Goal: Task Accomplishment & Management: Complete application form

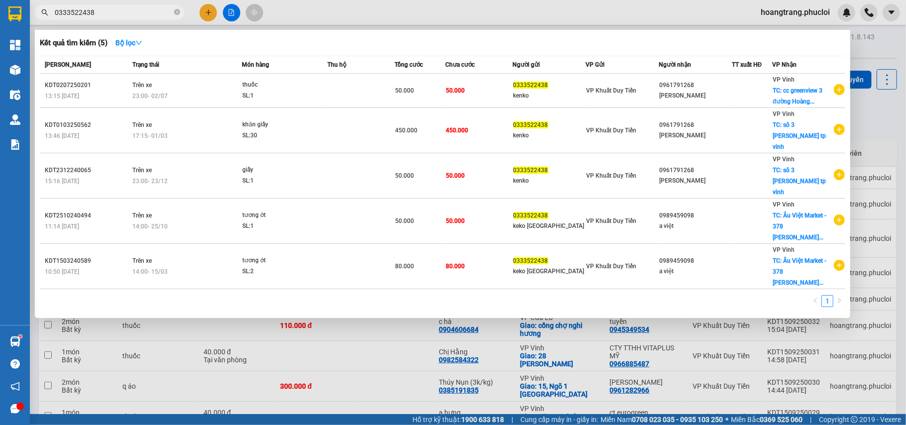
click at [862, 105] on div at bounding box center [453, 212] width 906 height 425
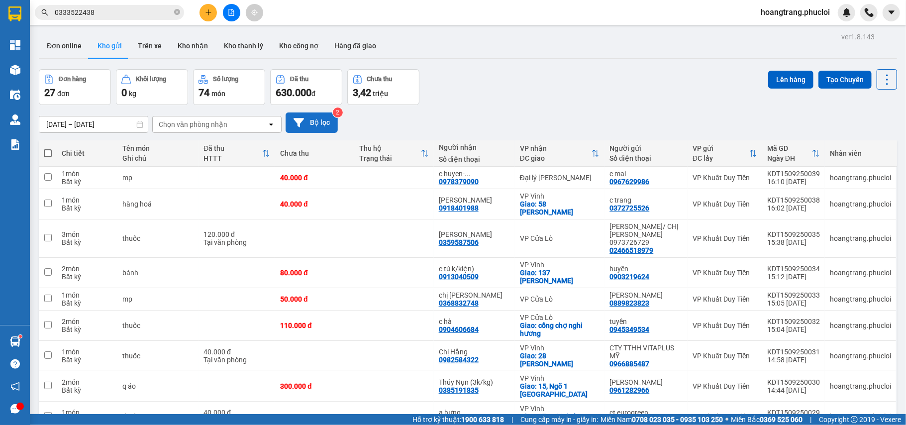
click at [312, 129] on button "Bộ lọc" at bounding box center [311, 122] width 52 height 20
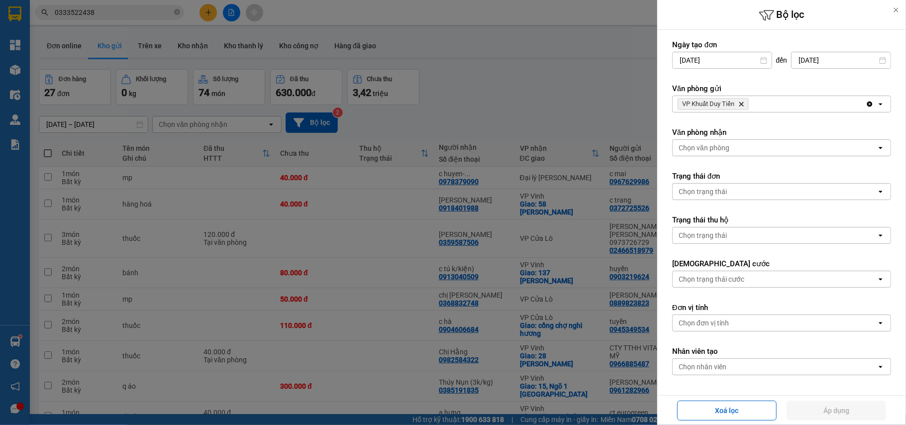
click at [543, 76] on div at bounding box center [453, 212] width 906 height 425
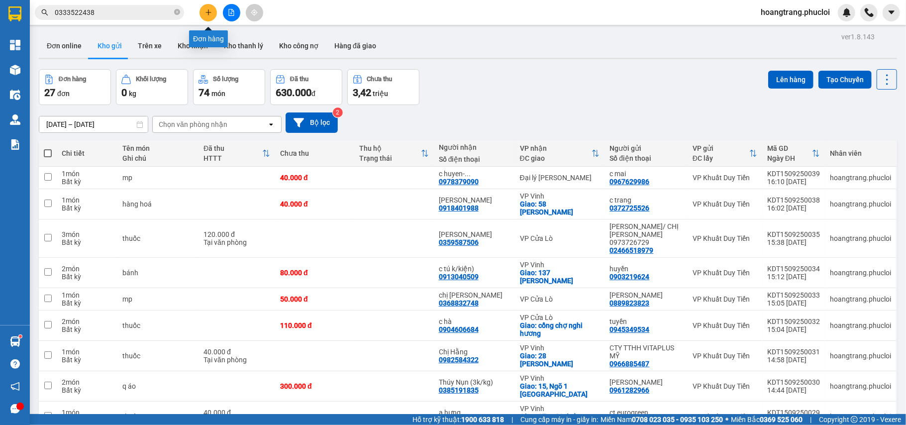
click at [209, 15] on button at bounding box center [207, 12] width 17 height 17
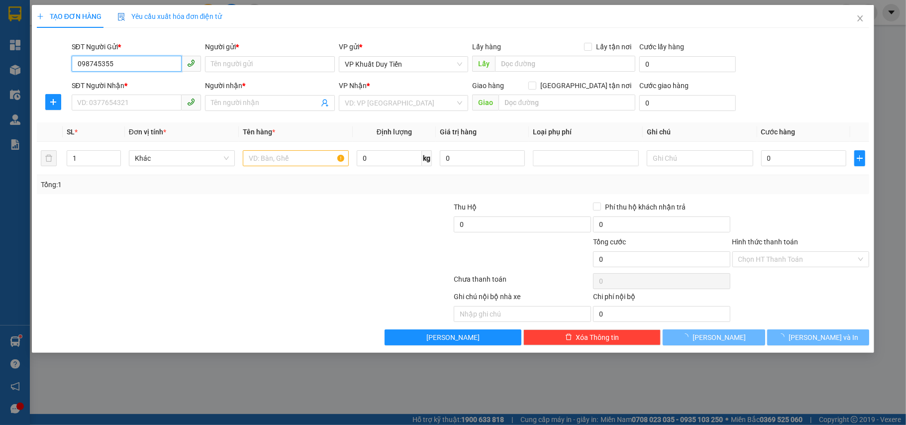
type input "0987453555"
click at [140, 62] on input "0987453555" at bounding box center [127, 64] width 110 height 16
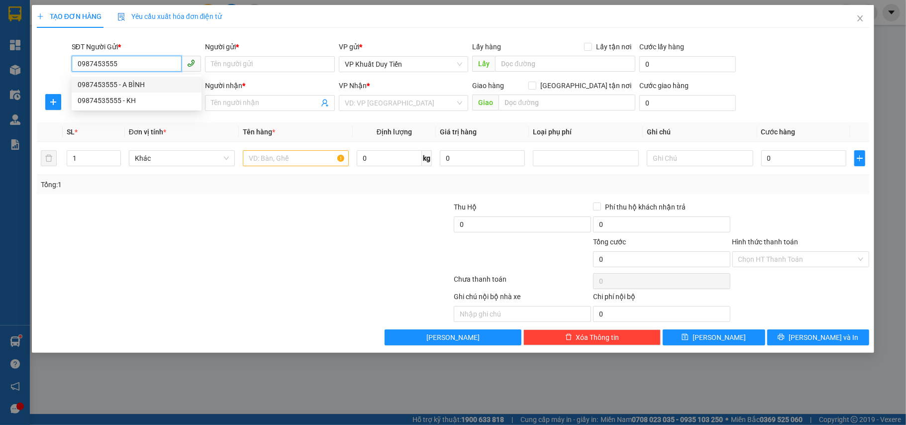
click at [129, 87] on div "0987453555 - A BÌNH" at bounding box center [137, 84] width 118 height 11
type input "A BÌNH"
type input "0987453555"
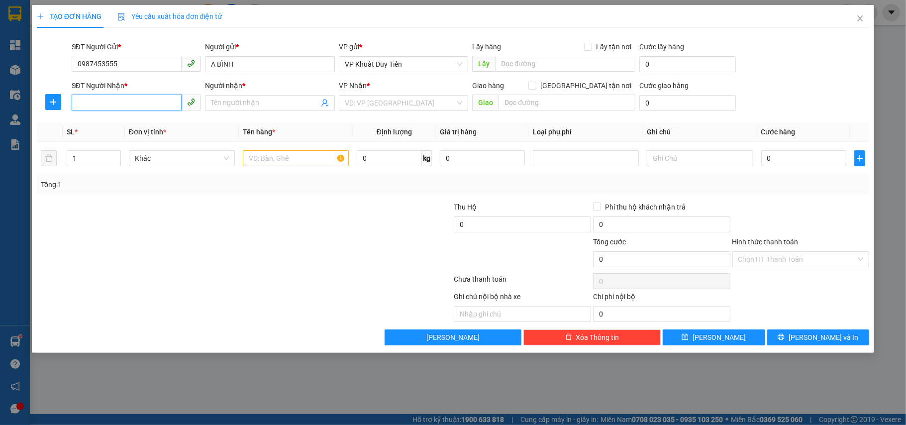
click at [110, 102] on input "SĐT Người Nhận *" at bounding box center [127, 103] width 110 height 16
click at [110, 124] on div "0948104249 - c thoa" at bounding box center [137, 123] width 118 height 11
type input "0948104249"
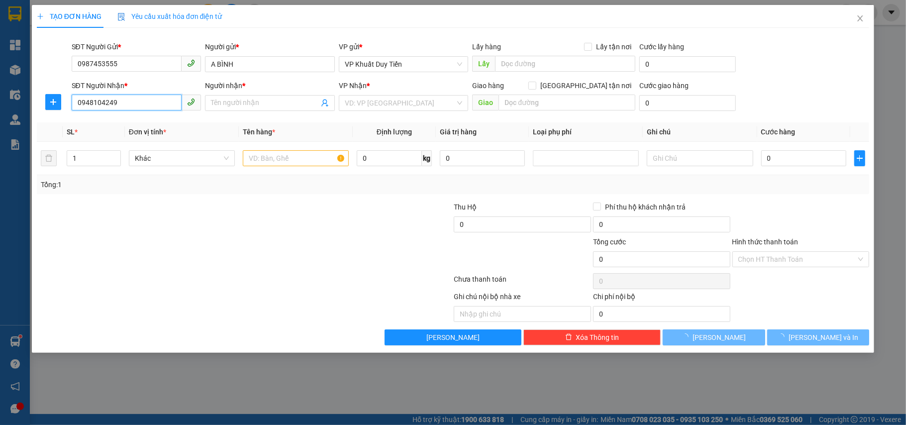
type input "c thoa"
checkbox input "true"
type input "6 đốc thiết"
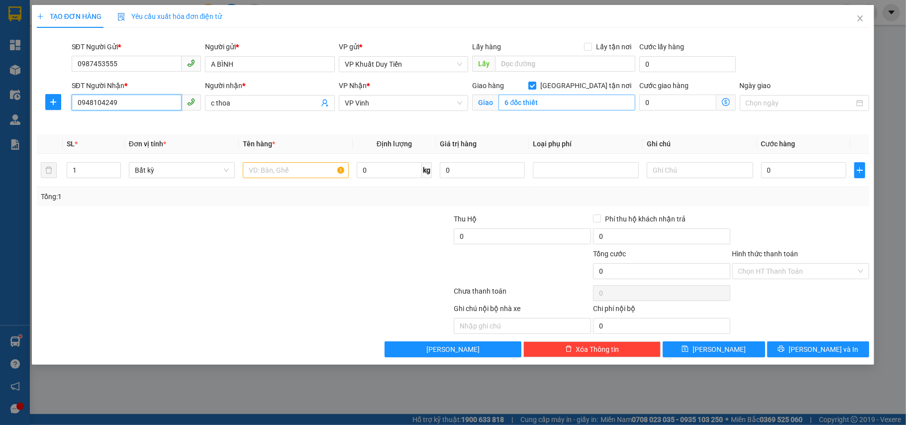
type input "0948104249"
click at [562, 99] on input "6 đốc thiết" at bounding box center [566, 103] width 137 height 16
drag, startPoint x: 347, startPoint y: 244, endPoint x: 335, endPoint y: 243, distance: 11.5
click at [345, 243] on div at bounding box center [383, 230] width 139 height 35
click at [276, 178] on input "text" at bounding box center [296, 170] width 106 height 16
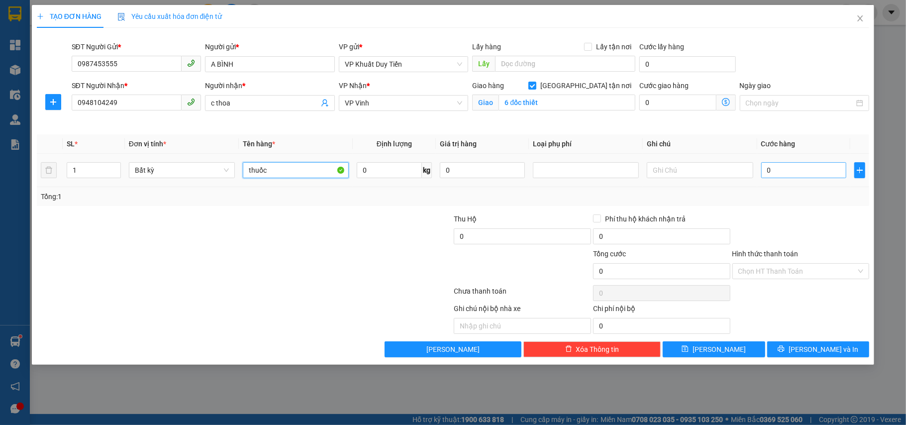
type input "thuốc"
click at [817, 176] on input "0" at bounding box center [803, 170] width 85 height 16
type input "04"
type input "4"
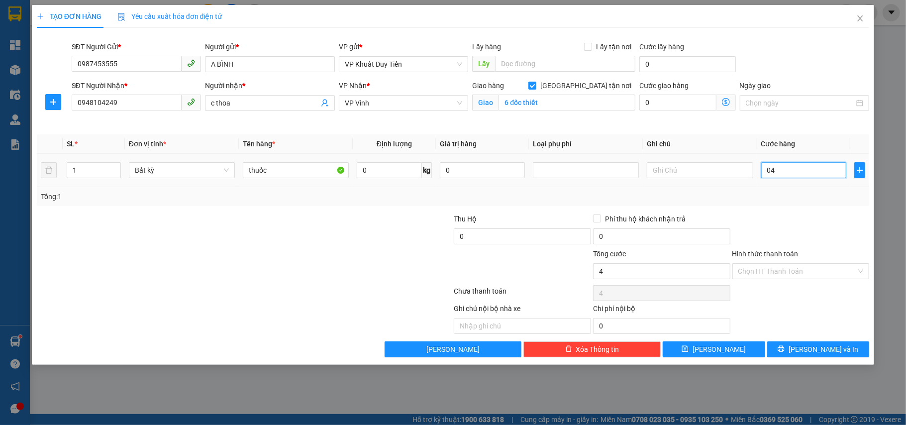
type input "040"
type input "40"
type input "40.000"
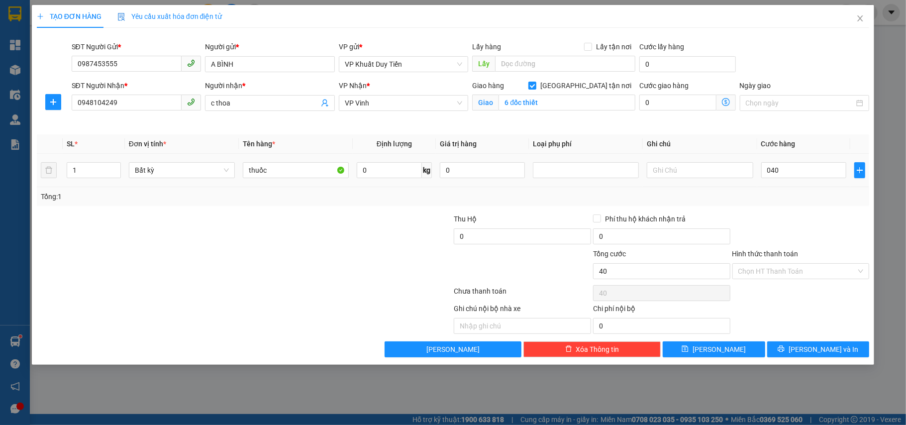
type input "40.000"
click at [818, 191] on div "Tổng: 1" at bounding box center [453, 196] width 833 height 19
click at [822, 345] on span "[PERSON_NAME] và In" at bounding box center [823, 349] width 70 height 11
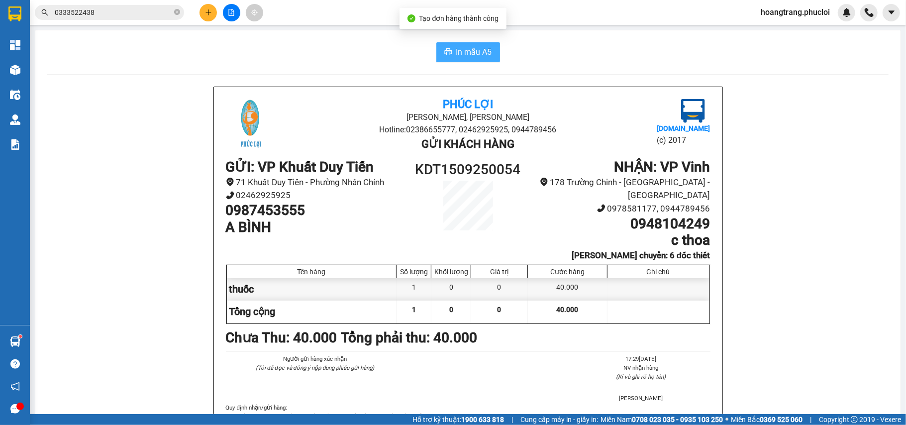
click at [484, 52] on span "In mẫu A5" at bounding box center [474, 52] width 36 height 12
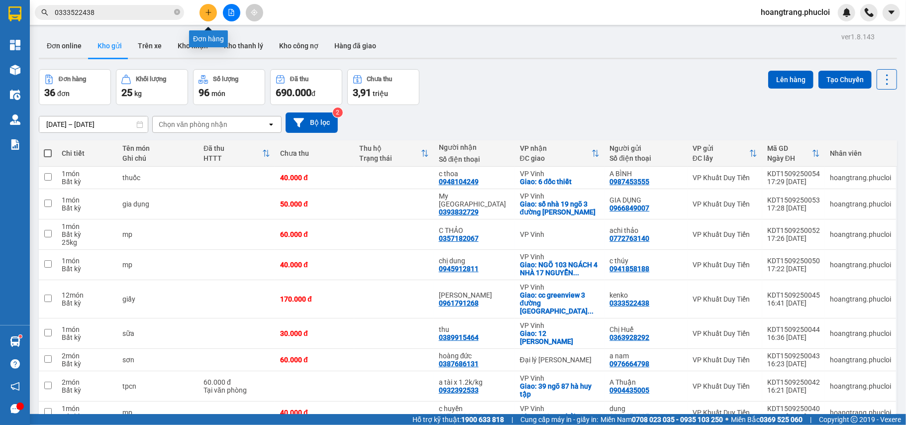
click at [210, 12] on icon "plus" at bounding box center [208, 12] width 7 height 7
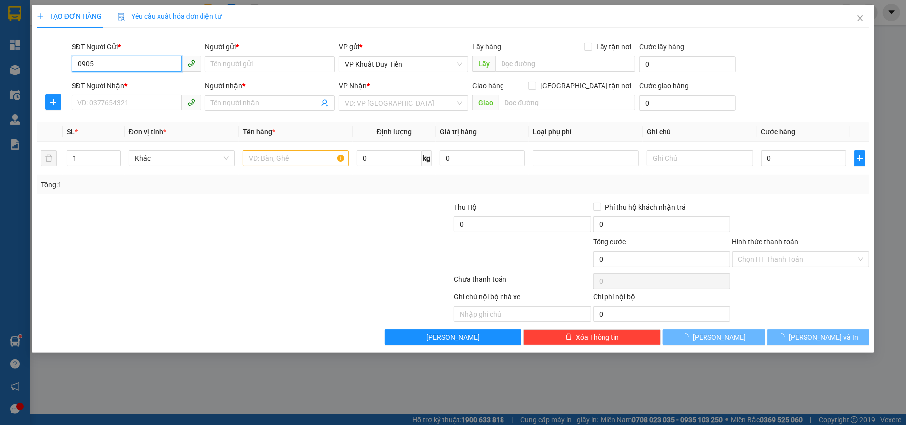
click at [142, 64] on input "0905" at bounding box center [127, 64] width 110 height 16
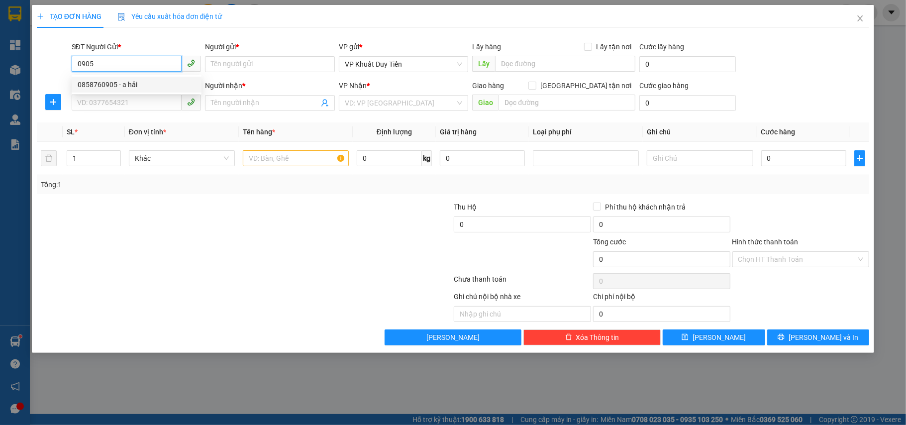
click at [139, 80] on div "0858760905 - a hải" at bounding box center [137, 84] width 118 height 11
type input "0858760905"
type input "a hải"
type input "0858760905"
click at [130, 97] on input "SĐT Người Nhận *" at bounding box center [127, 103] width 110 height 16
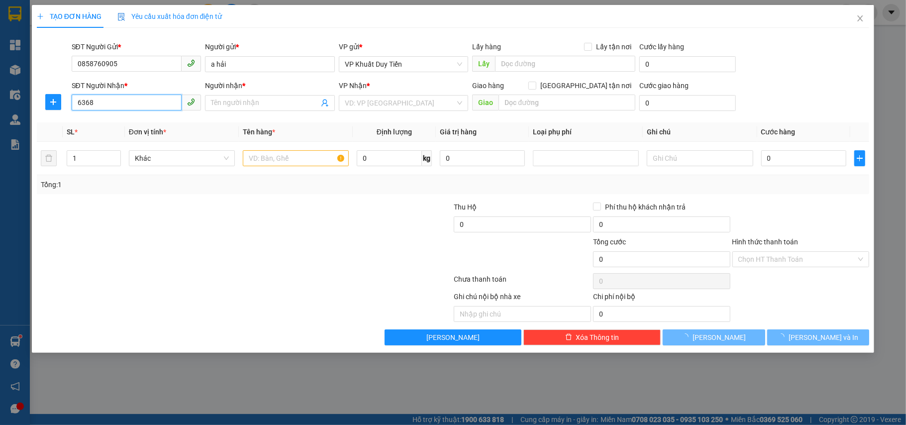
click at [145, 104] on input "6368" at bounding box center [127, 103] width 110 height 16
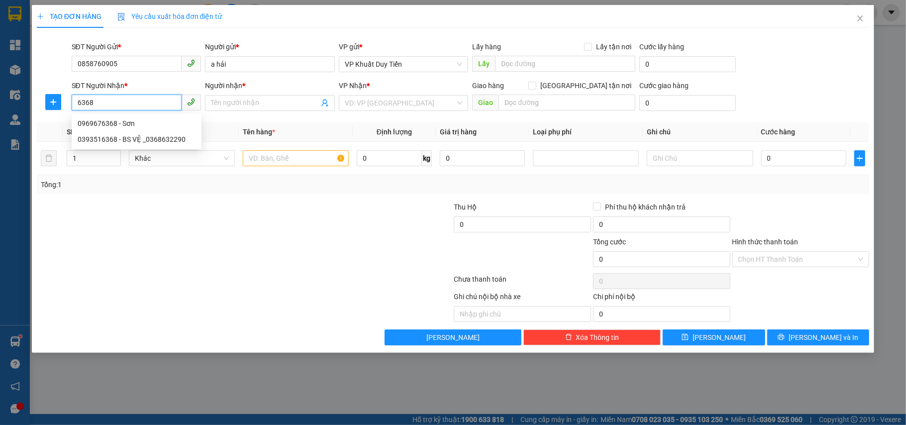
click at [144, 100] on input "6368" at bounding box center [127, 103] width 110 height 16
click at [132, 143] on div "0393516368 - BS VỆ _0368632290" at bounding box center [137, 139] width 118 height 11
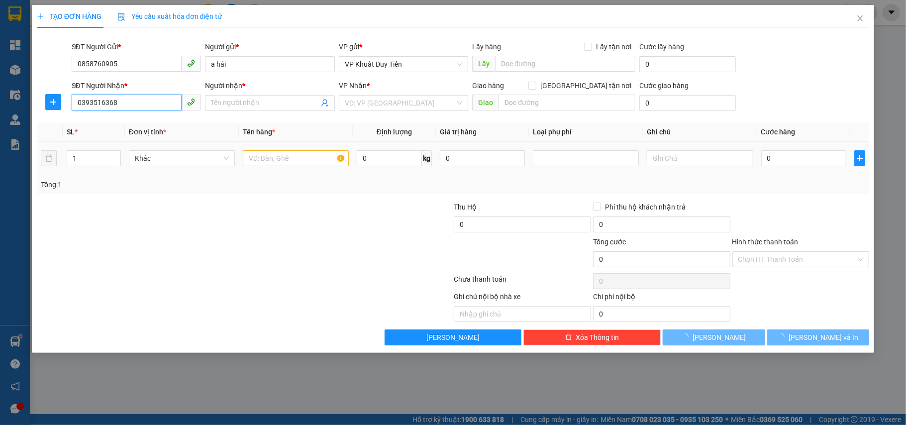
type input "0393516368"
click at [257, 159] on td at bounding box center [296, 158] width 114 height 33
type input "BS VỆ _0368632290"
checkbox input "true"
type input "16B TUỆ TĨNH"
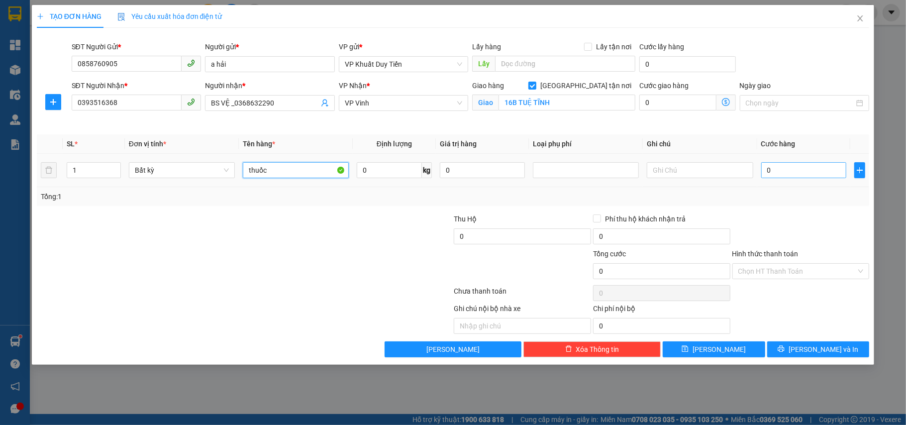
type input "thuốc"
click at [790, 165] on input "0" at bounding box center [803, 170] width 85 height 16
type input "3"
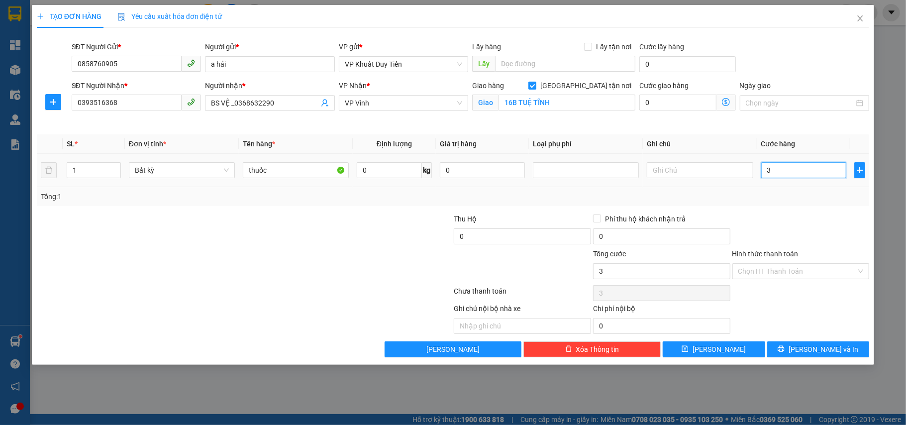
type input "30"
type input "30.000"
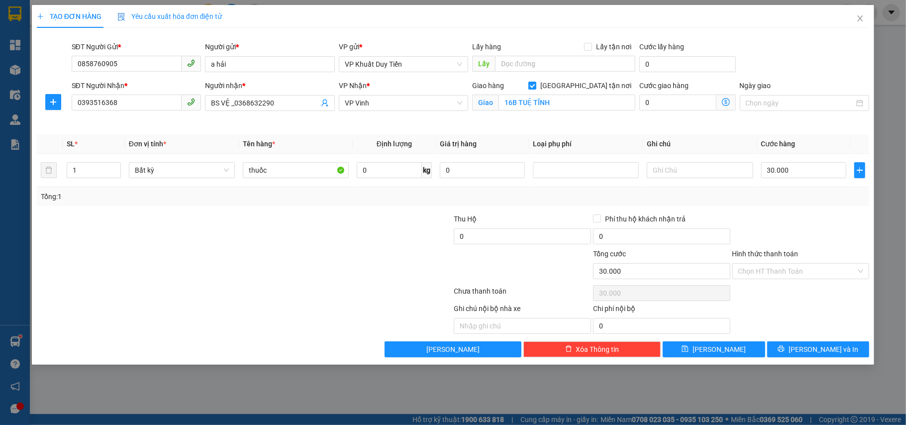
click at [760, 219] on div at bounding box center [800, 230] width 139 height 35
click at [791, 275] on input "Hình thức thanh toán" at bounding box center [797, 271] width 118 height 15
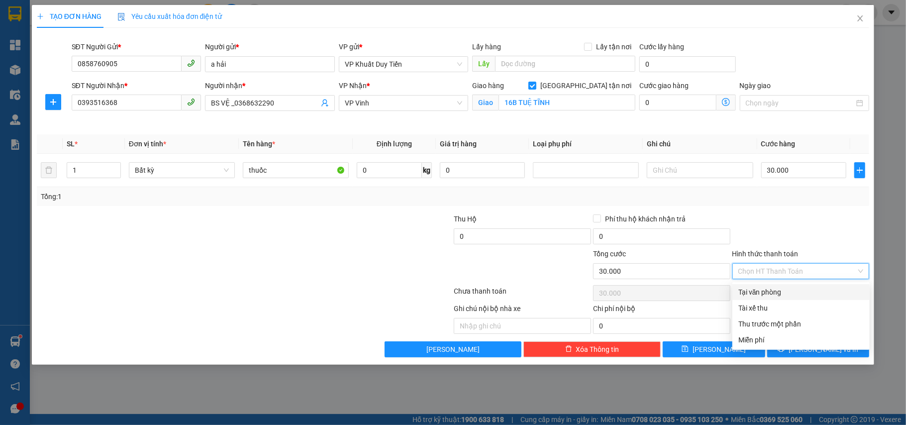
click at [788, 290] on div "Tại văn phòng" at bounding box center [800, 291] width 125 height 11
type input "0"
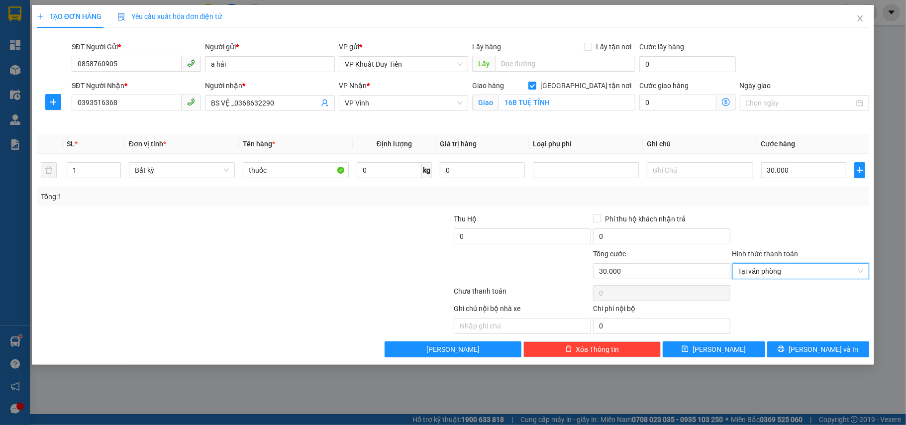
click at [797, 341] on div "Transit Pickup Surcharge Ids Transit Deliver Surcharge Ids Transit Deliver Surc…" at bounding box center [453, 196] width 833 height 321
click at [795, 346] on button "[PERSON_NAME] và In" at bounding box center [818, 349] width 102 height 16
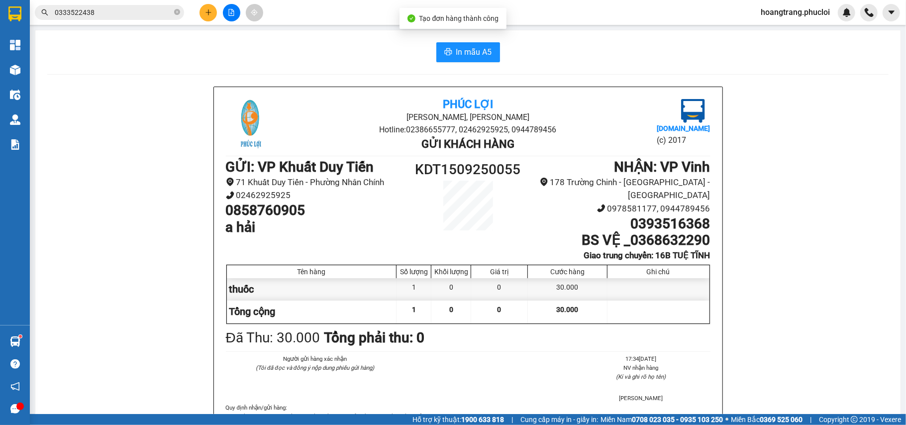
click at [455, 66] on div "In mẫu A5 Phúc Lợi Đường Nguyễn Huệ, Phường Nghi Hương Hotline: 02386655777, 02…" at bounding box center [467, 270] width 865 height 481
click at [456, 60] on button "In mẫu A5" at bounding box center [468, 52] width 64 height 20
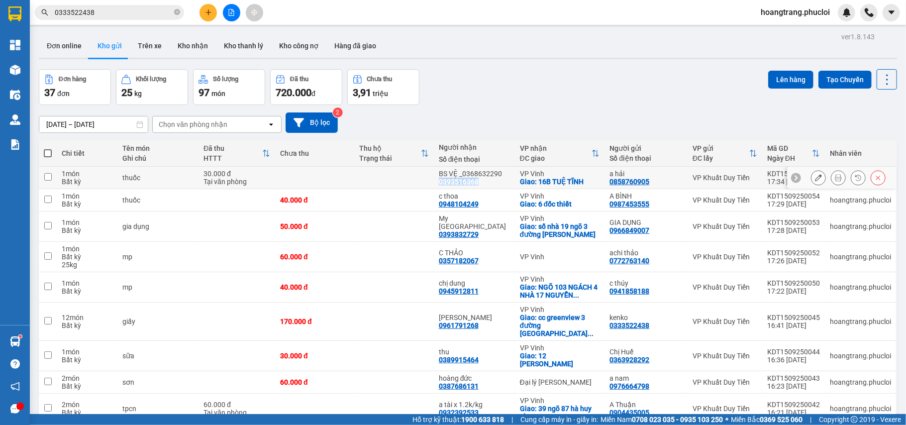
drag, startPoint x: 443, startPoint y: 182, endPoint x: 476, endPoint y: 182, distance: 33.8
click at [484, 184] on div "BS VỆ _0368632290 0393516368" at bounding box center [474, 178] width 71 height 16
checkbox input "true"
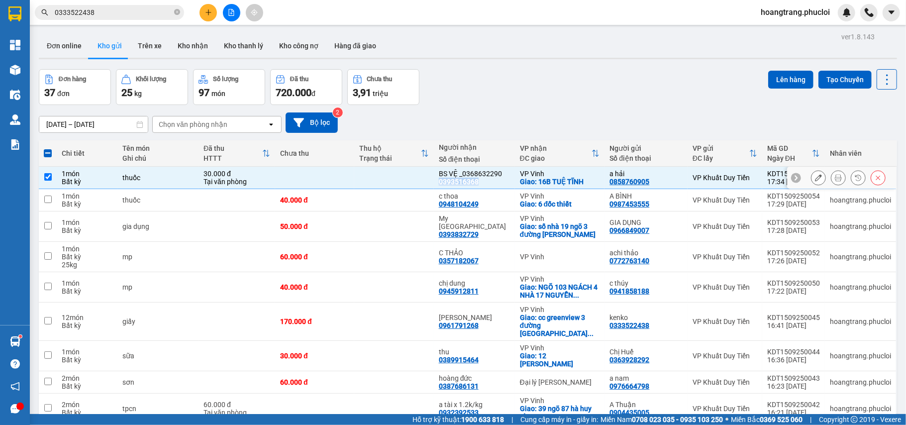
copy div "0393516368"
click at [202, 16] on button at bounding box center [207, 12] width 17 height 17
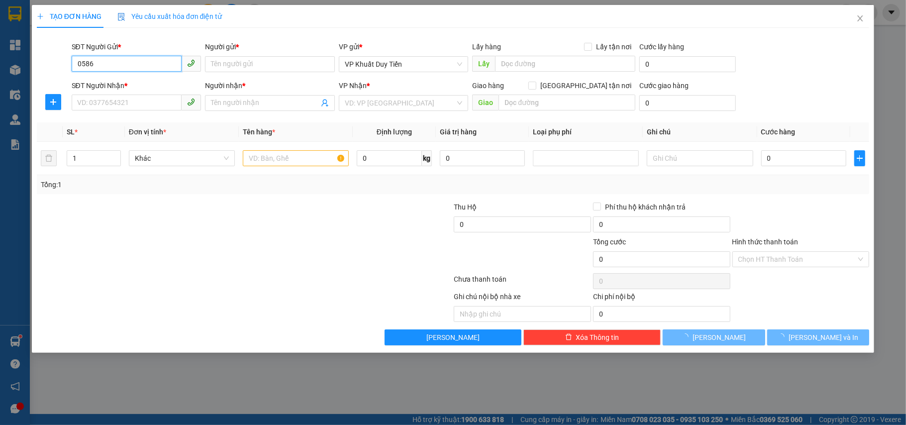
click at [153, 58] on input "0586" at bounding box center [127, 64] width 110 height 16
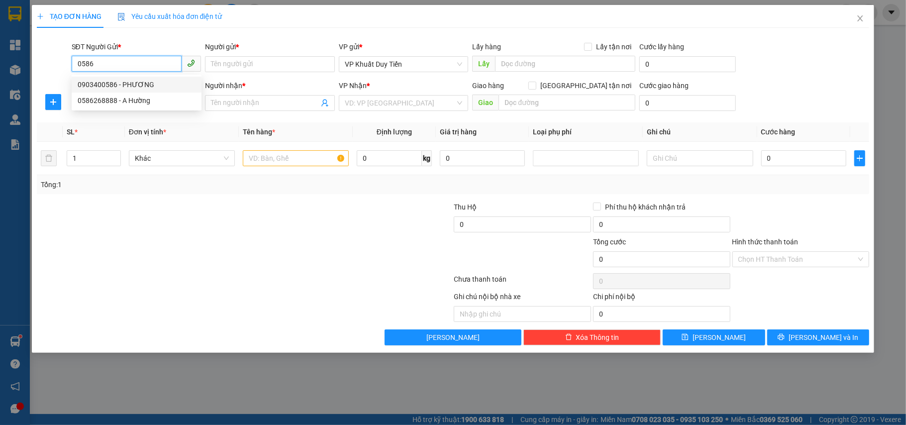
click at [162, 86] on div "0903400586 - PHƯƠNG" at bounding box center [137, 84] width 118 height 11
type input "0903400586"
type input "PHƯƠNG"
type input "0903400586"
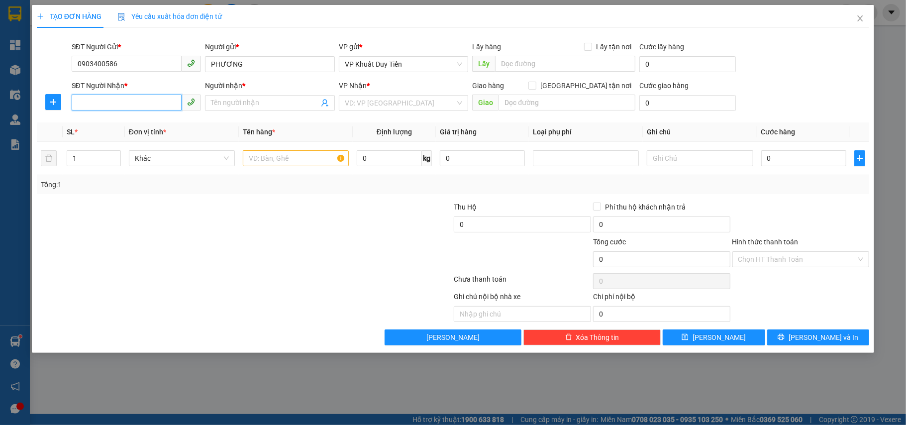
click at [143, 105] on input "SĐT Người Nhận *" at bounding box center [127, 103] width 110 height 16
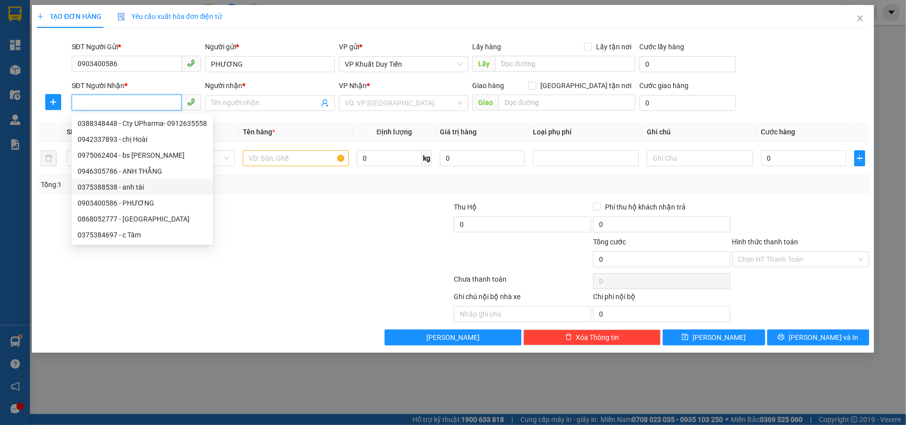
click at [134, 188] on div "0375388538 - anh tài" at bounding box center [142, 187] width 129 height 11
type input "0375388538"
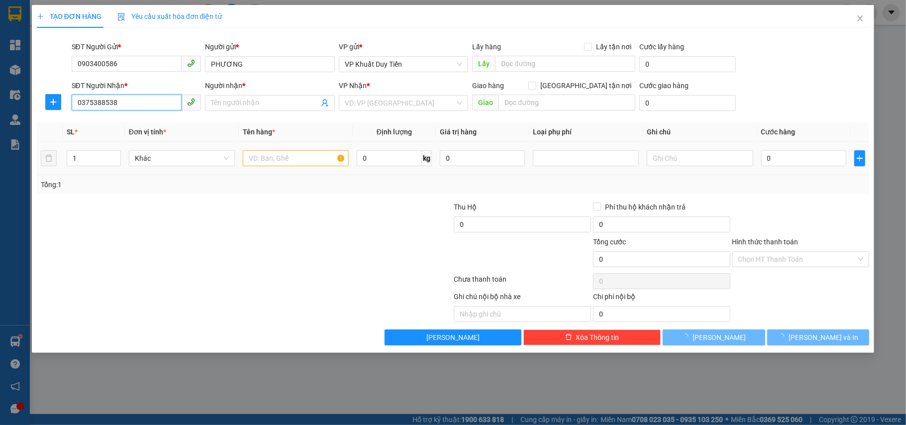
type input "anh tài"
checkbox input "true"
type input "số 3 ngõ a6 duy tân p hưng dũng"
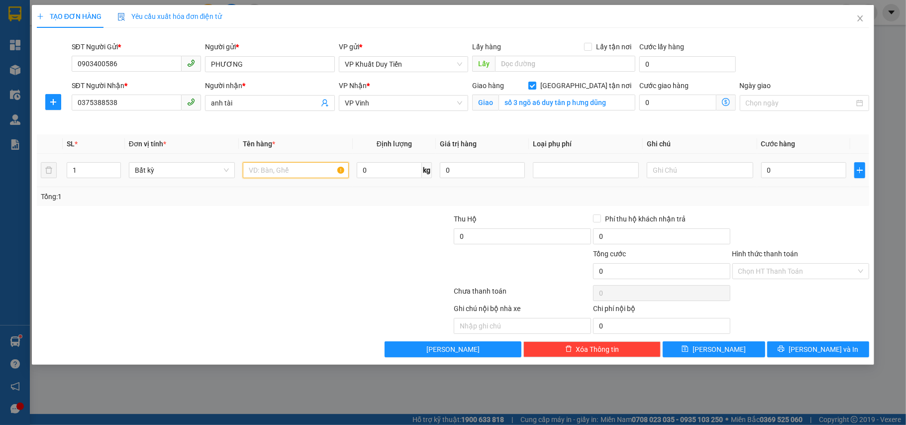
click at [291, 166] on input "text" at bounding box center [296, 170] width 106 height 16
type input "thuốc"
click at [327, 247] on div at bounding box center [383, 230] width 139 height 35
click at [775, 166] on input "0" at bounding box center [803, 170] width 85 height 16
type input "4"
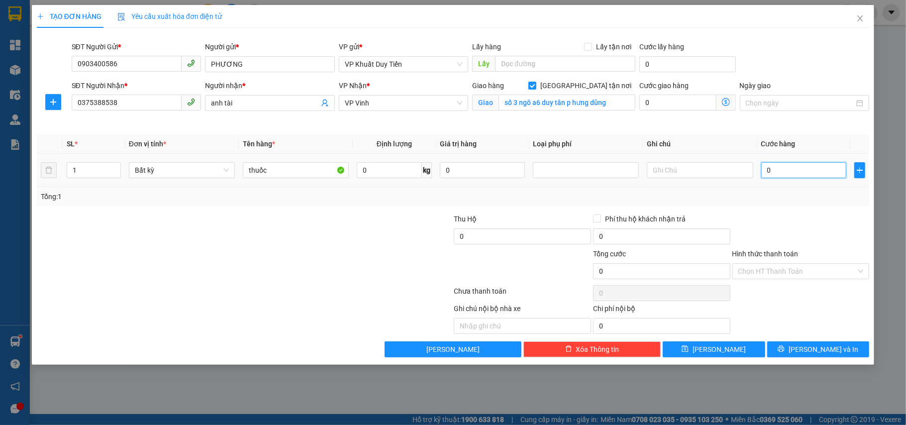
type input "4"
type input "40"
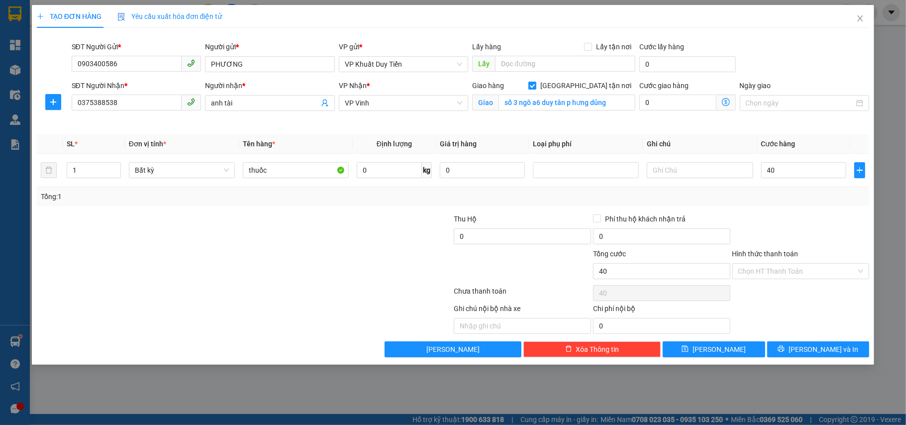
type input "40.000"
click at [778, 209] on div "Transit Pickup Surcharge Ids Transit Deliver Surcharge Ids Transit Deliver Surc…" at bounding box center [453, 196] width 833 height 321
click at [796, 268] on input "Hình thức thanh toán" at bounding box center [797, 271] width 118 height 15
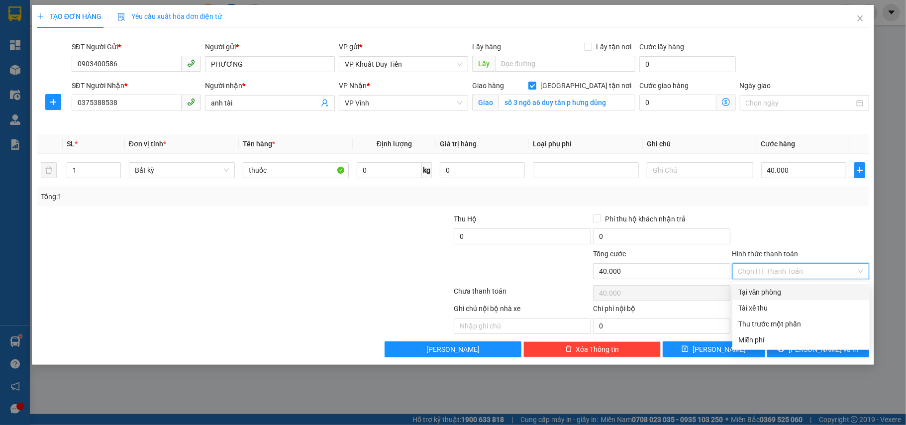
click at [792, 285] on div "Tại văn phòng" at bounding box center [800, 292] width 137 height 16
type input "0"
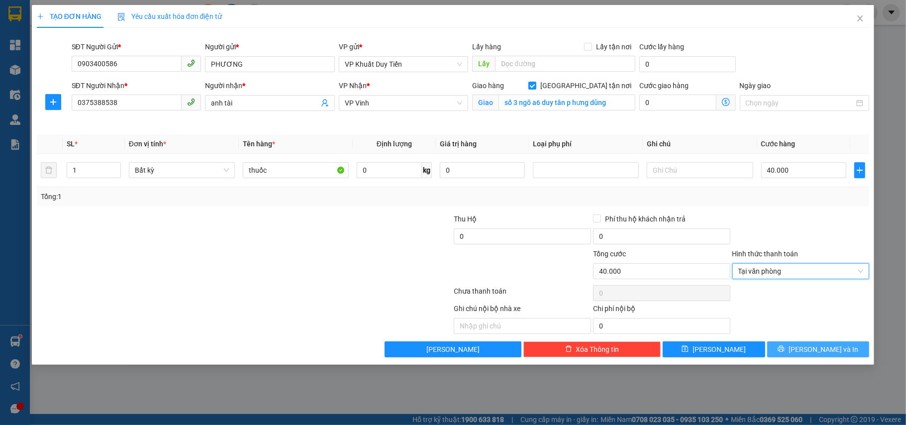
click at [790, 347] on button "[PERSON_NAME] và In" at bounding box center [818, 349] width 102 height 16
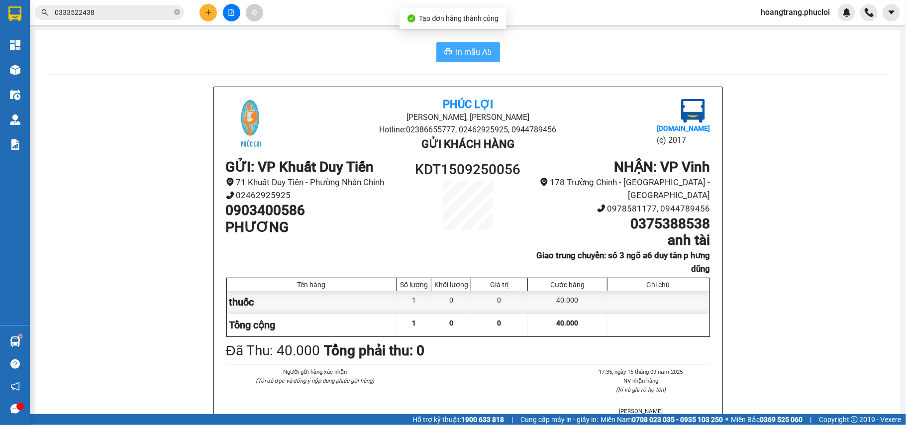
click at [456, 56] on span "In mẫu A5" at bounding box center [474, 52] width 36 height 12
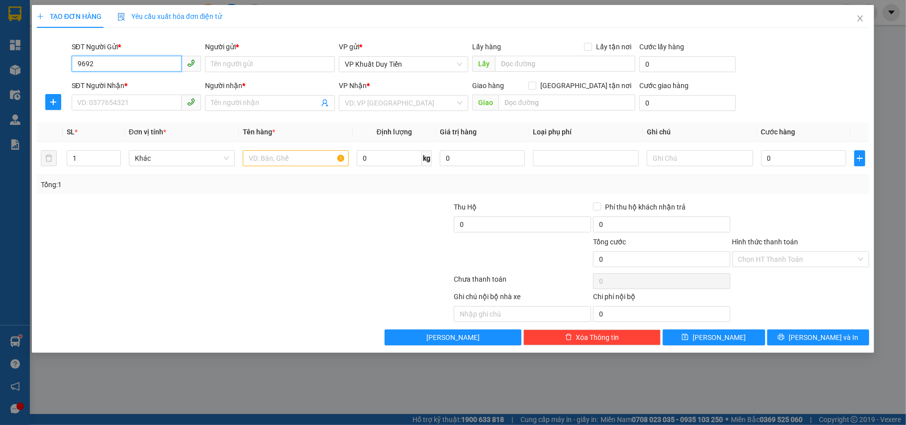
click at [152, 60] on input "9692" at bounding box center [127, 64] width 110 height 16
click at [145, 80] on div "0904479692 - thành" at bounding box center [137, 84] width 118 height 11
type input "0904479692"
type input "thành"
type input "0904479692"
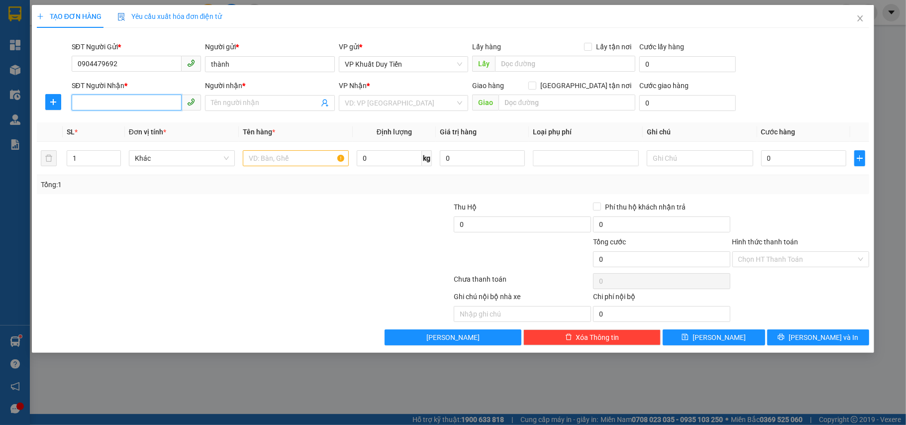
click at [130, 106] on input "SĐT Người Nhận *" at bounding box center [127, 103] width 110 height 16
click at [138, 139] on div "0374903223 - Phan Đôn" at bounding box center [137, 139] width 118 height 11
type input "0374903223"
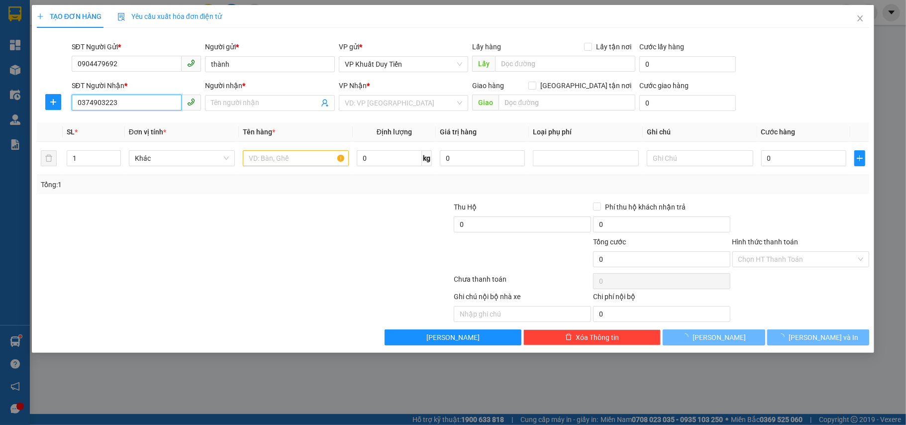
type input "[PERSON_NAME]"
checkbox input "true"
type input "130 lê hồng phong"
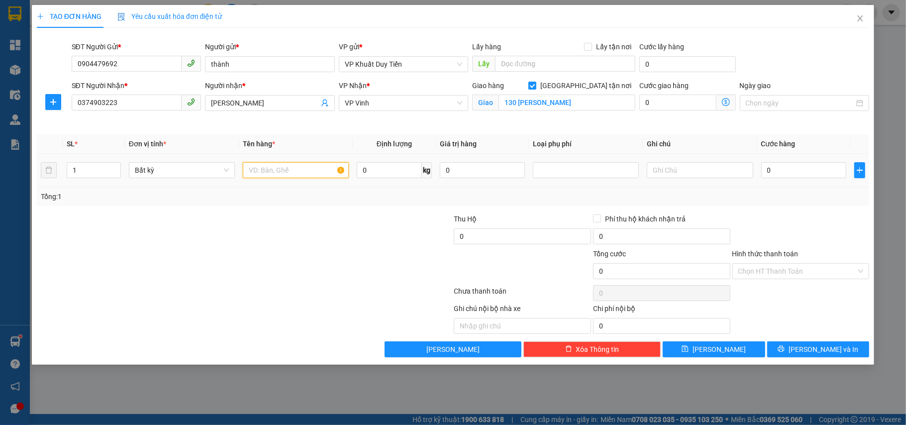
click at [279, 172] on input "text" at bounding box center [296, 170] width 106 height 16
type input "thuốc"
click at [802, 172] on input "0" at bounding box center [803, 170] width 85 height 16
type input "4"
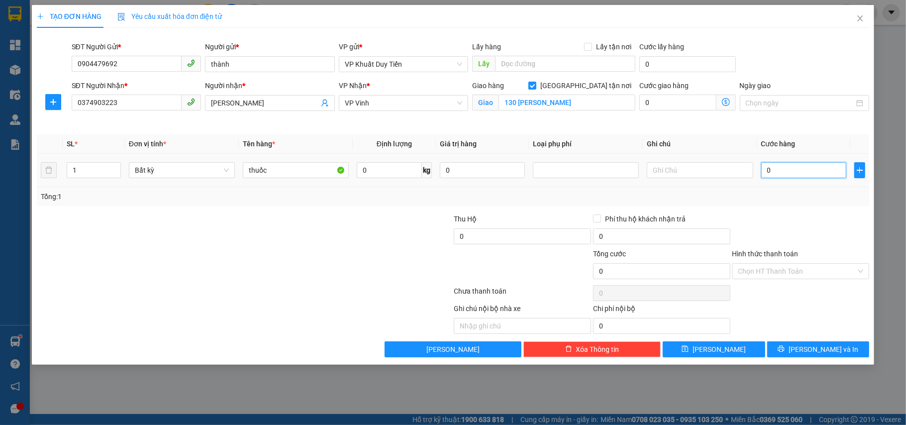
type input "4"
type input "40"
type input "40.000"
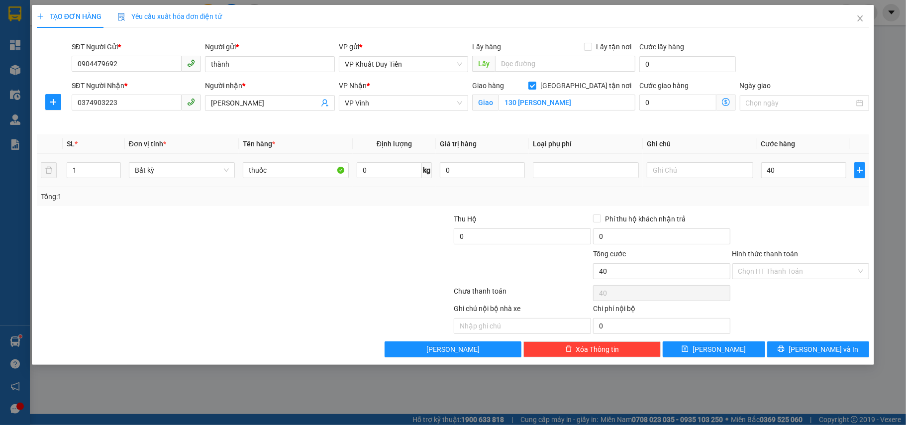
type input "40.000"
click at [813, 213] on div "Transit Pickup Surcharge Ids Transit Deliver Surcharge Ids Transit Deliver Surc…" at bounding box center [453, 196] width 833 height 321
click at [816, 273] on div "Hình thức thanh toán Chọn HT Thanh Toán" at bounding box center [800, 265] width 137 height 35
click at [816, 273] on input "Hình thức thanh toán" at bounding box center [797, 271] width 118 height 15
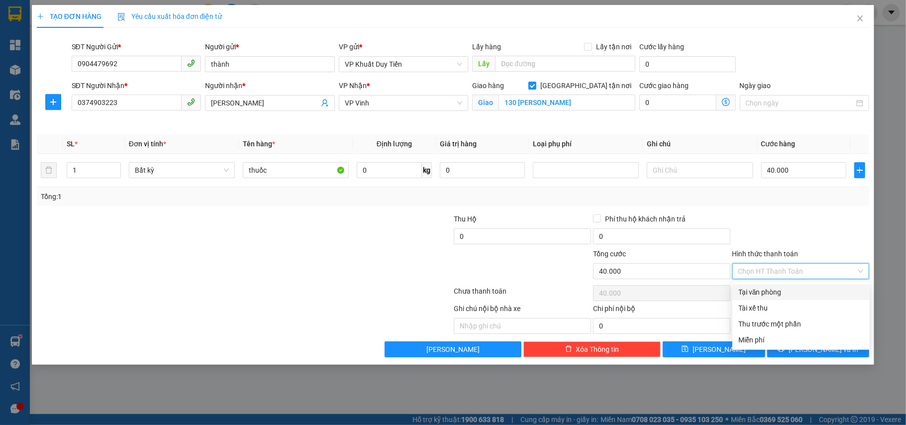
click at [814, 283] on div "Transit Pickup Surcharge Ids Transit Deliver Surcharge Ids Transit Deliver Surc…" at bounding box center [453, 196] width 833 height 321
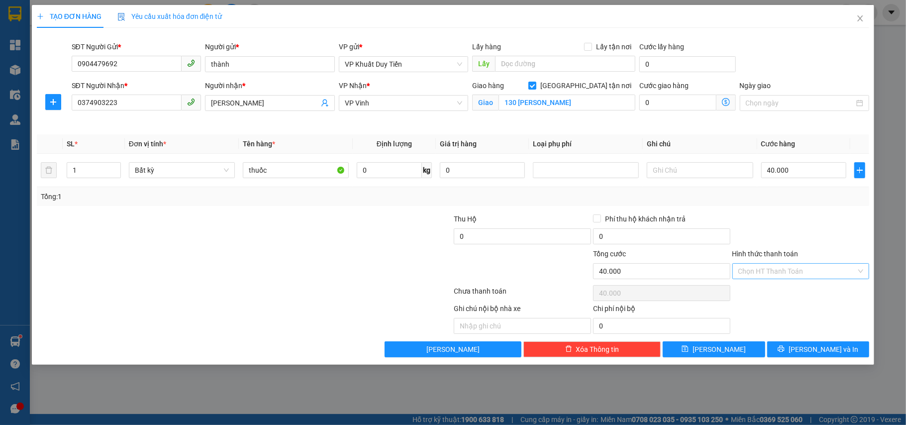
click at [812, 274] on input "Hình thức thanh toán" at bounding box center [797, 271] width 118 height 15
click at [814, 281] on div "Hình thức thanh toán Chọn HT Thanh Toán" at bounding box center [800, 265] width 137 height 35
click at [814, 275] on input "Hình thức thanh toán" at bounding box center [797, 271] width 118 height 15
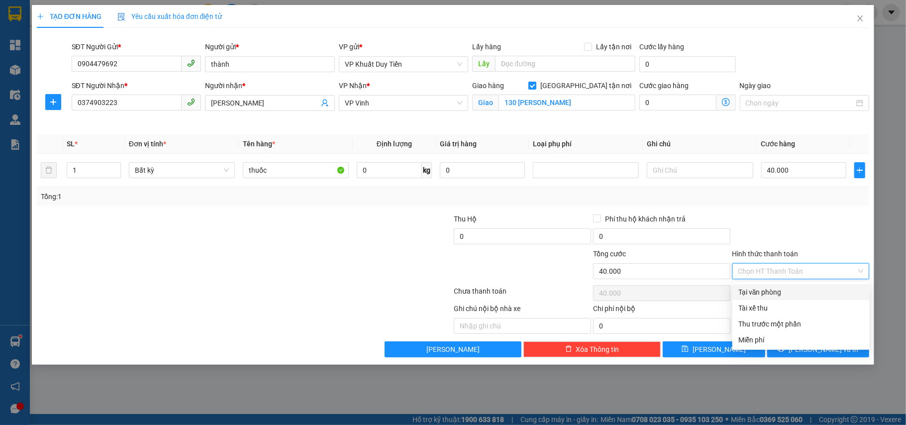
click at [814, 289] on div "Tại văn phòng" at bounding box center [800, 291] width 125 height 11
type input "0"
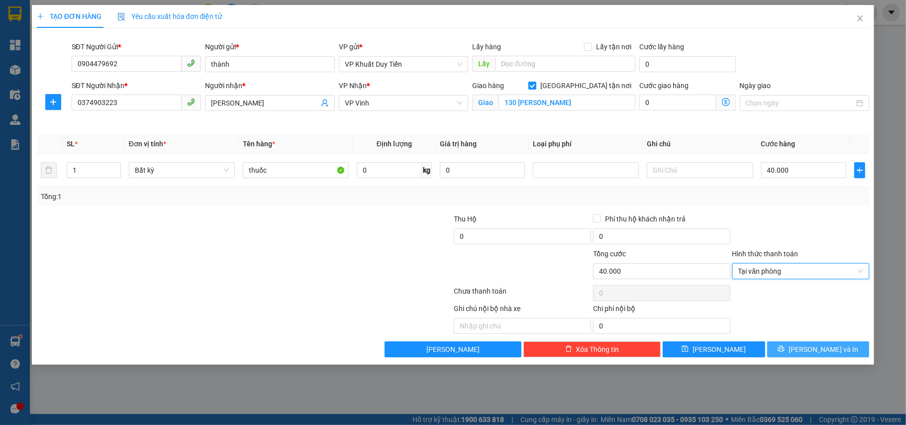
click at [812, 347] on span "[PERSON_NAME] và In" at bounding box center [823, 349] width 70 height 11
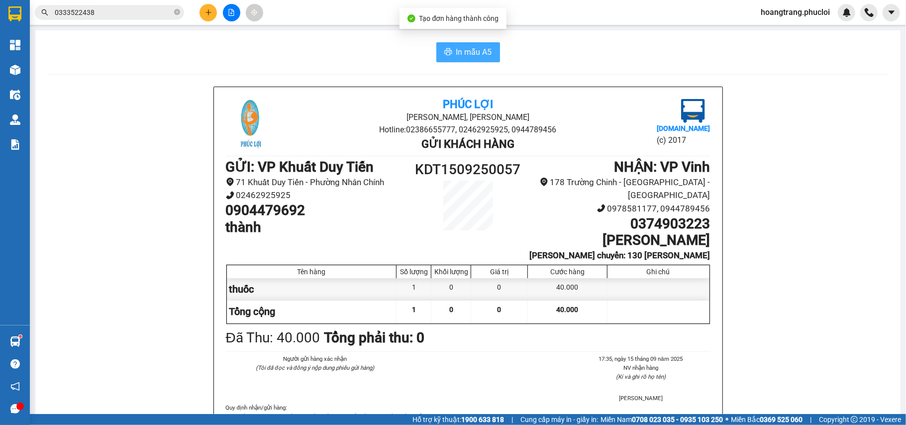
click at [456, 56] on span "In mẫu A5" at bounding box center [474, 52] width 36 height 12
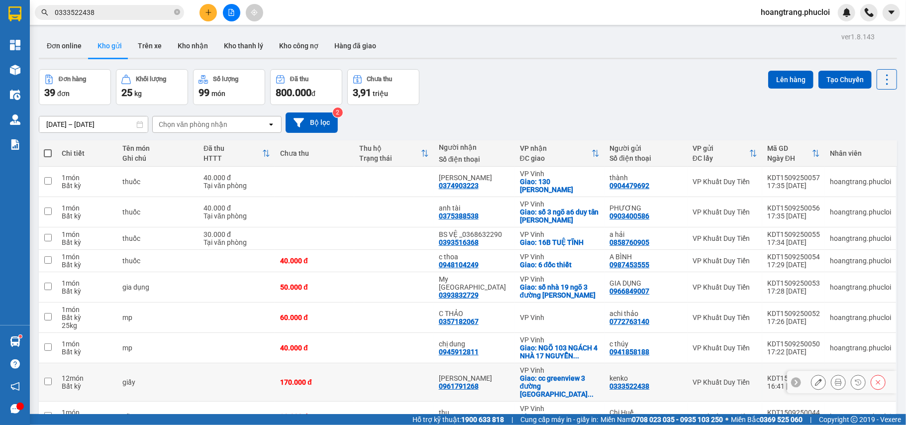
click at [707, 369] on td "VP Khuất Duy Tiến" at bounding box center [724, 382] width 75 height 38
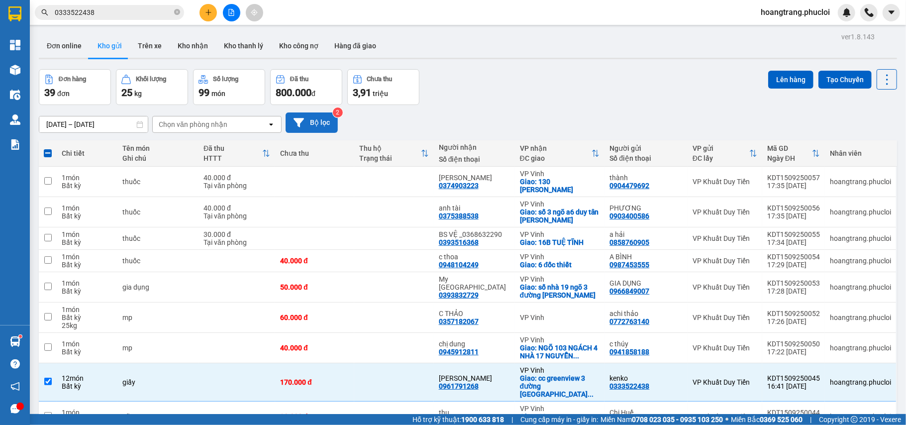
click at [295, 115] on button "Bộ lọc" at bounding box center [311, 122] width 52 height 20
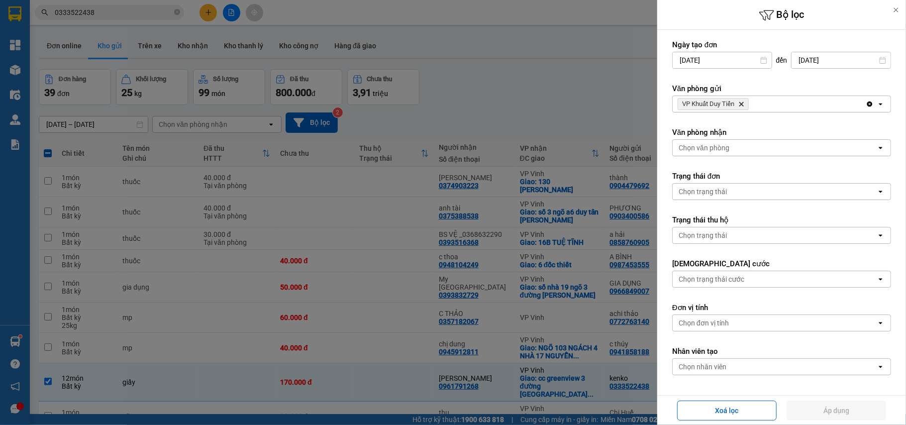
click at [741, 106] on icon "Delete" at bounding box center [741, 104] width 6 height 6
click at [741, 106] on div "Chọn văn phòng" at bounding box center [774, 104] width 204 height 16
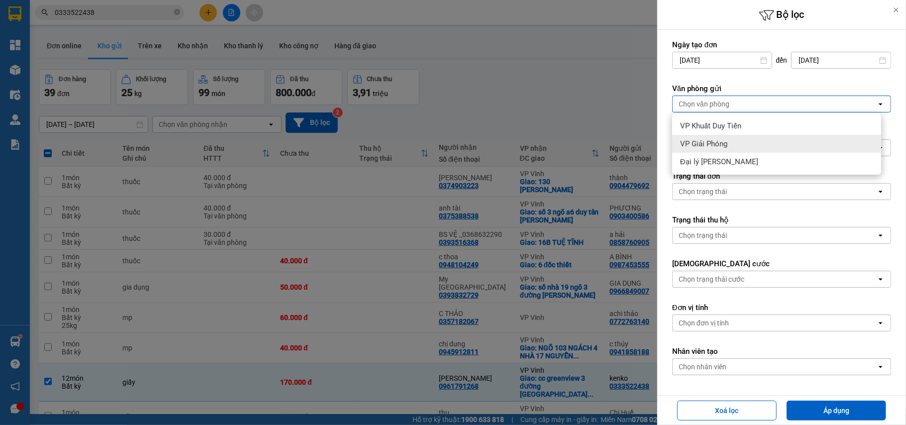
click at [743, 145] on div "VP Giải Phóng" at bounding box center [776, 144] width 209 height 18
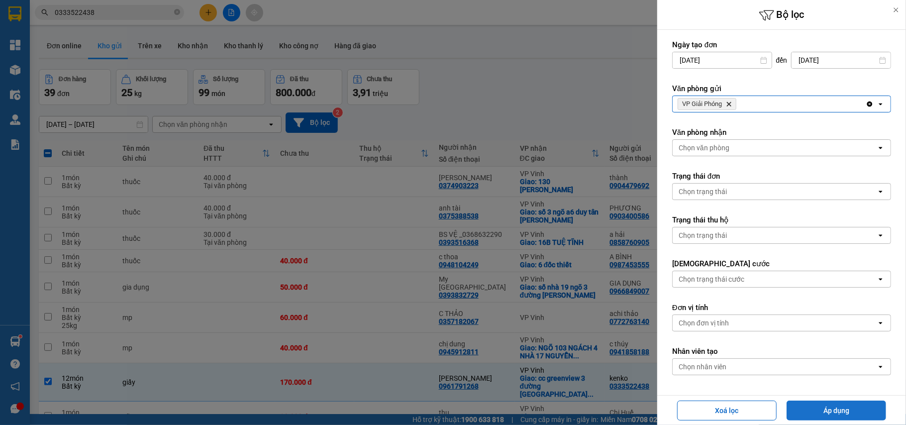
click at [833, 404] on button "Áp dụng" at bounding box center [835, 410] width 99 height 20
checkbox input "false"
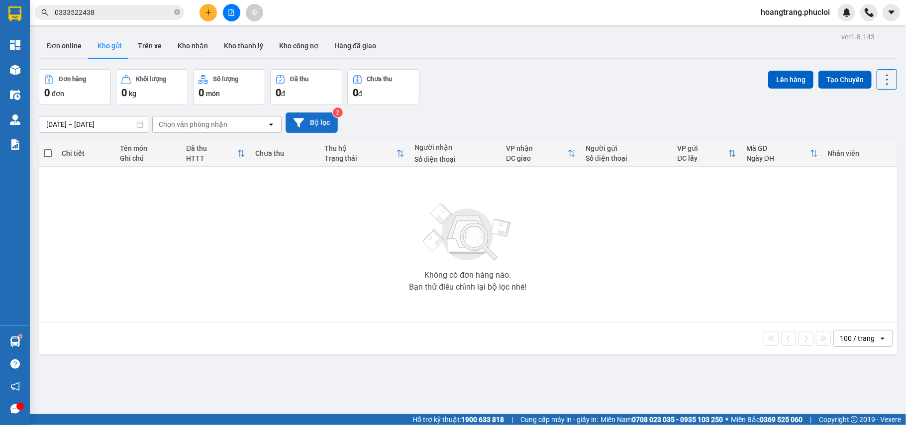
click at [312, 116] on button "Bộ lọc" at bounding box center [311, 122] width 52 height 20
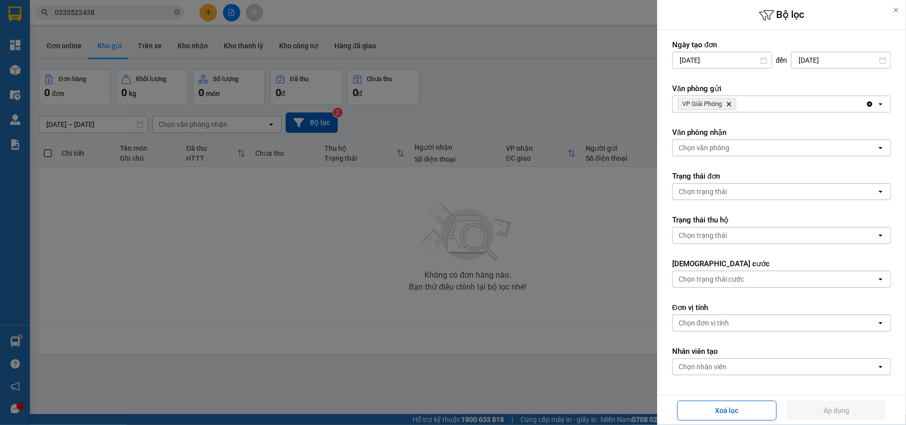
click at [405, 254] on div at bounding box center [453, 212] width 906 height 425
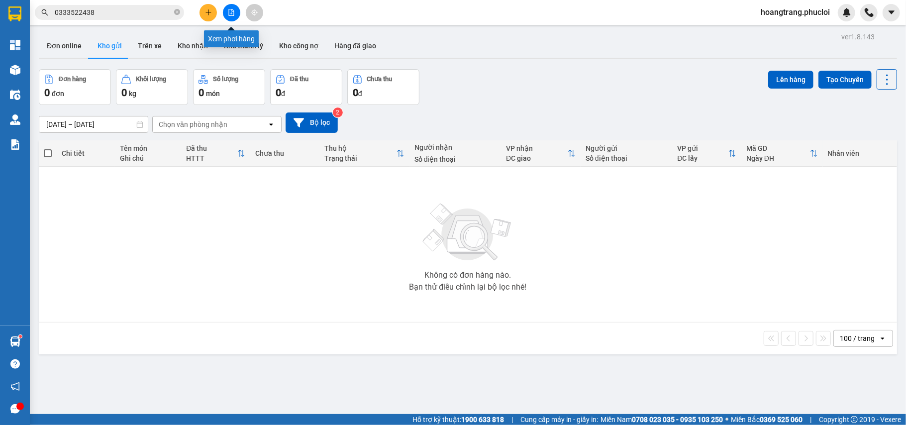
click at [227, 8] on button at bounding box center [231, 12] width 17 height 17
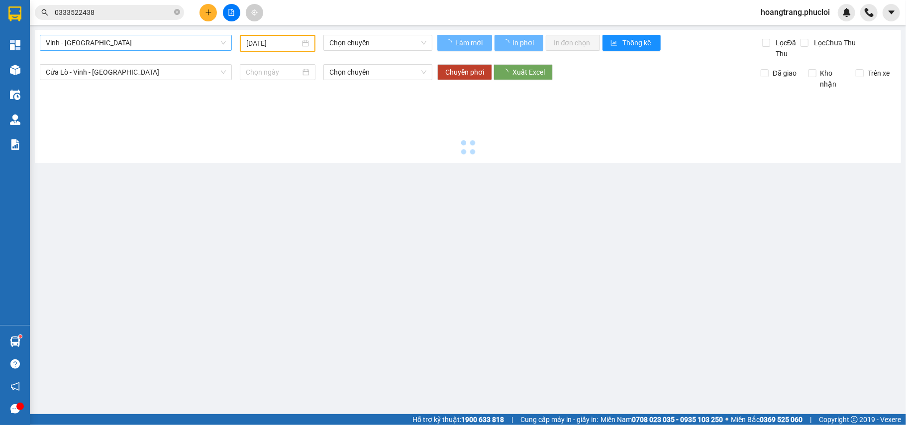
type input "[DATE]"
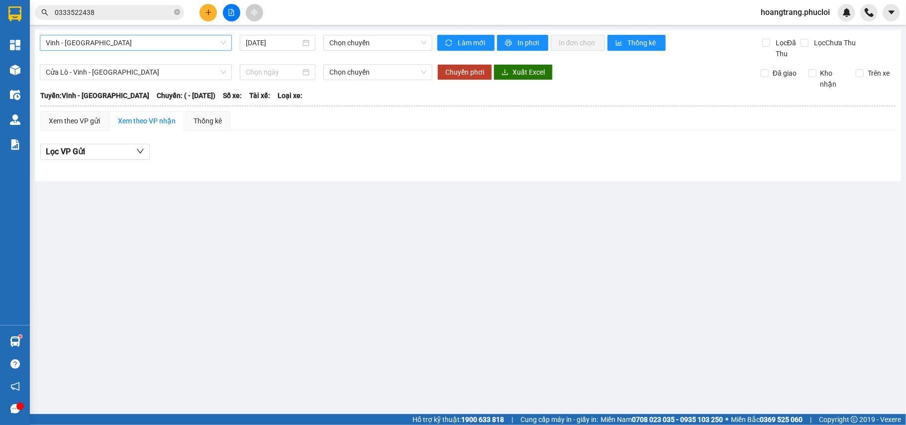
click at [135, 38] on span "Vinh - [GEOGRAPHIC_DATA]" at bounding box center [136, 42] width 180 height 15
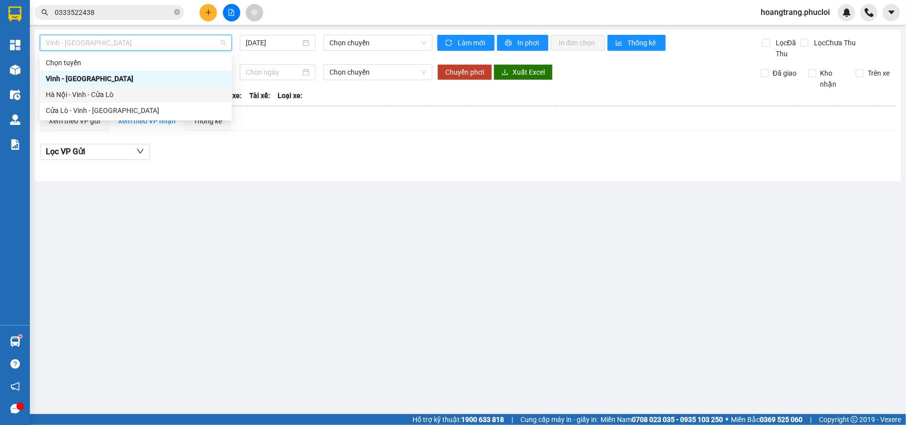
click at [136, 88] on div "Hà Nội - Vinh - Cửa Lò" at bounding box center [136, 95] width 192 height 16
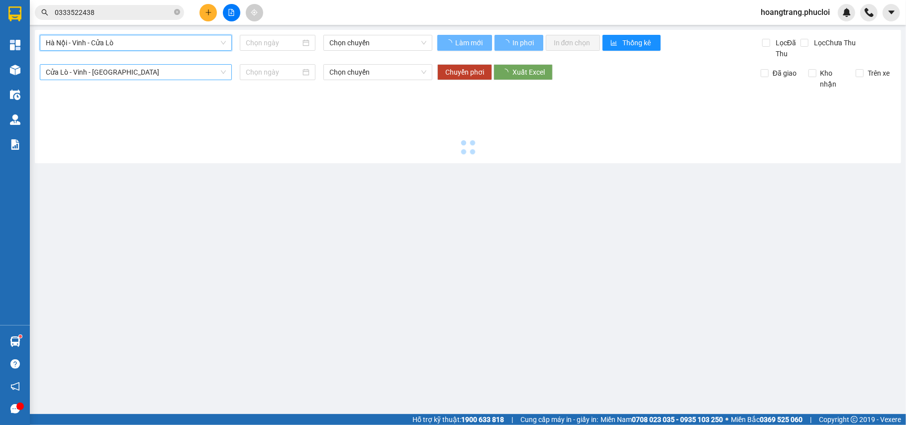
type input "[DATE]"
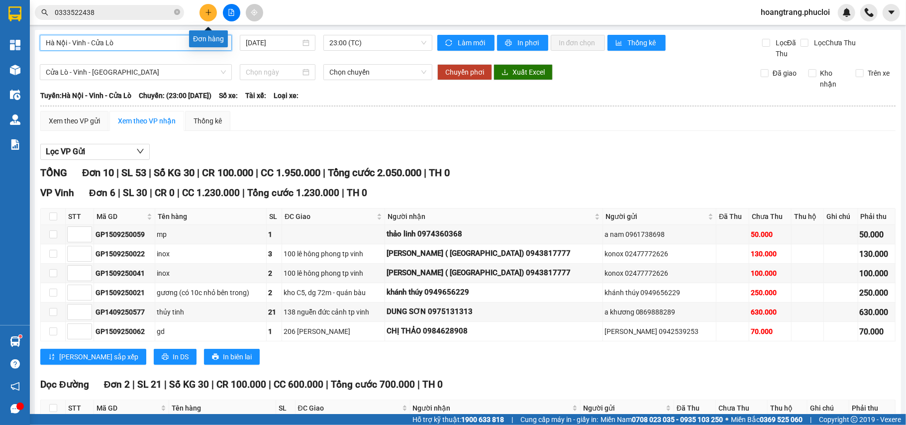
click at [210, 6] on button at bounding box center [207, 12] width 17 height 17
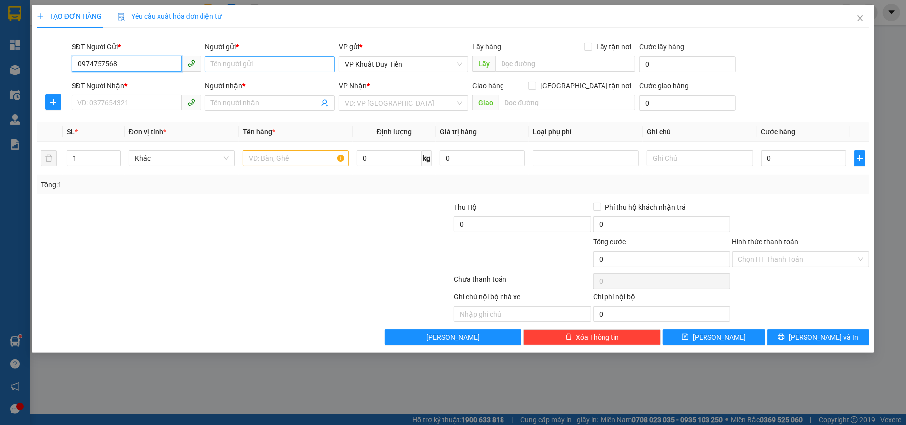
type input "0974757568"
click at [241, 68] on input "Người gửi *" at bounding box center [270, 64] width 130 height 16
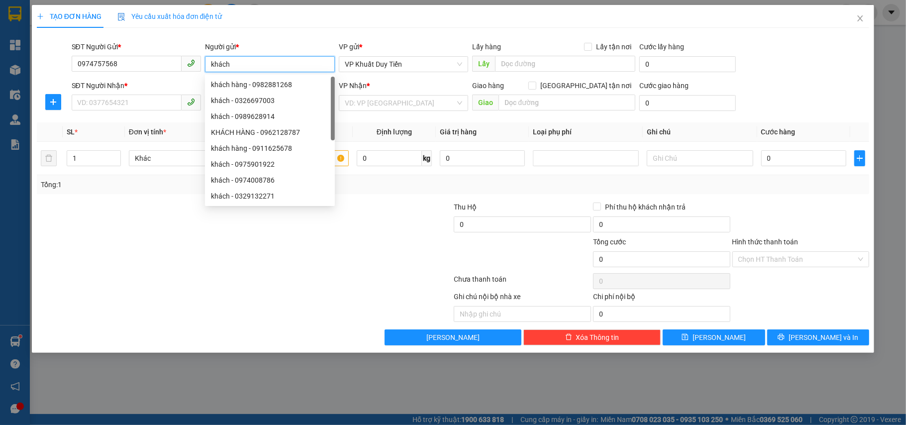
type input "khách"
click at [140, 92] on div "SĐT Người Nhận *" at bounding box center [137, 87] width 130 height 15
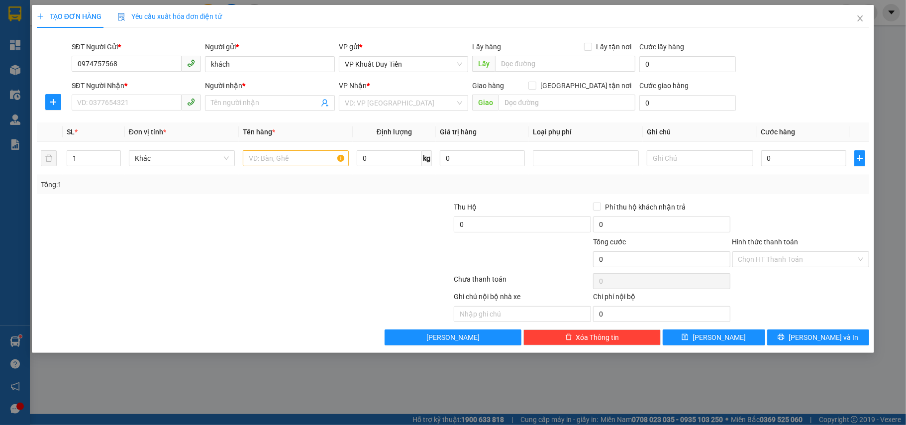
drag, startPoint x: 126, startPoint y: 115, endPoint x: 130, endPoint y: 112, distance: 5.3
click at [124, 116] on div "Transit Pickup Surcharge Ids Transit Deliver Surcharge Ids Transit Deliver Surc…" at bounding box center [453, 190] width 833 height 309
click at [134, 97] on input "SĐT Người Nhận *" at bounding box center [127, 103] width 110 height 16
type input "0981653386"
click at [261, 100] on input "Người nhận *" at bounding box center [265, 102] width 108 height 11
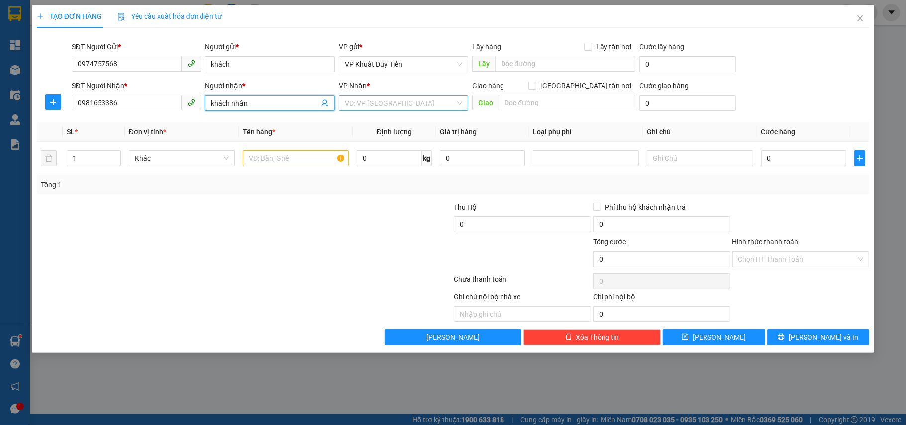
type input "khách nhận"
click at [360, 108] on input "search" at bounding box center [400, 102] width 111 height 15
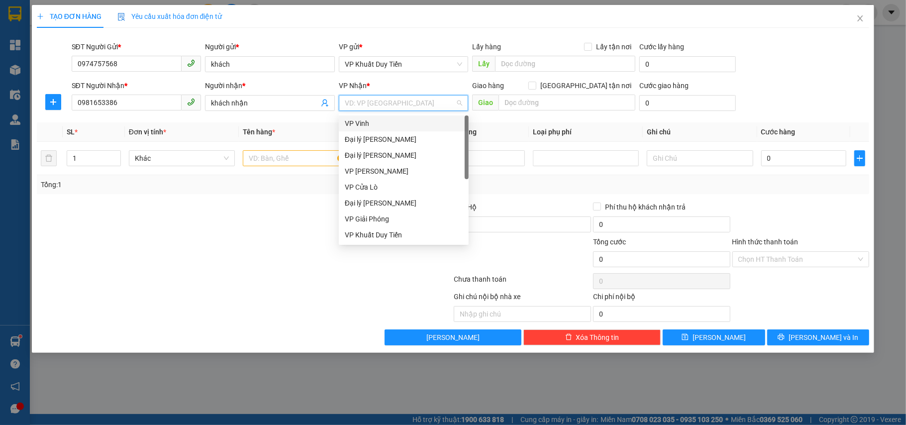
click at [370, 130] on div "VP Vinh" at bounding box center [404, 123] width 130 height 16
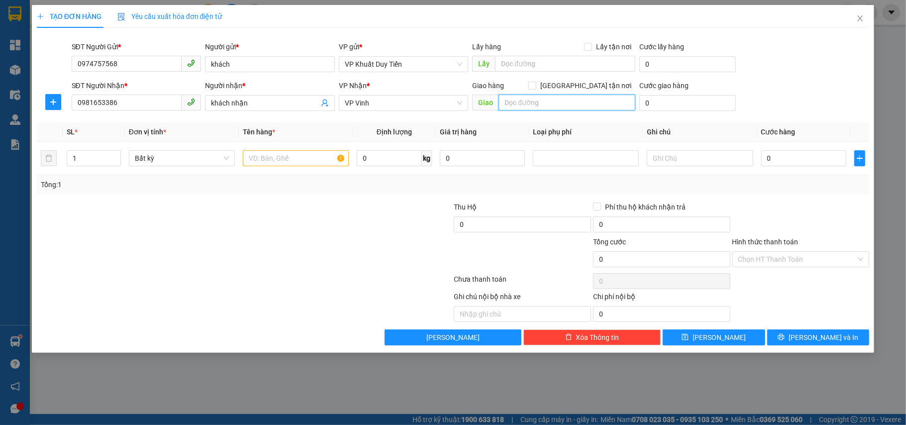
click at [562, 96] on input "text" at bounding box center [566, 103] width 137 height 16
type input "164 đường Namyangdu Dasan"
click at [580, 84] on div "Giao hàng Giao tận nơi" at bounding box center [553, 85] width 163 height 11
click at [535, 86] on input "[GEOGRAPHIC_DATA] tận nơi" at bounding box center [531, 85] width 7 height 7
checkbox input "true"
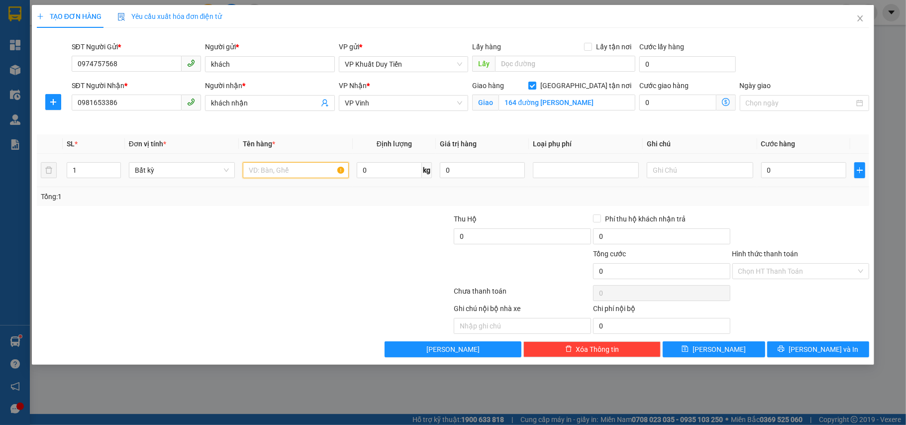
click at [304, 173] on input "text" at bounding box center [296, 170] width 106 height 16
type input "bàn ghế sofa"
drag, startPoint x: 97, startPoint y: 174, endPoint x: 68, endPoint y: 177, distance: 30.0
click at [68, 177] on input "1" at bounding box center [93, 170] width 53 height 15
type input "9"
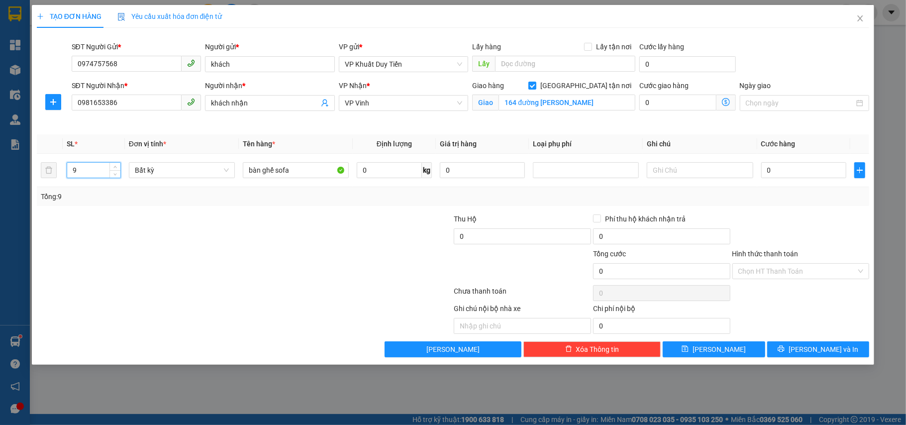
click at [126, 210] on div "Transit Pickup Surcharge Ids Transit Deliver Surcharge Ids Transit Deliver Surc…" at bounding box center [453, 196] width 833 height 321
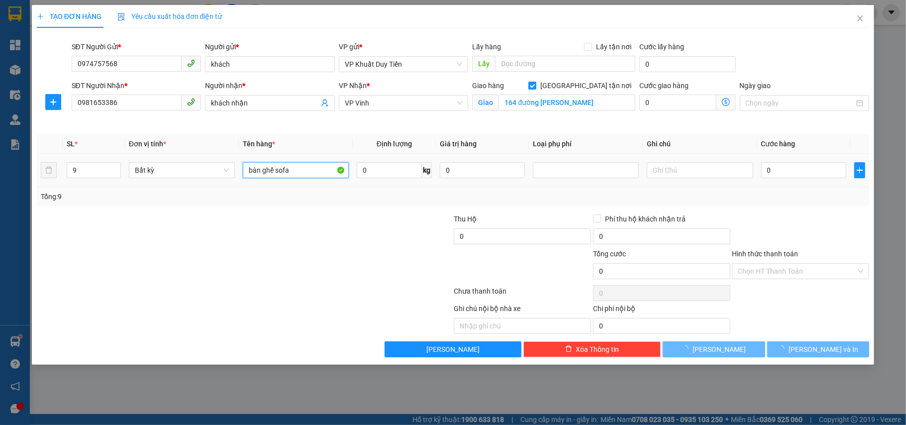
click at [314, 170] on input "bàn ghế sofa" at bounding box center [296, 170] width 106 height 16
type input "bàn ghế sofa..."
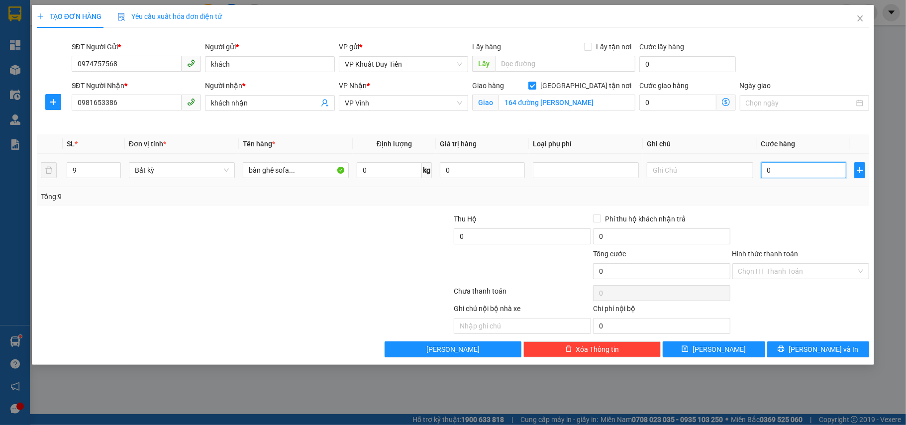
click at [794, 166] on input "0" at bounding box center [803, 170] width 85 height 16
type input "1"
type input "15"
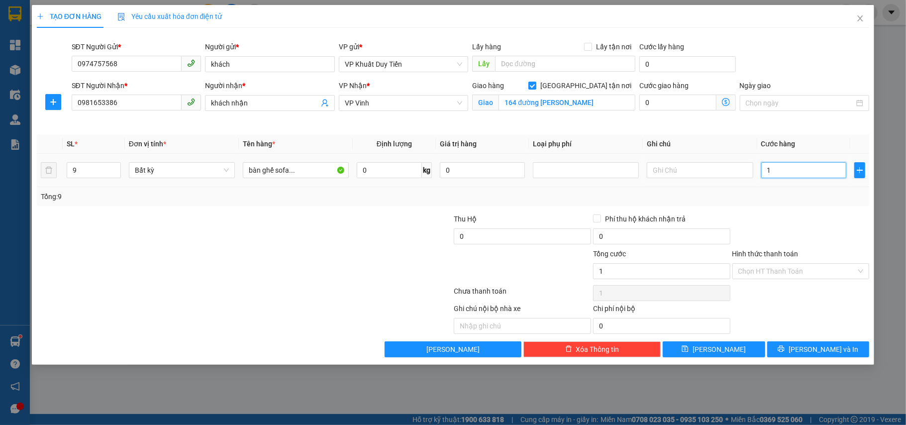
type input "15"
type input "150"
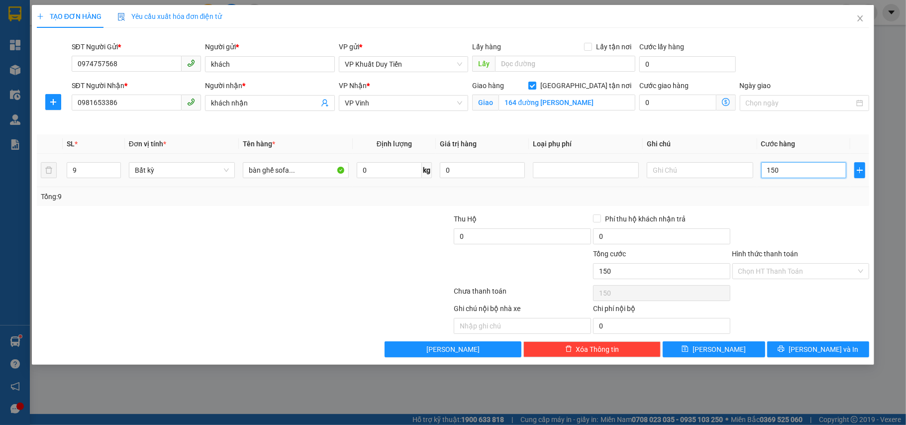
type input "1.500"
type input "15.000"
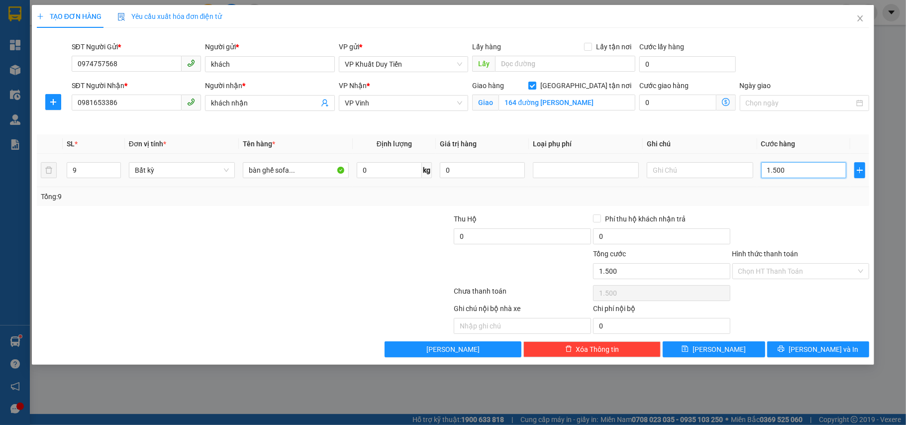
type input "15.000"
type input "150.000"
type input "1.500.000"
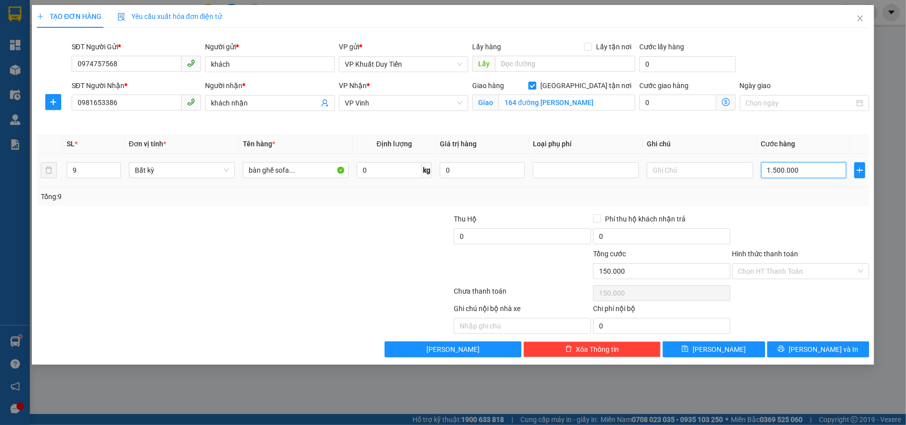
type input "1.500.000"
type input "15.000.000"
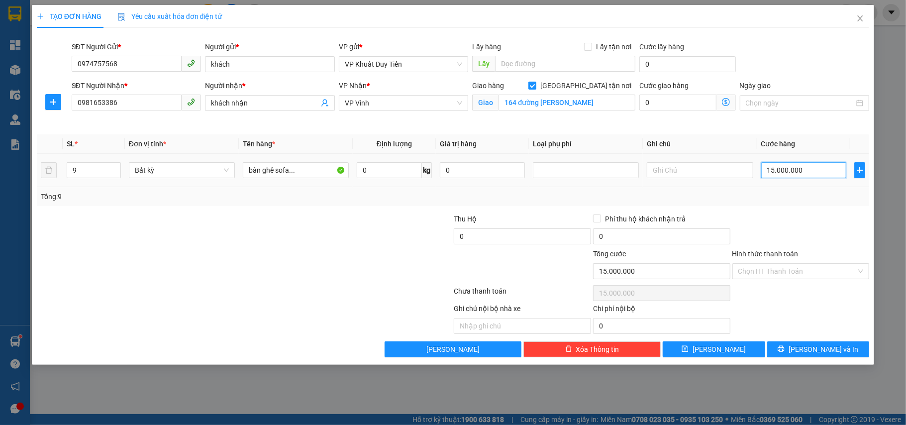
type input "1.500.000"
click at [798, 205] on div "Tổng: 9" at bounding box center [453, 196] width 833 height 19
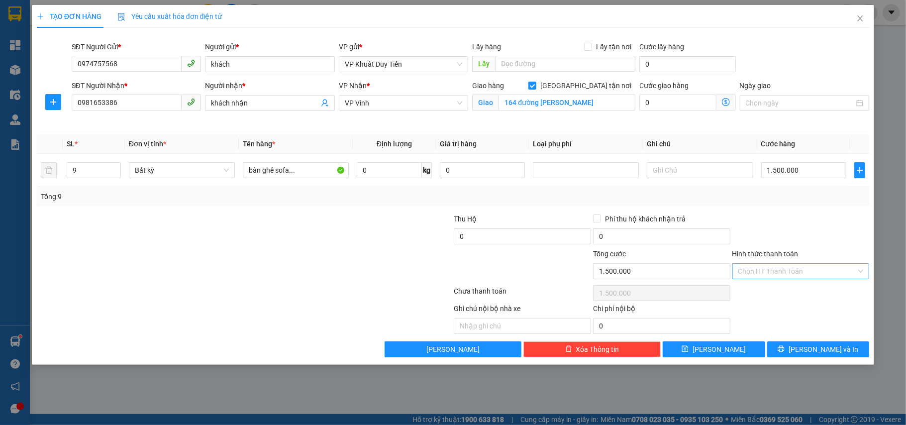
click at [792, 269] on input "Hình thức thanh toán" at bounding box center [797, 271] width 118 height 15
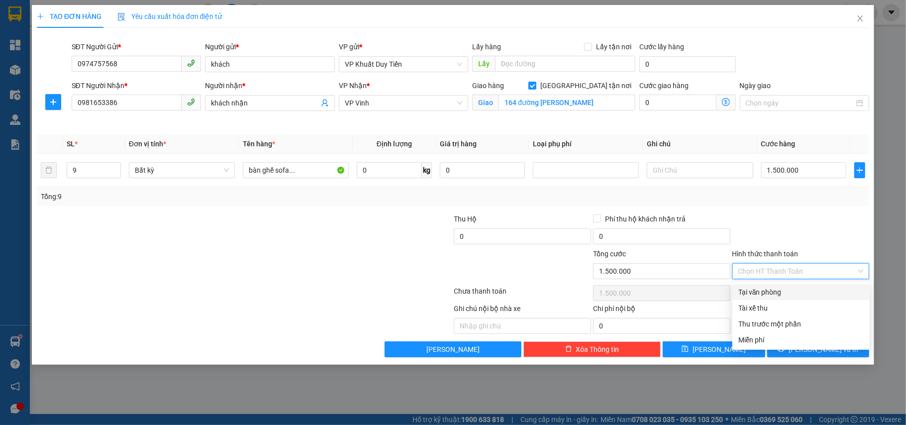
click at [794, 279] on input "Hình thức thanh toán" at bounding box center [797, 271] width 118 height 15
click at [786, 291] on div "Tại văn phòng" at bounding box center [800, 291] width 125 height 11
type input "0"
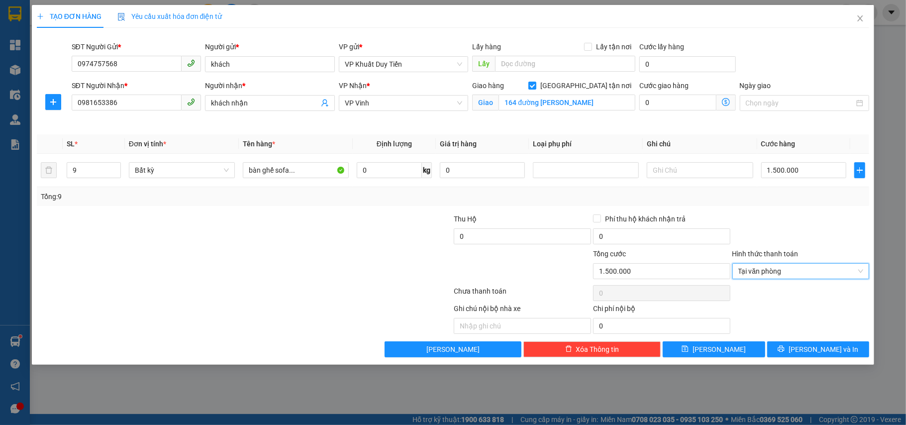
click at [784, 225] on div at bounding box center [800, 230] width 139 height 35
click at [724, 346] on span "[PERSON_NAME]" at bounding box center [718, 349] width 53 height 11
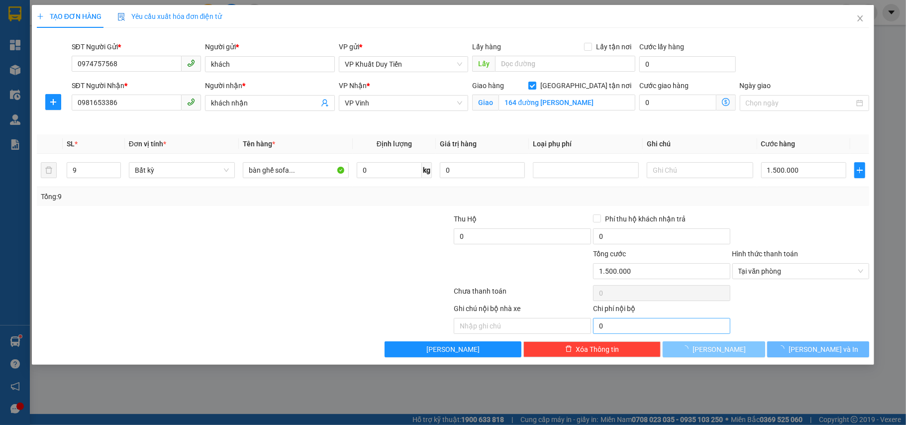
checkbox input "false"
type input "1"
type input "0"
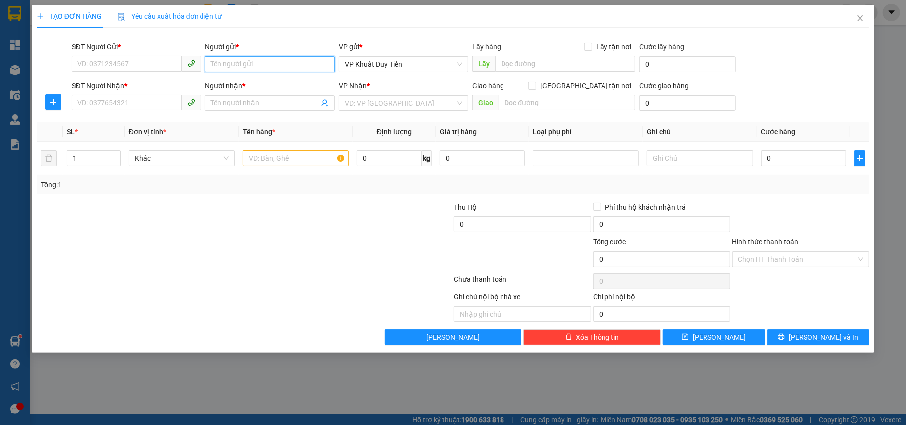
drag, startPoint x: 308, startPoint y: 76, endPoint x: 290, endPoint y: 74, distance: 18.0
click at [306, 74] on div "Người gửi * Tên người gửi" at bounding box center [270, 58] width 130 height 35
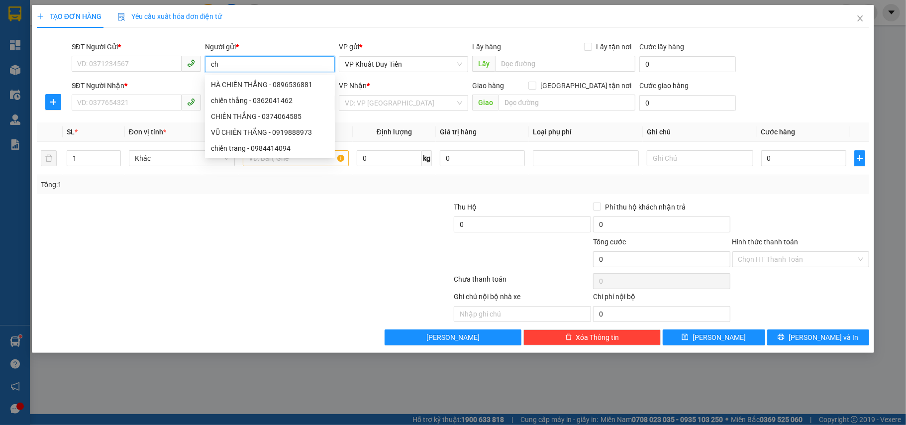
type input "c"
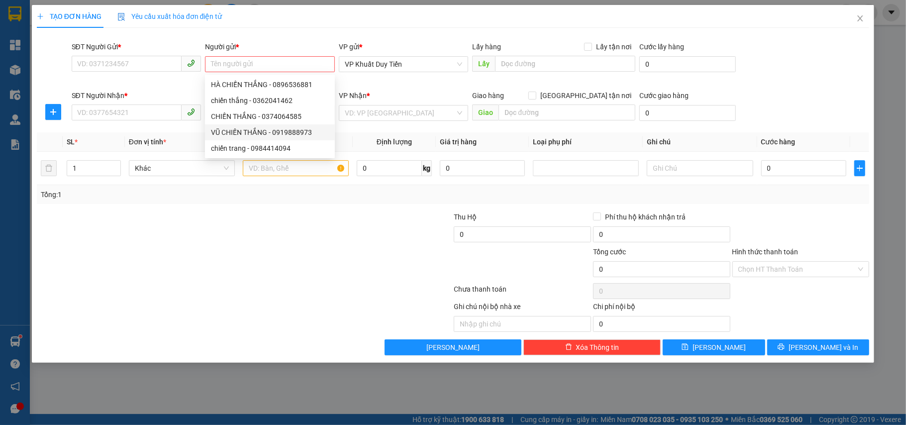
drag, startPoint x: 236, startPoint y: 249, endPoint x: 215, endPoint y: 240, distance: 22.9
click at [237, 249] on div at bounding box center [175, 263] width 278 height 35
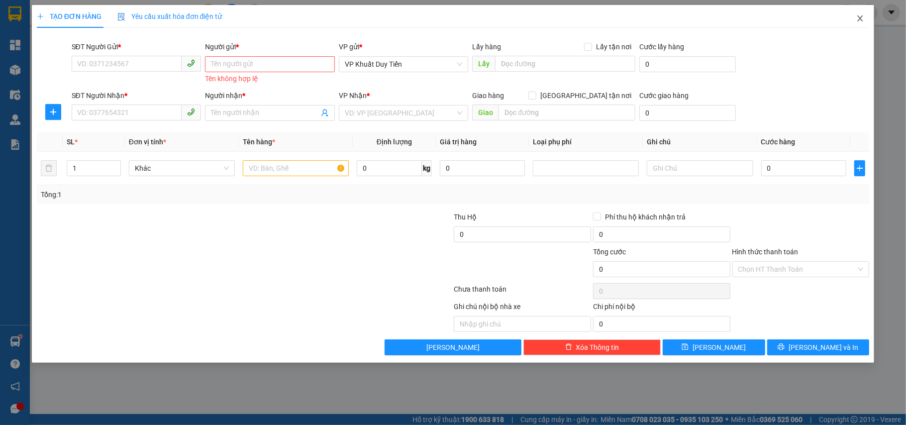
click at [853, 13] on span "Close" at bounding box center [860, 19] width 28 height 28
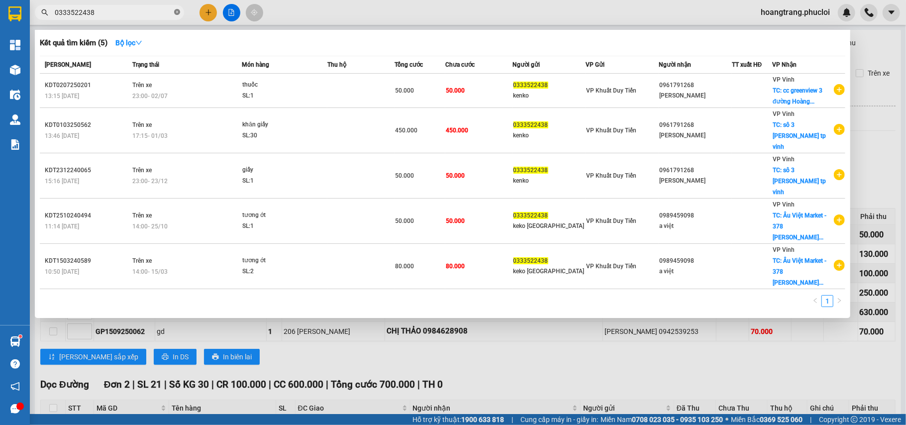
click at [178, 12] on icon "close-circle" at bounding box center [177, 12] width 6 height 6
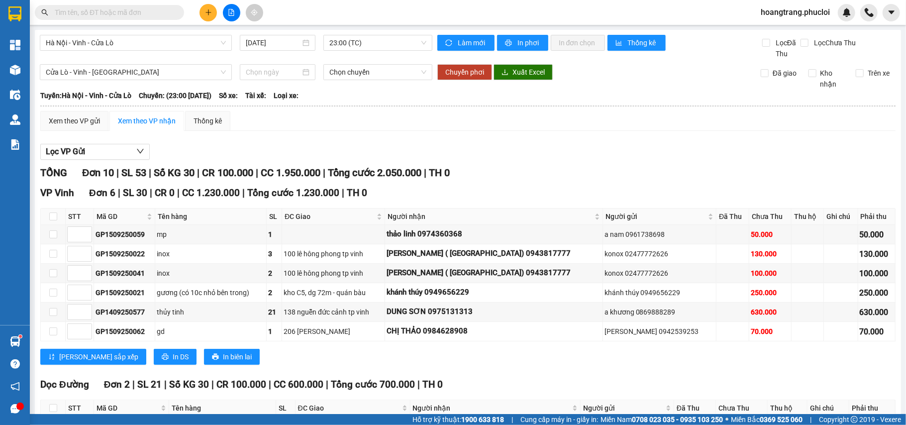
paste input "0334162820"
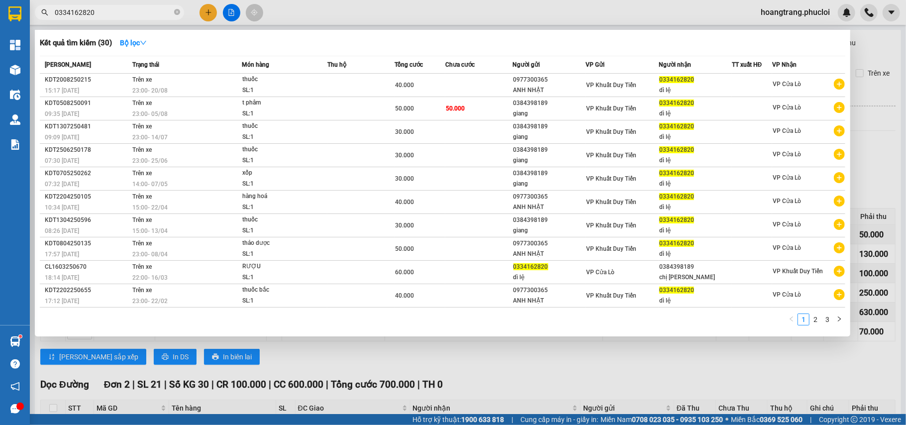
type input "0334162820"
click at [544, 393] on div at bounding box center [453, 212] width 906 height 425
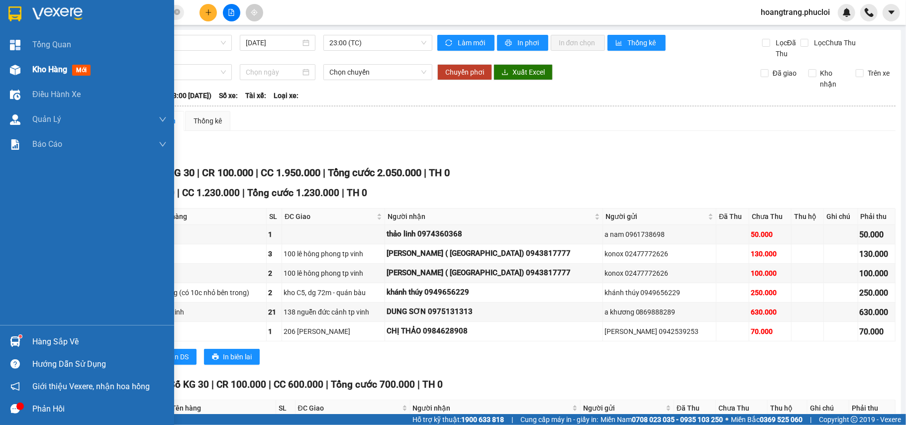
click at [36, 76] on div "Kho hàng mới" at bounding box center [99, 69] width 134 height 25
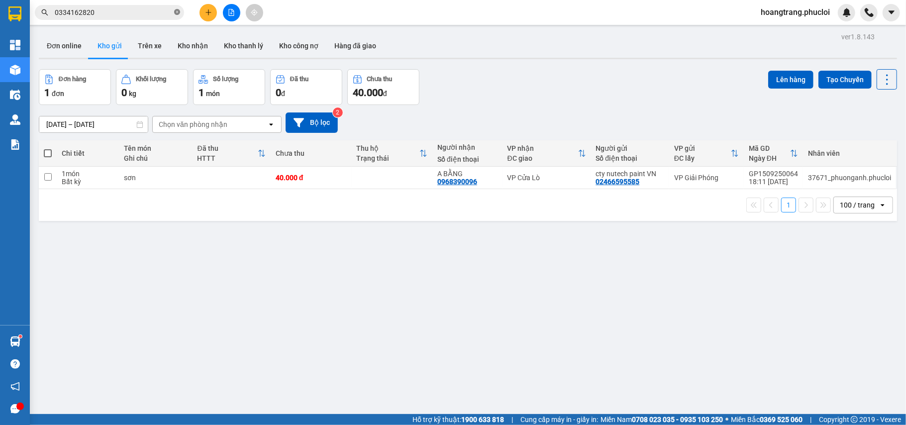
click at [178, 14] on icon "close-circle" at bounding box center [177, 12] width 6 height 6
click at [168, 14] on input "text" at bounding box center [113, 12] width 117 height 11
click at [311, 117] on button "Bộ lọc" at bounding box center [311, 122] width 52 height 20
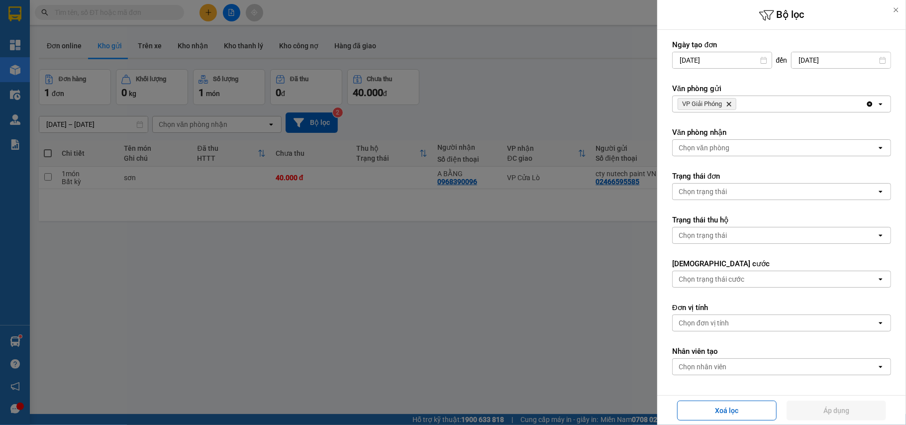
click at [730, 107] on span "VP Giải Phóng Delete" at bounding box center [706, 104] width 59 height 12
click at [730, 103] on icon "Delete" at bounding box center [729, 104] width 6 height 6
drag, startPoint x: 730, startPoint y: 103, endPoint x: 730, endPoint y: 110, distance: 6.5
click at [730, 104] on div "Chọn văn phòng" at bounding box center [774, 104] width 204 height 16
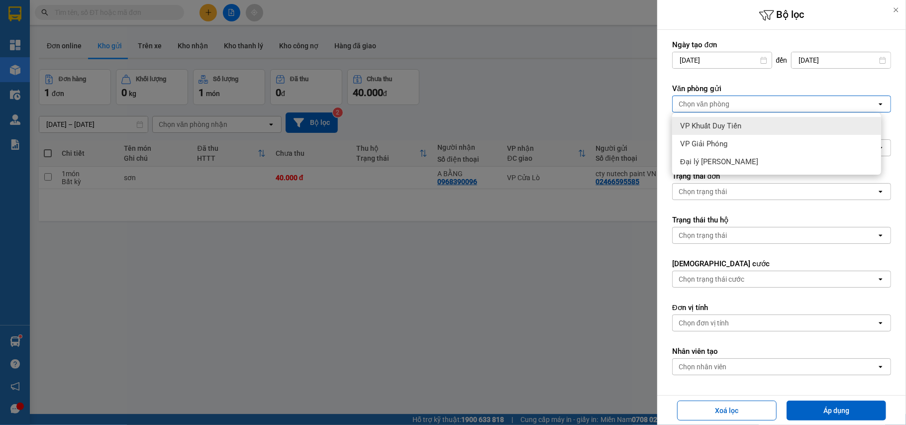
click at [729, 122] on span "VP Khuất Duy Tiến" at bounding box center [710, 126] width 61 height 10
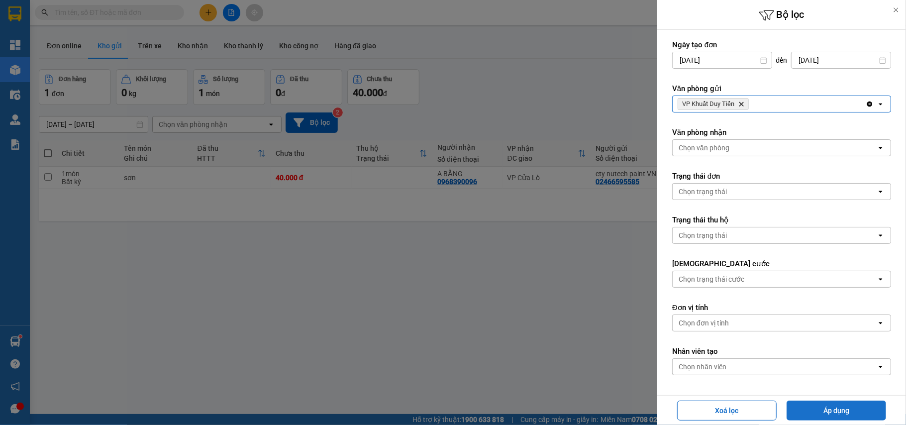
click at [808, 407] on button "Áp dụng" at bounding box center [835, 410] width 99 height 20
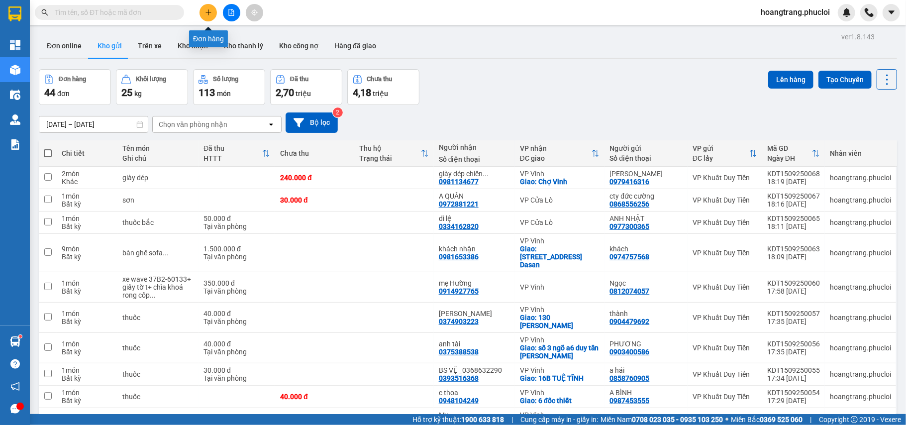
click at [209, 10] on icon "plus" at bounding box center [208, 12] width 7 height 7
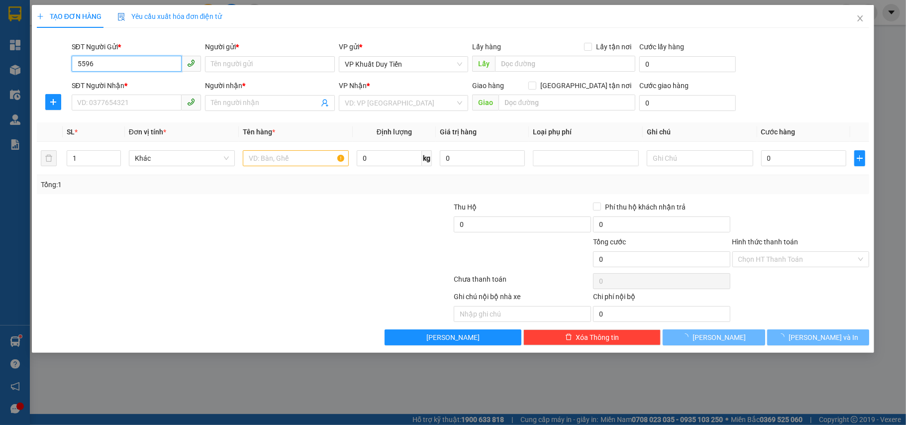
click at [158, 57] on input "5596" at bounding box center [127, 64] width 110 height 16
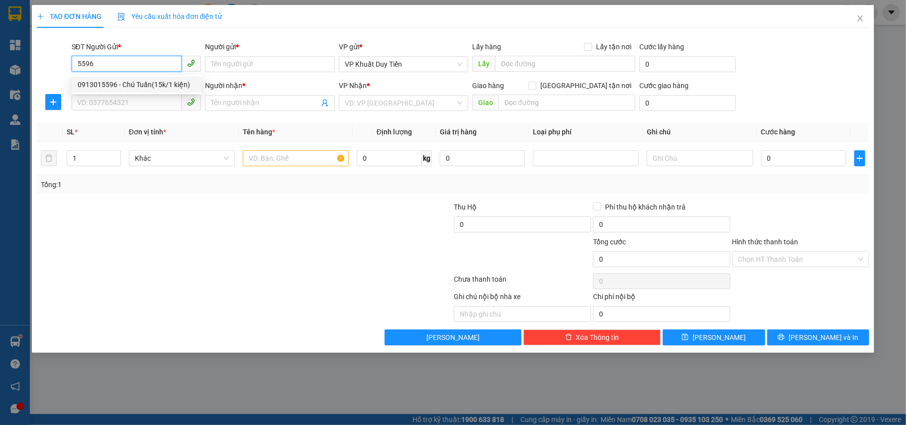
click at [156, 78] on div "0913015596 - Chú Tuấn(15k/1 kiện)" at bounding box center [137, 85] width 130 height 16
type input "0913015596"
type input "[PERSON_NAME](15k/1 kiện)"
type input "0913015596"
click at [148, 97] on input "SĐT Người Nhận *" at bounding box center [127, 103] width 110 height 16
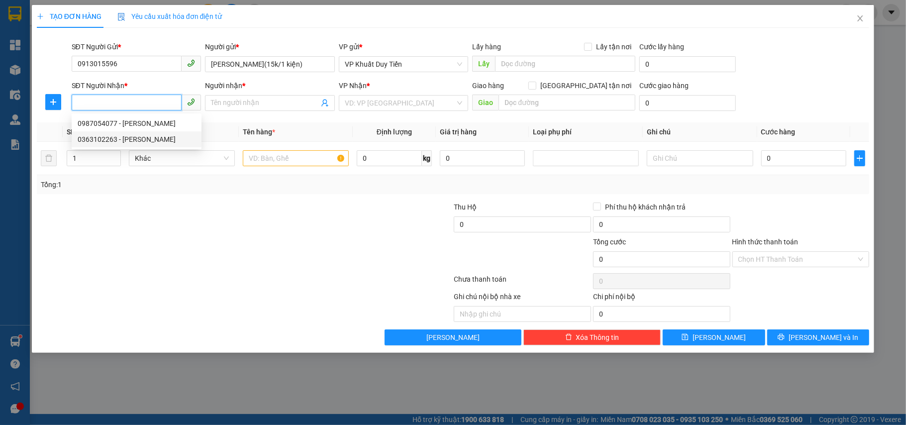
click at [148, 140] on div "0363102263 - PHAN TRỌNG TẤN" at bounding box center [137, 139] width 118 height 11
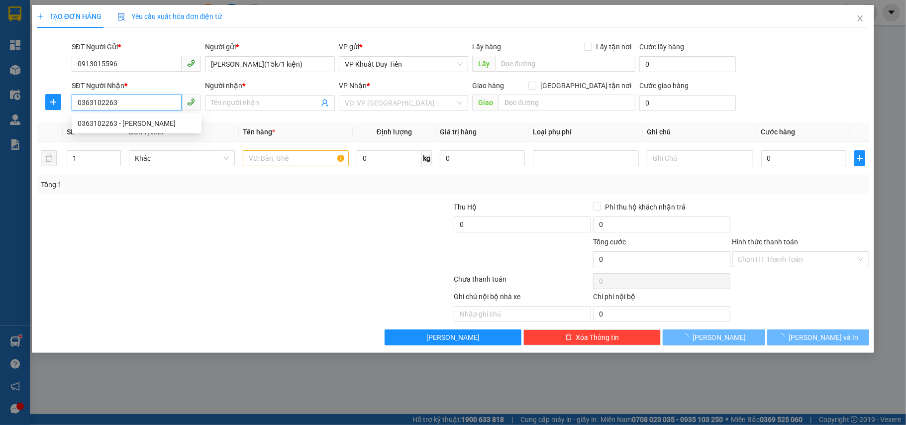
type input "0363102263"
type input "PHAN TRỌNG TẤN"
checkbox input "true"
type input "126 nguyễn sỹ sách"
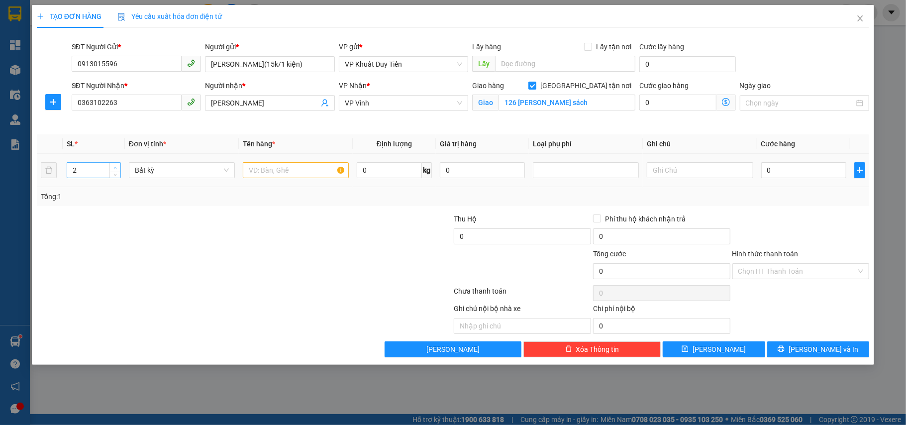
click at [113, 166] on icon "up" at bounding box center [114, 167] width 3 height 3
click at [114, 166] on span "up" at bounding box center [115, 168] width 6 height 6
type input "6"
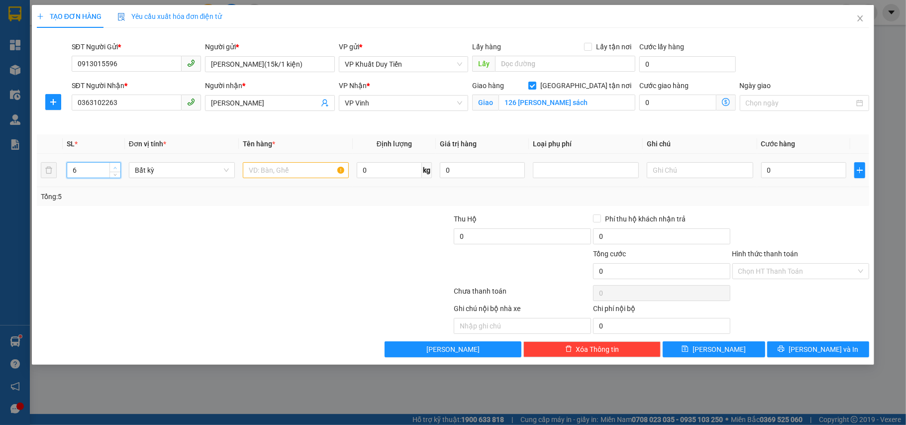
click at [113, 166] on span "up" at bounding box center [115, 168] width 6 height 6
click at [134, 253] on div at bounding box center [175, 265] width 278 height 35
click at [275, 174] on input "text" at bounding box center [296, 170] width 106 height 16
type input "thuốc"
click at [826, 176] on input "0" at bounding box center [803, 170] width 85 height 16
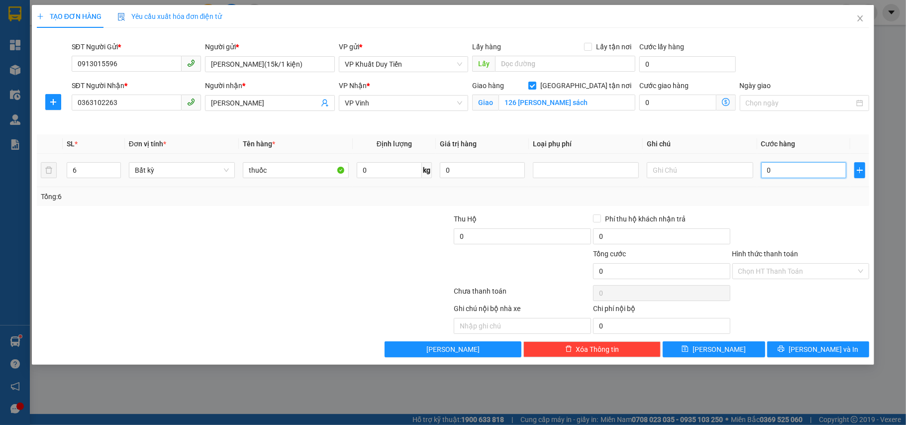
type input "9"
type input "90"
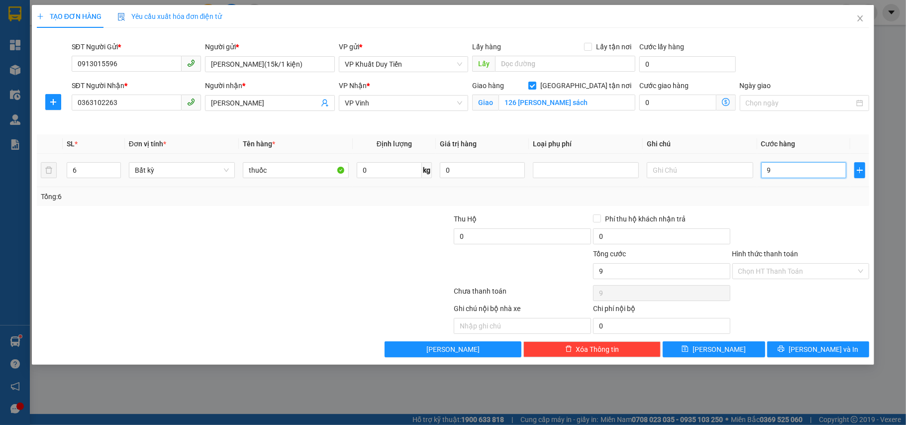
type input "90"
type input "90.000"
click at [806, 207] on div "Transit Pickup Surcharge Ids Transit Deliver Surcharge Ids Transit Deliver Surc…" at bounding box center [453, 196] width 833 height 321
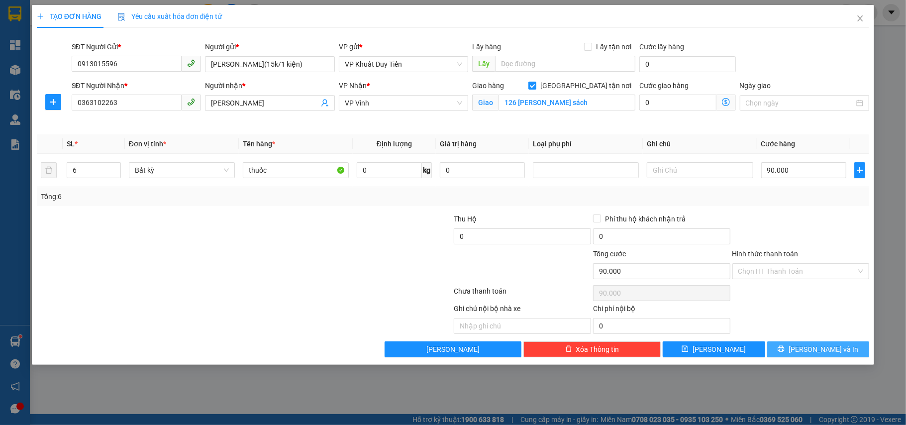
click at [844, 347] on button "[PERSON_NAME] và In" at bounding box center [818, 349] width 102 height 16
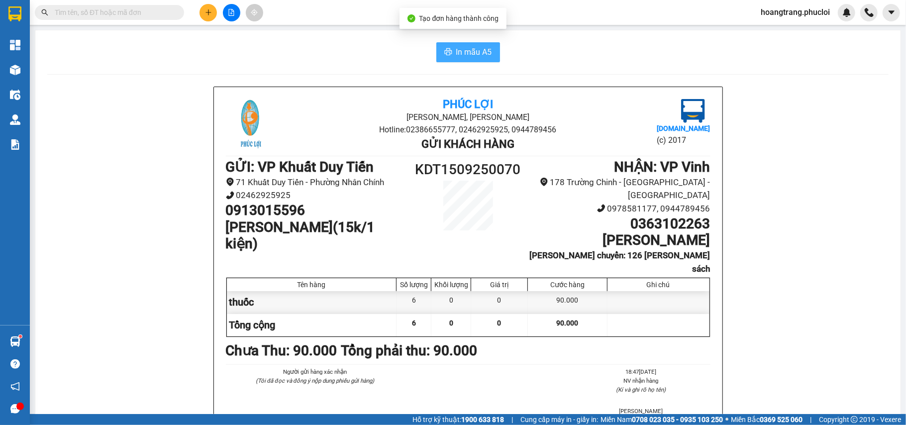
click at [462, 45] on button "In mẫu A5" at bounding box center [468, 52] width 64 height 20
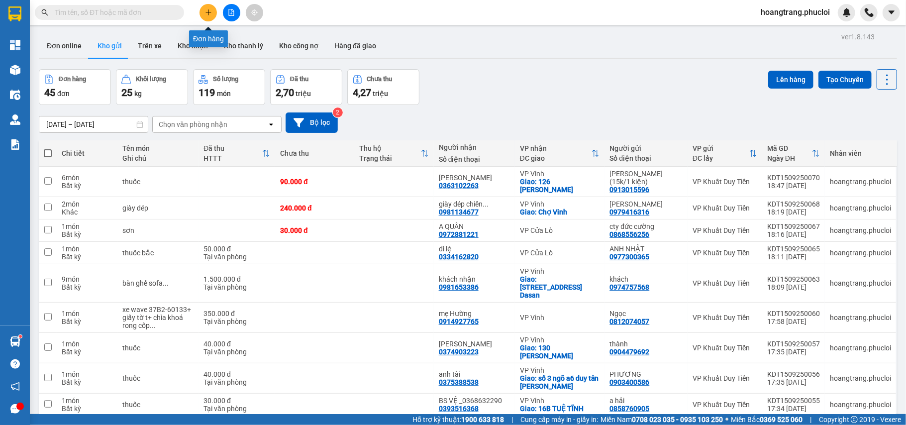
click at [211, 18] on button at bounding box center [207, 12] width 17 height 17
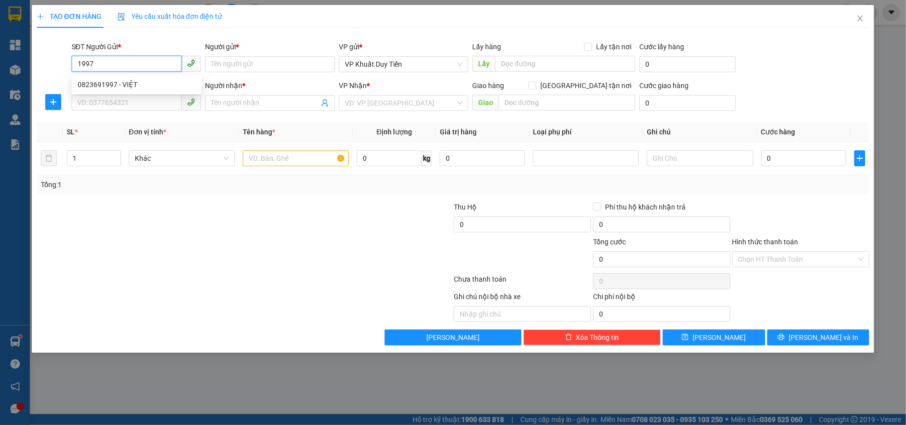
click at [132, 68] on input "1997" at bounding box center [127, 64] width 110 height 16
click at [135, 78] on div "0823691997 - VIỆT" at bounding box center [137, 85] width 130 height 16
type input "0823691997"
type input "VIỆT"
type input "0823691997"
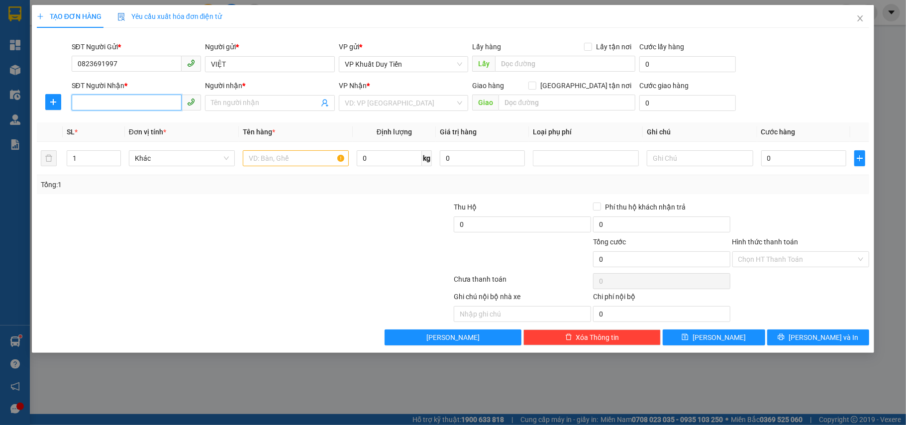
click at [136, 100] on input "SĐT Người Nhận *" at bounding box center [127, 103] width 110 height 16
click at [154, 122] on div "0943945557 - a tài" at bounding box center [137, 123] width 118 height 11
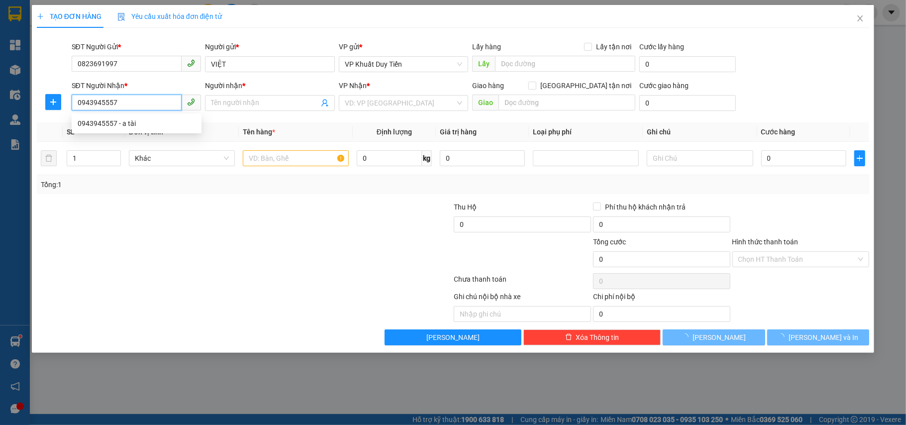
type input "0943945557"
type input "a tài"
checkbox input "true"
type input "70 Nguyễn Sỹ Sách"
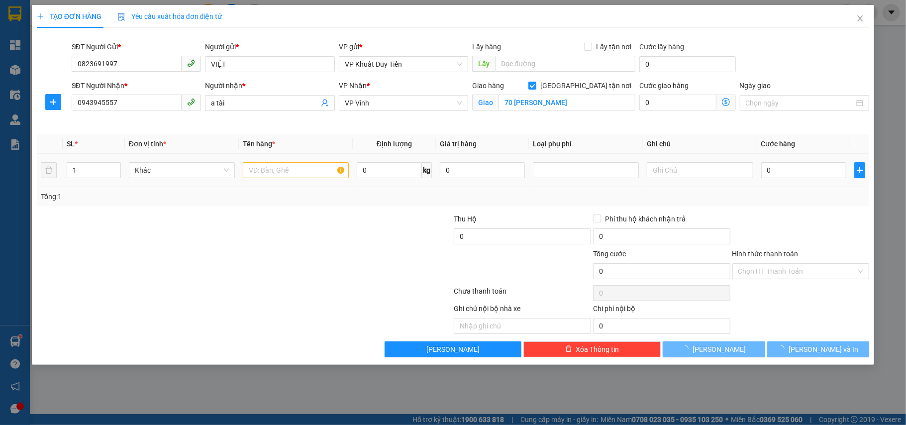
click at [287, 160] on td at bounding box center [296, 170] width 114 height 33
click at [289, 169] on input "text" at bounding box center [296, 170] width 106 height 16
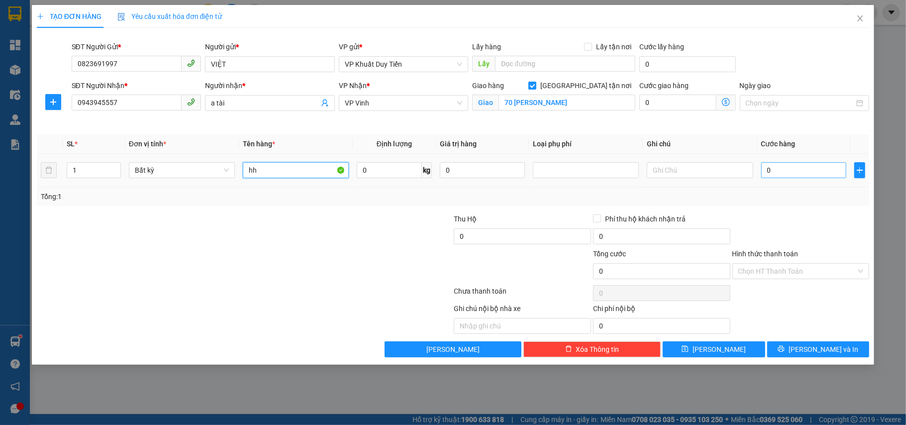
type input "hh"
click at [761, 164] on input "0" at bounding box center [803, 170] width 85 height 16
type input "4"
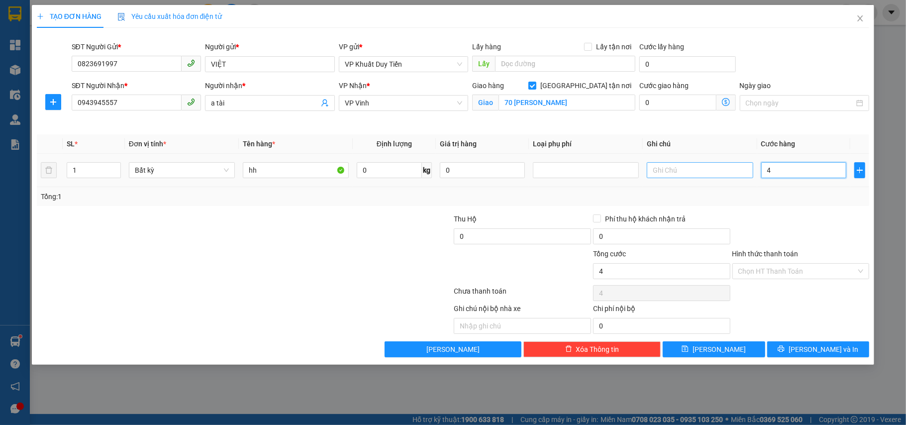
type input "40"
type input "40.000"
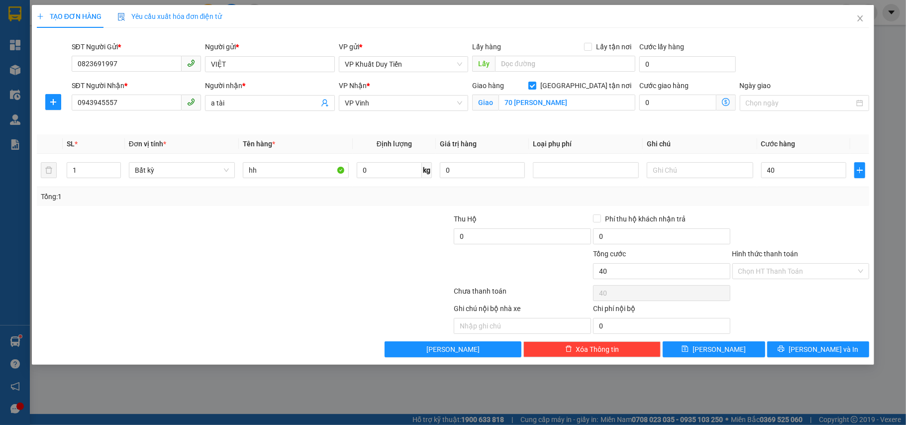
type input "40.000"
click at [751, 191] on div "Tổng: 1" at bounding box center [453, 196] width 825 height 11
click at [796, 360] on div "TẠO ĐƠN HÀNG Yêu cầu xuất hóa đơn điện tử Transit Pickup Surcharge Ids Transit …" at bounding box center [453, 185] width 843 height 360
click at [797, 357] on button "[PERSON_NAME] và In" at bounding box center [818, 349] width 102 height 16
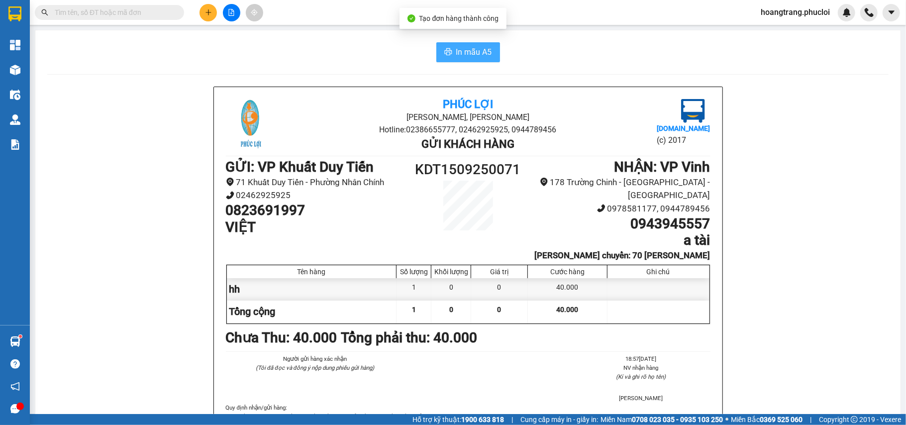
click at [484, 48] on span "In mẫu A5" at bounding box center [474, 52] width 36 height 12
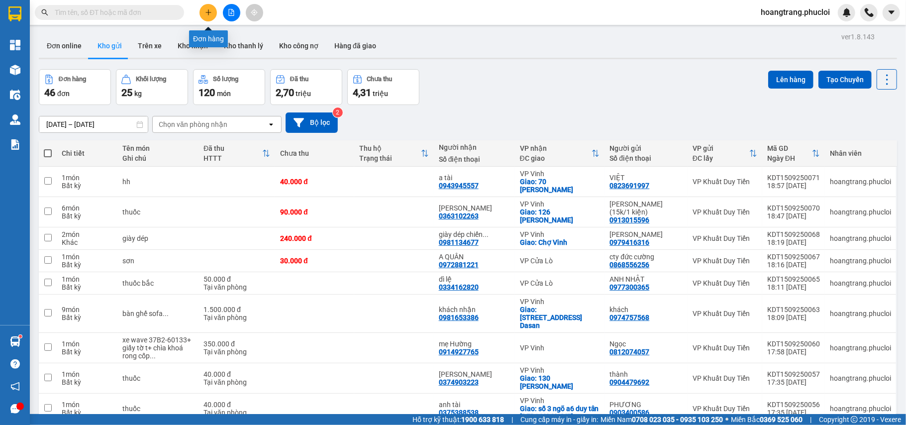
click at [211, 14] on icon "plus" at bounding box center [208, 12] width 7 height 7
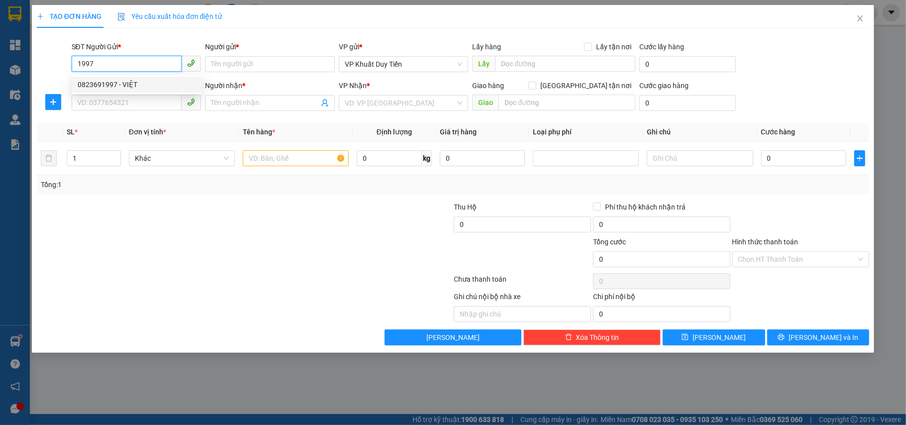
drag, startPoint x: 163, startPoint y: 79, endPoint x: 163, endPoint y: 100, distance: 21.9
click at [165, 82] on div "0823691997 - VIỆT" at bounding box center [137, 84] width 118 height 11
type input "0823691997"
type input "VIỆT"
type input "0823691997"
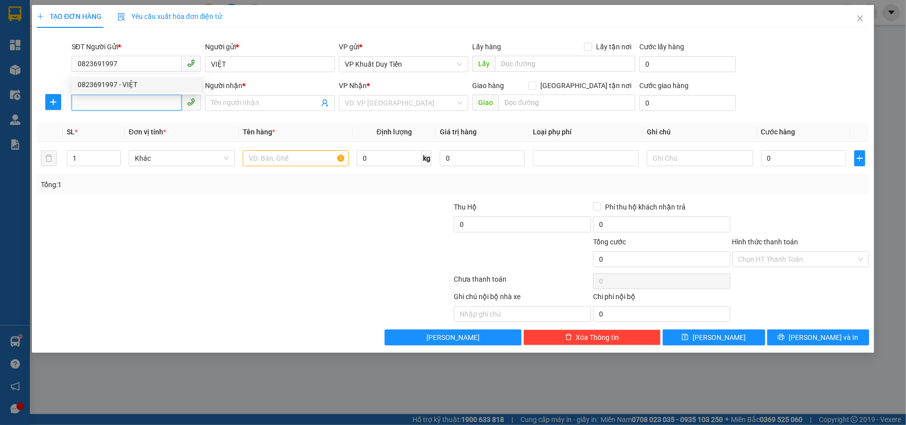
click at [163, 106] on input "SĐT Người Nhận *" at bounding box center [127, 103] width 110 height 16
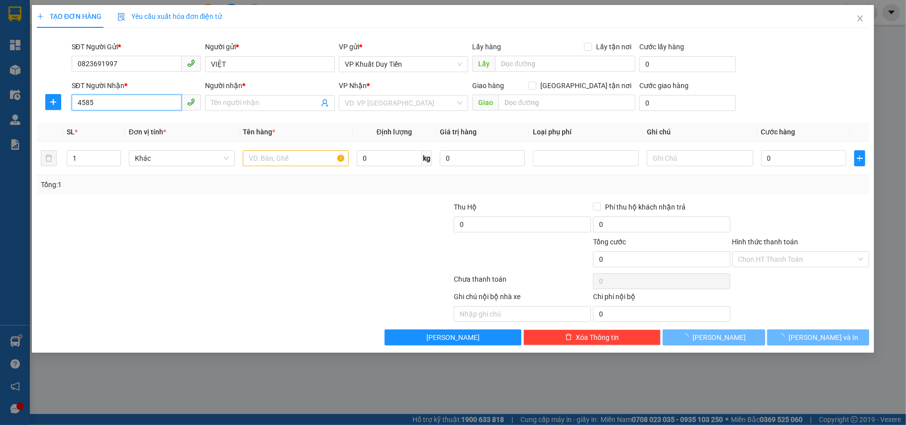
click at [164, 105] on input "4585" at bounding box center [127, 103] width 110 height 16
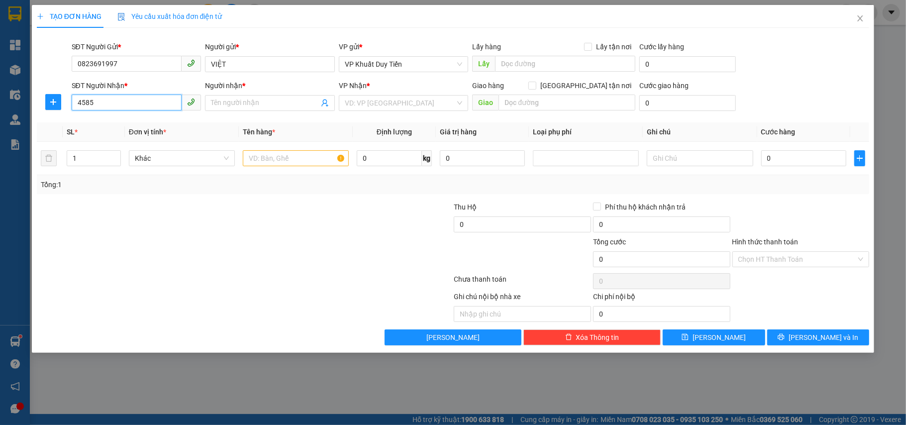
click at [166, 100] on input "4585" at bounding box center [127, 103] width 110 height 16
drag, startPoint x: 166, startPoint y: 100, endPoint x: 62, endPoint y: 93, distance: 104.8
click at [60, 91] on div "SĐT Người Nhận * 4585 4585 Người nhận * Tên người nhận VP Nhận * VD: VP Sài Gòn…" at bounding box center [453, 97] width 835 height 35
type input "0913354585"
click at [292, 104] on input "Người nhận *" at bounding box center [265, 102] width 108 height 11
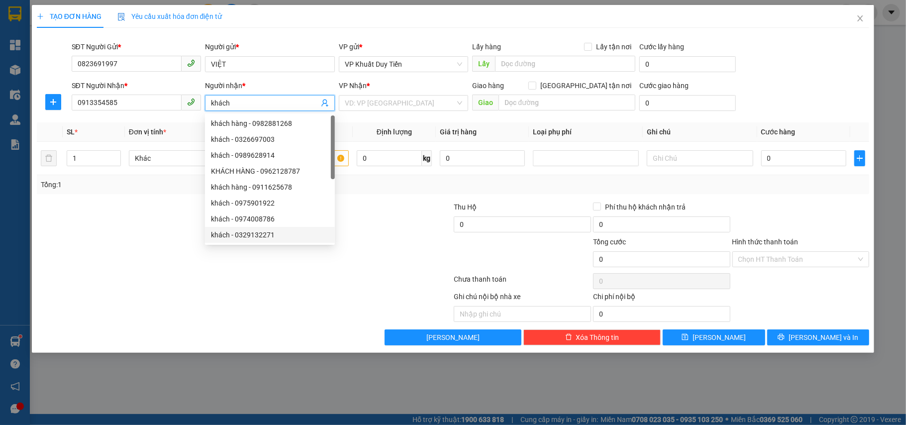
type input "khách"
click at [200, 267] on div at bounding box center [175, 253] width 278 height 35
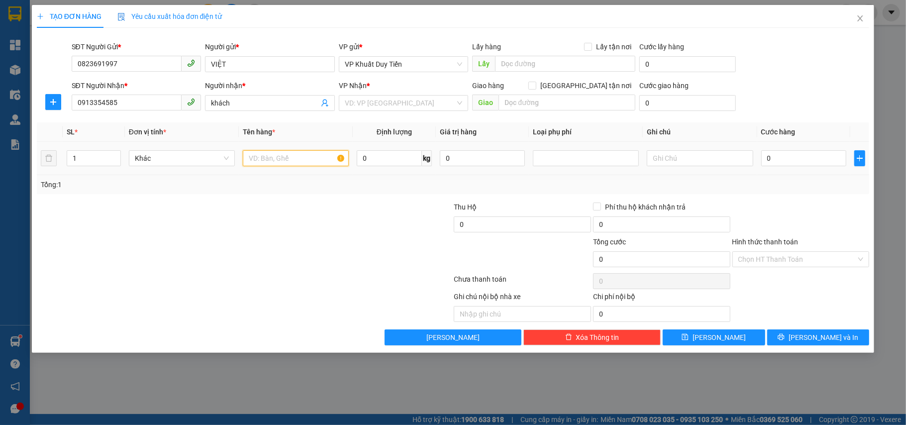
click at [273, 156] on input "text" at bounding box center [296, 158] width 106 height 16
type input "sữa"
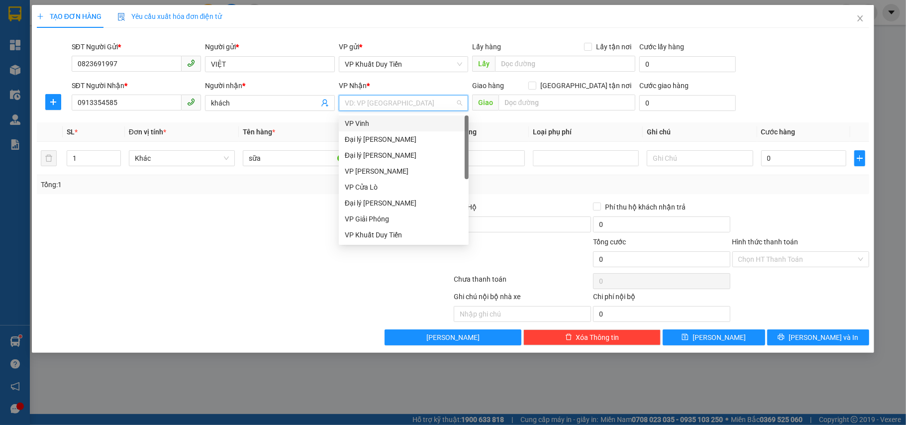
click at [452, 108] on input "search" at bounding box center [400, 102] width 111 height 15
drag, startPoint x: 392, startPoint y: 120, endPoint x: 497, endPoint y: 104, distance: 106.6
click at [392, 120] on div "VP Vinh" at bounding box center [404, 123] width 118 height 11
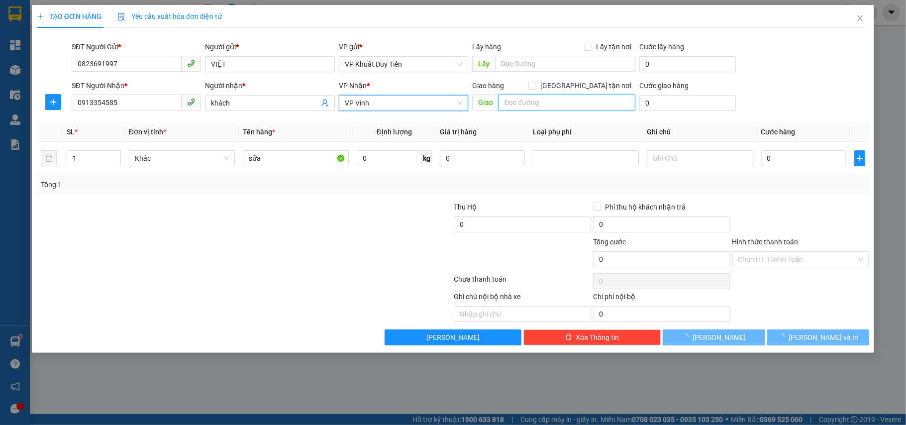
click at [514, 96] on input "text" at bounding box center [566, 103] width 137 height 16
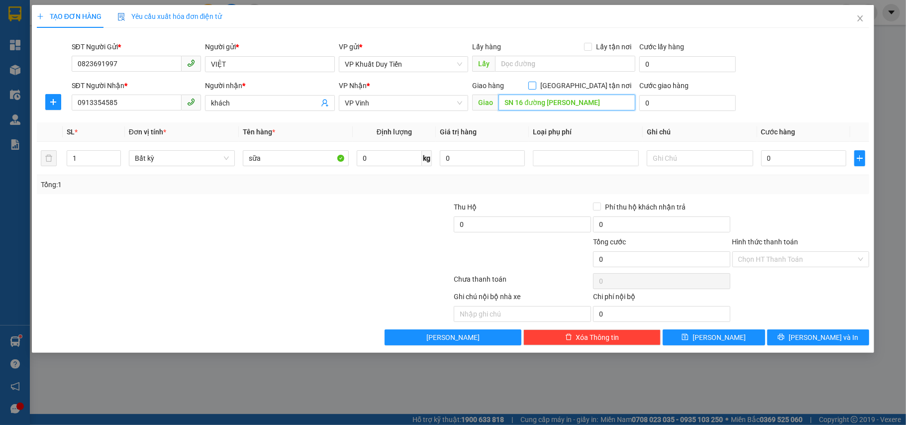
type input "SN 16 đường Nguyễn Công Nghiêm"
drag, startPoint x: 589, startPoint y: 82, endPoint x: 518, endPoint y: 142, distance: 92.8
click at [536, 82] on span at bounding box center [532, 86] width 8 height 8
click at [535, 82] on input "[GEOGRAPHIC_DATA] tận nơi" at bounding box center [531, 85] width 7 height 7
checkbox input "true"
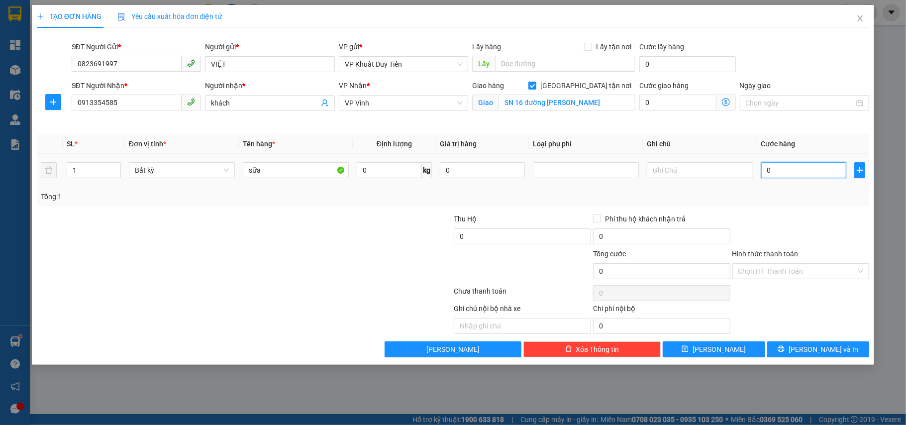
click at [804, 169] on input "0" at bounding box center [803, 170] width 85 height 16
type input "4"
type input "40"
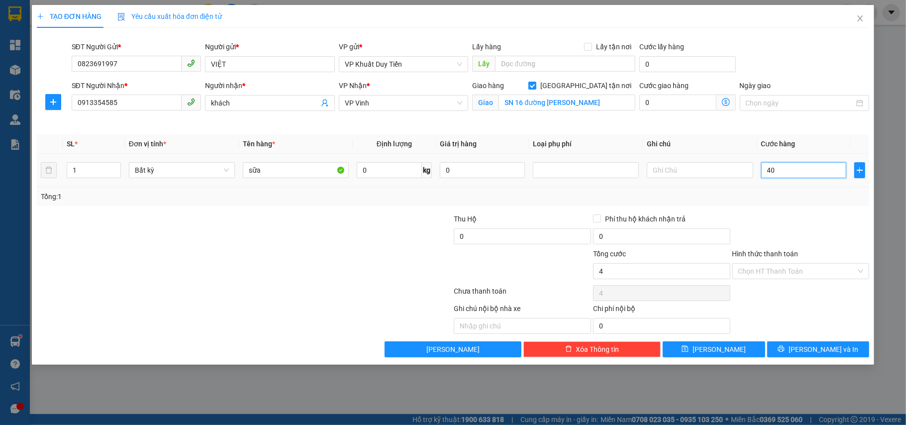
type input "40"
type input "40.000"
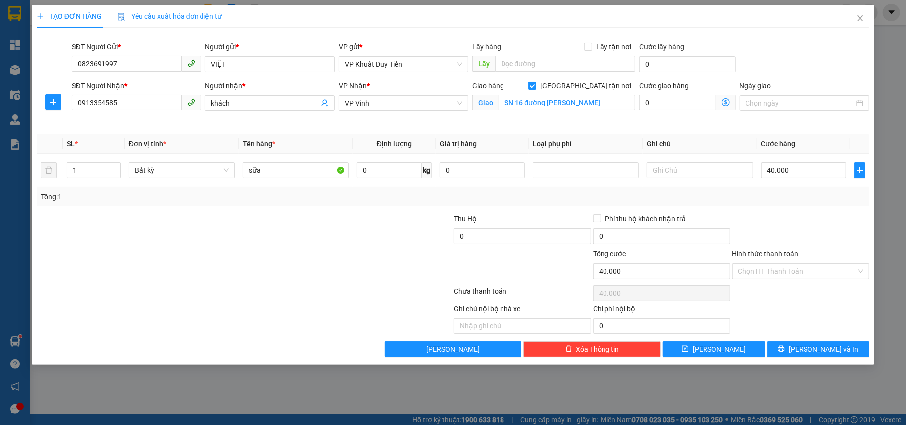
click at [796, 211] on div "Transit Pickup Surcharge Ids Transit Deliver Surcharge Ids Transit Deliver Surc…" at bounding box center [453, 196] width 833 height 321
click at [784, 349] on icon "printer" at bounding box center [780, 348] width 7 height 7
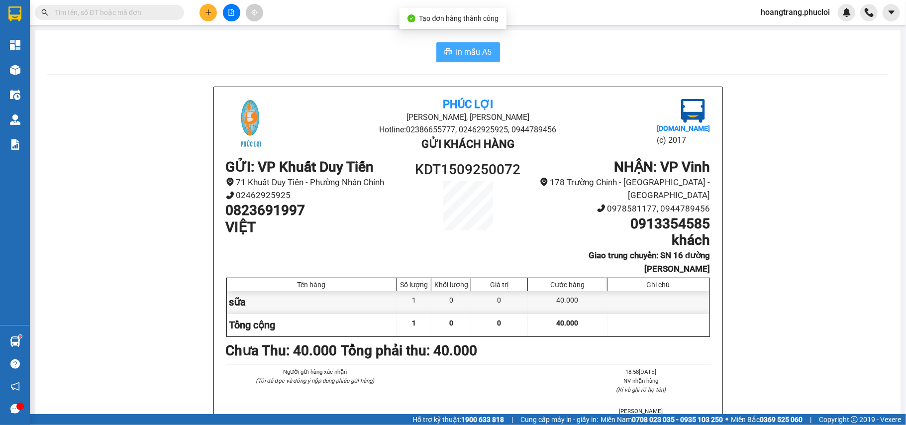
click at [478, 44] on button "In mẫu A5" at bounding box center [468, 52] width 64 height 20
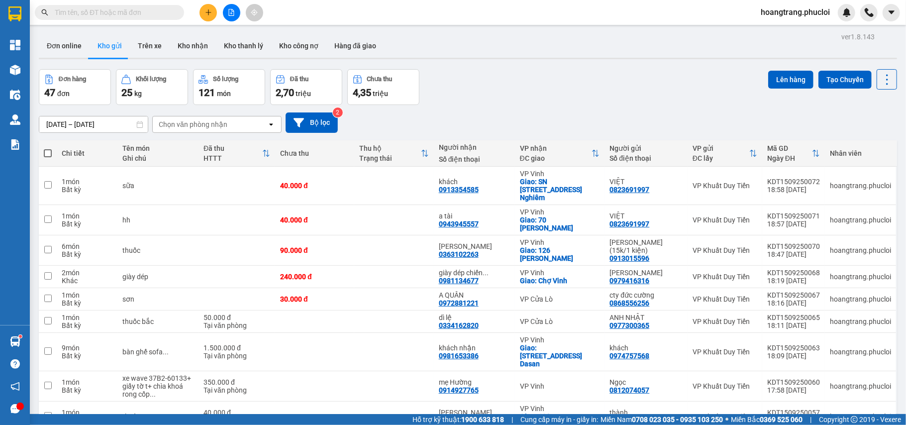
click at [532, 39] on div "Đơn online Kho gửi Trên xe Kho nhận Kho thanh lý Kho công nợ Hàng đã giao" at bounding box center [468, 47] width 858 height 26
click at [225, 12] on button at bounding box center [231, 12] width 17 height 17
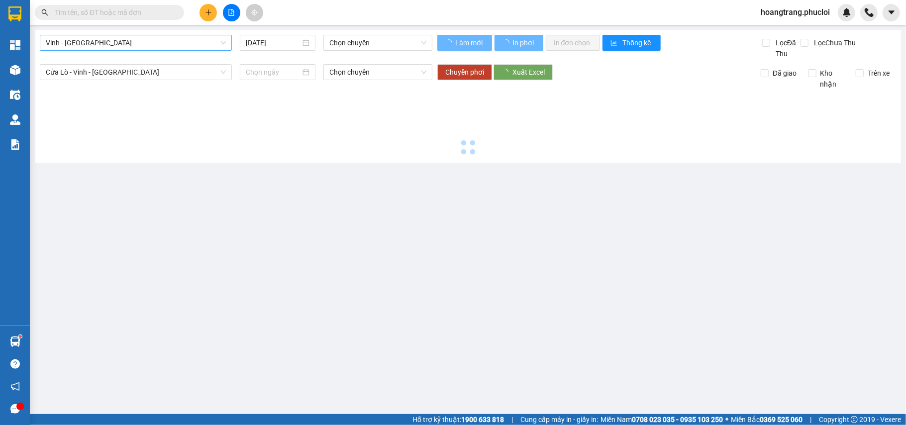
click at [140, 40] on span "Vinh - [GEOGRAPHIC_DATA]" at bounding box center [136, 42] width 180 height 15
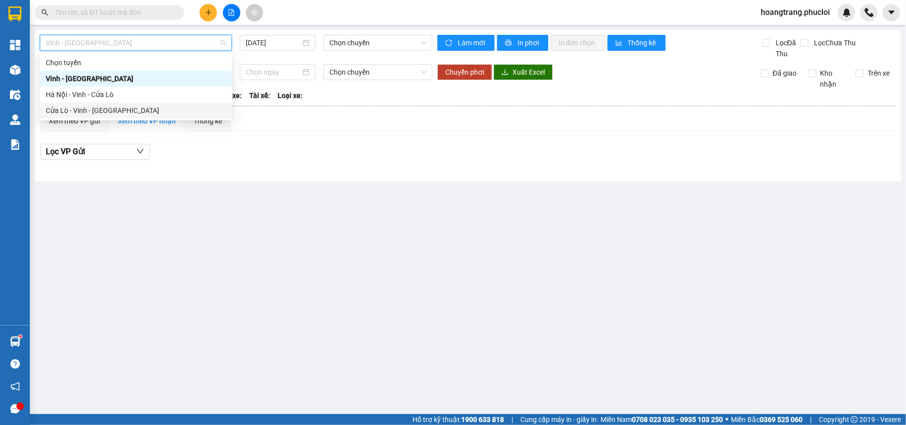
click at [140, 110] on div "Cửa Lò - Vinh - [GEOGRAPHIC_DATA]" at bounding box center [136, 110] width 180 height 11
type input "[DATE]"
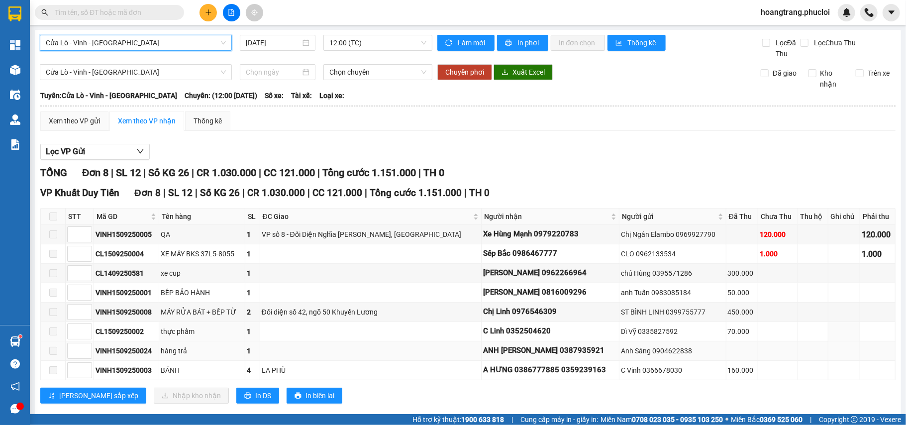
scroll to position [22, 0]
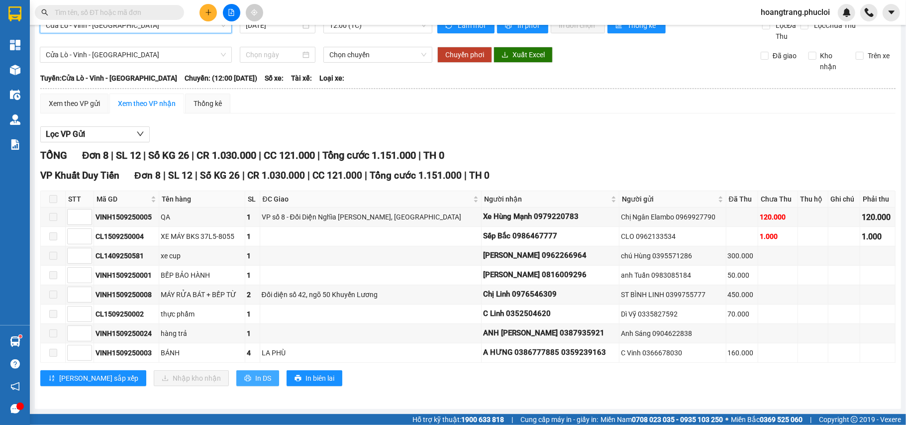
click at [255, 376] on span "In DS" at bounding box center [263, 378] width 16 height 11
click at [236, 382] on button "In DS" at bounding box center [257, 378] width 43 height 16
click at [209, 12] on icon "plus" at bounding box center [207, 12] width 5 height 0
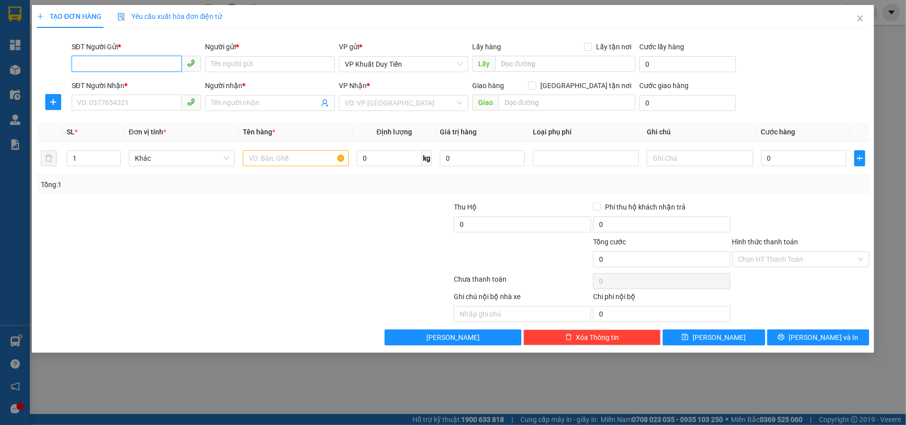
click at [150, 72] on span at bounding box center [137, 64] width 130 height 16
type input "0982204768"
click at [153, 80] on div "0982204768 - chị nga" at bounding box center [137, 84] width 118 height 11
type input "chị nga"
type input "0982204768"
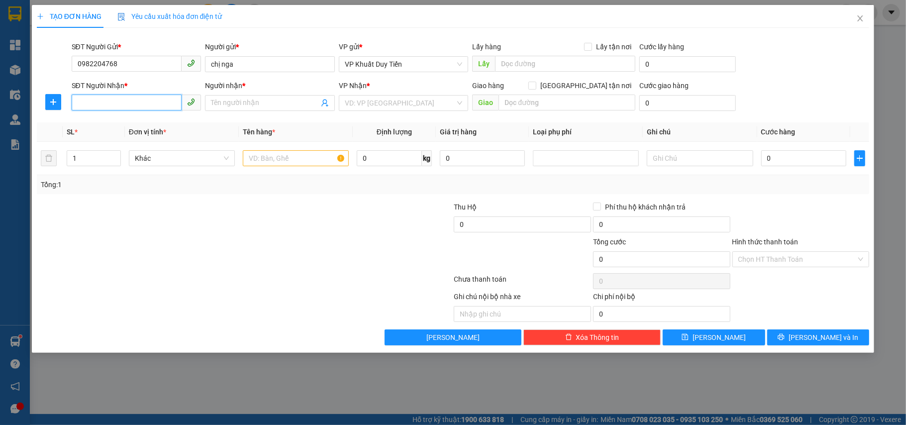
click at [148, 99] on input "SĐT Người Nhận *" at bounding box center [127, 103] width 110 height 16
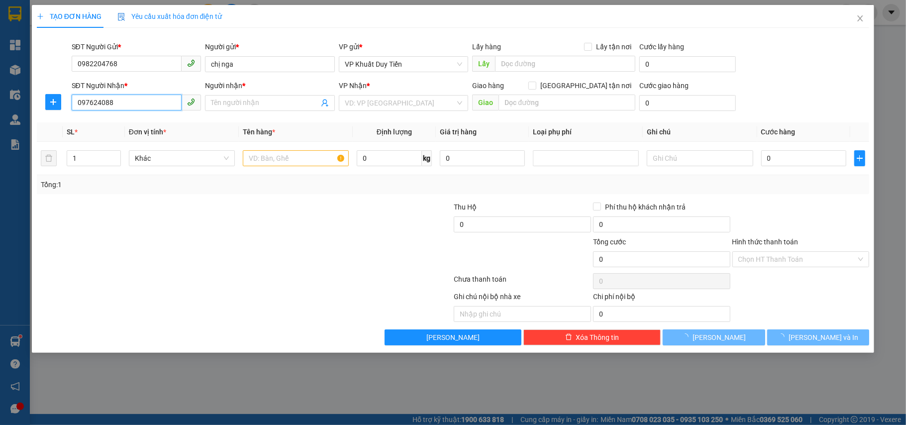
type input "0976240889"
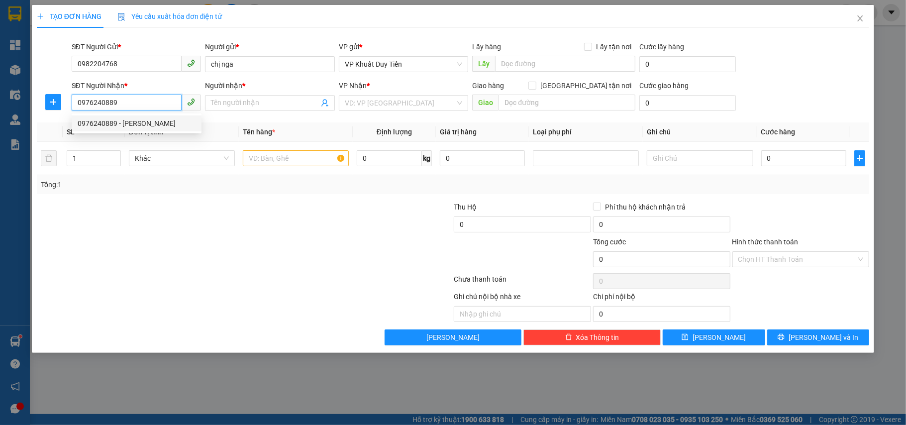
click at [146, 124] on div "0976240889 - tuấn nguyễn" at bounding box center [137, 123] width 118 height 11
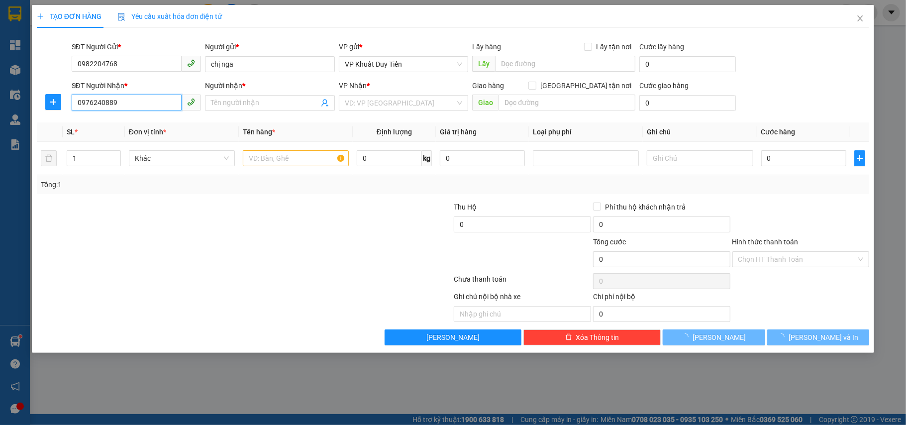
type input "tuấn nguyễn"
checkbox input "true"
type input "181C PHAN ĐÌNH PHÙNG P. CỬA NAM"
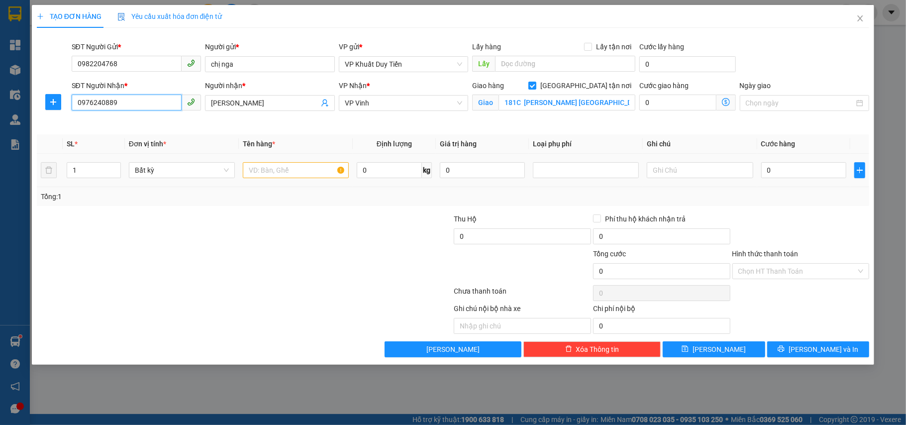
type input "0976240889"
click at [275, 166] on input "text" at bounding box center [296, 170] width 106 height 16
type input "m"
type input "hàng hoá"
click at [822, 172] on input "0" at bounding box center [803, 170] width 85 height 16
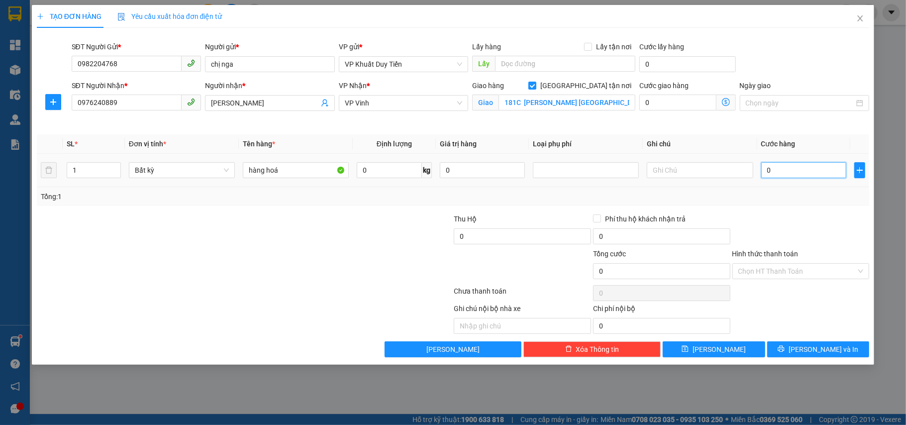
type input "4"
type input "40"
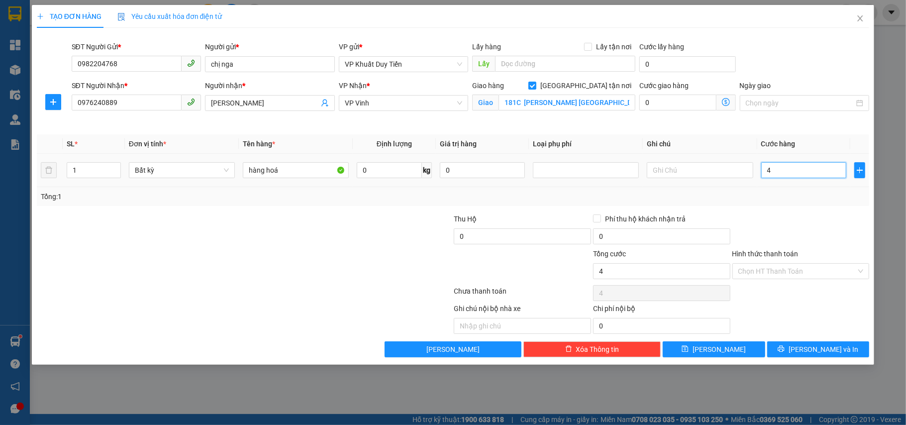
type input "40"
type input "40.000"
click at [820, 204] on div "Tổng: 1" at bounding box center [453, 196] width 833 height 19
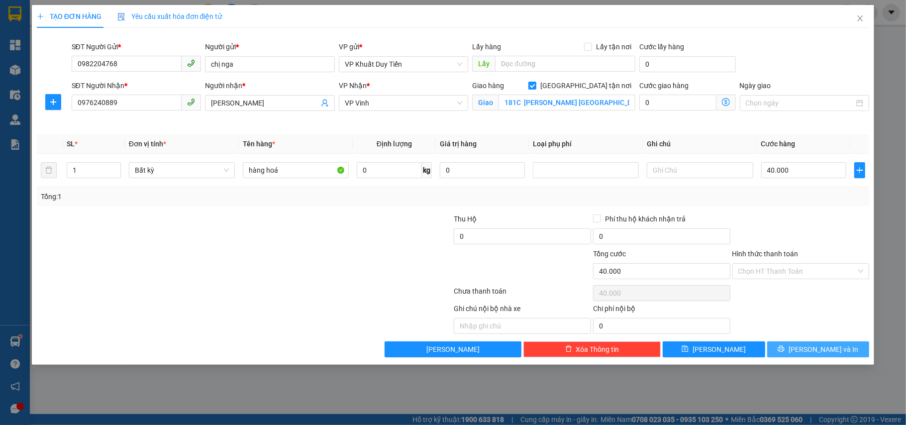
click at [814, 351] on span "[PERSON_NAME] và In" at bounding box center [823, 349] width 70 height 11
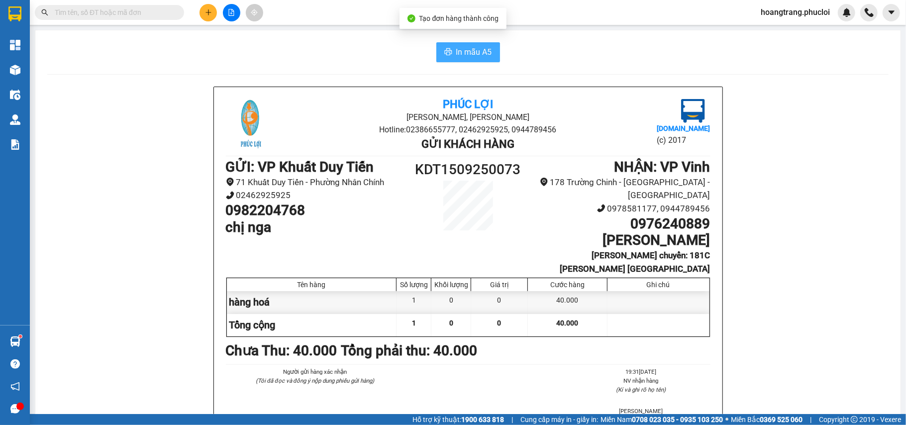
click at [478, 49] on span "In mẫu A5" at bounding box center [474, 52] width 36 height 12
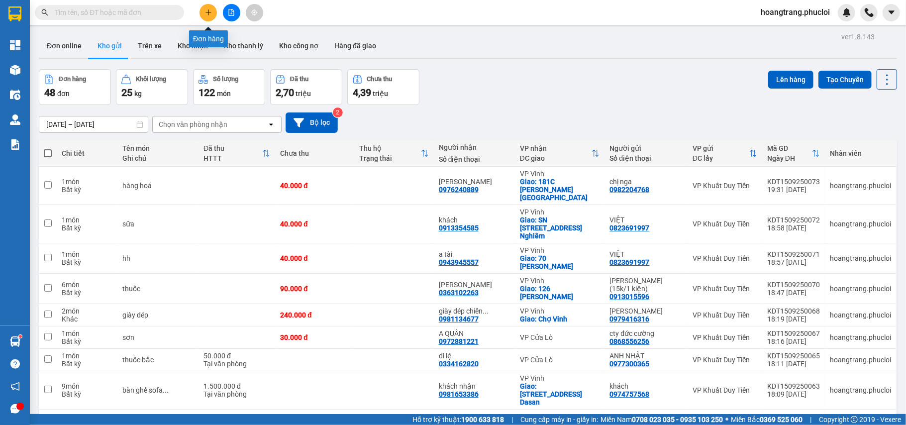
click at [205, 10] on icon "plus" at bounding box center [208, 12] width 7 height 7
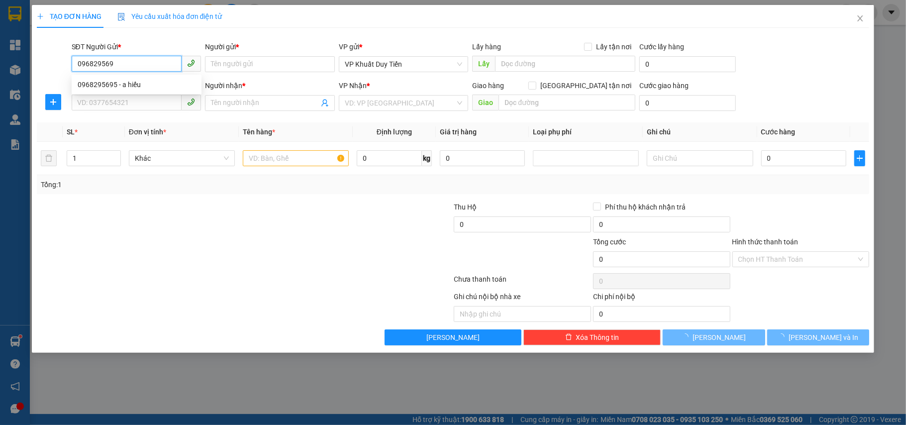
type input "0968295695"
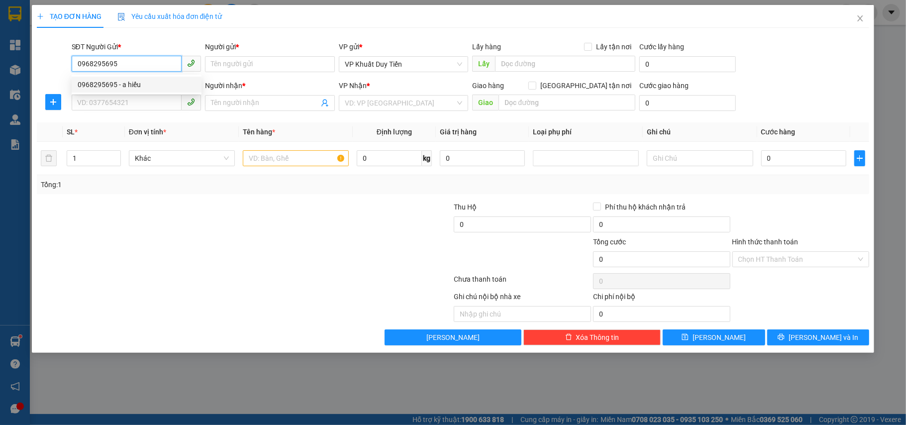
click at [144, 83] on div "0968295695 - a hiếu" at bounding box center [137, 84] width 118 height 11
type input "a hiếu"
type input "0968295695"
click at [142, 100] on input "SĐT Người Nhận *" at bounding box center [127, 103] width 110 height 16
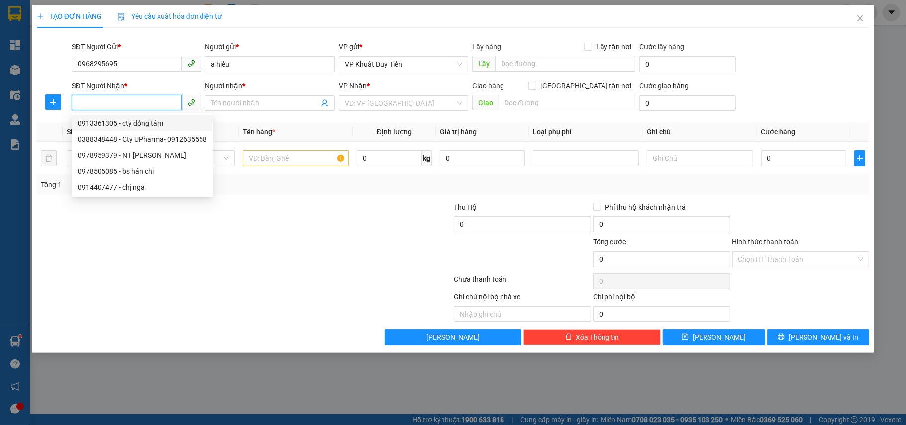
click at [139, 119] on div "0913361305 - cty đồng tâm" at bounding box center [142, 123] width 129 height 11
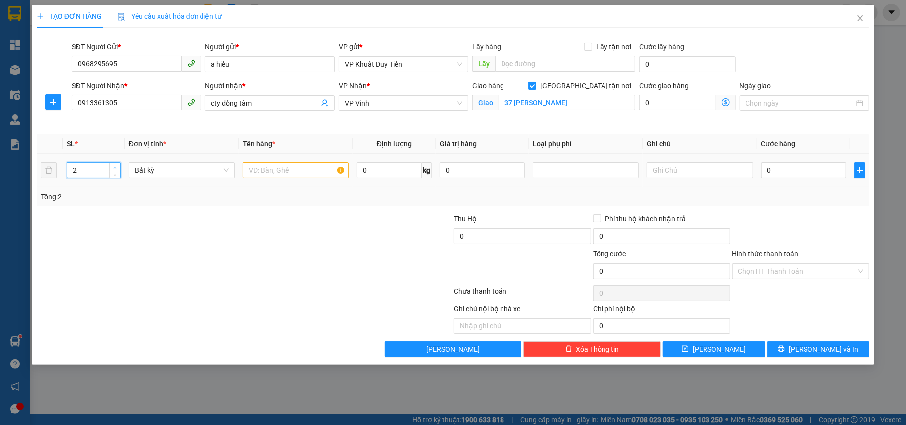
click at [110, 165] on span "Increase Value" at bounding box center [114, 167] width 11 height 9
click at [113, 177] on span "down" at bounding box center [115, 174] width 6 height 6
click at [285, 177] on input "text" at bounding box center [296, 170] width 106 height 16
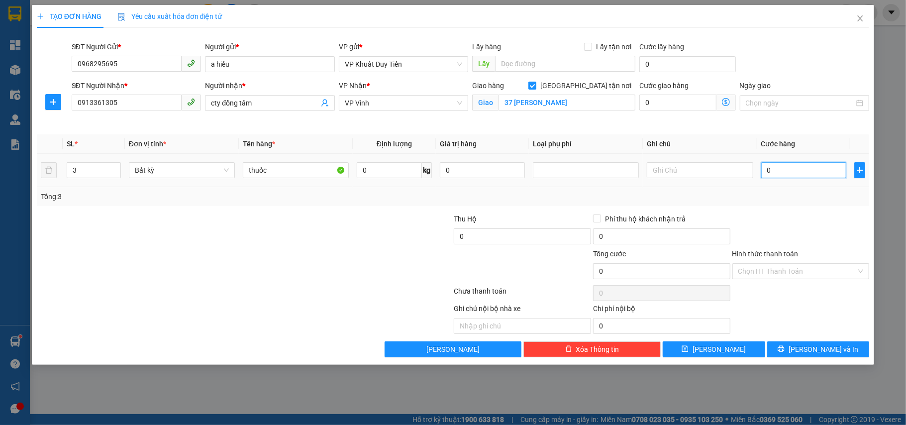
click at [810, 178] on input "0" at bounding box center [803, 170] width 85 height 16
drag, startPoint x: 820, startPoint y: 235, endPoint x: 830, endPoint y: 225, distance: 14.8
click at [826, 230] on div at bounding box center [800, 230] width 139 height 35
click at [798, 269] on input "Hình thức thanh toán" at bounding box center [797, 271] width 118 height 15
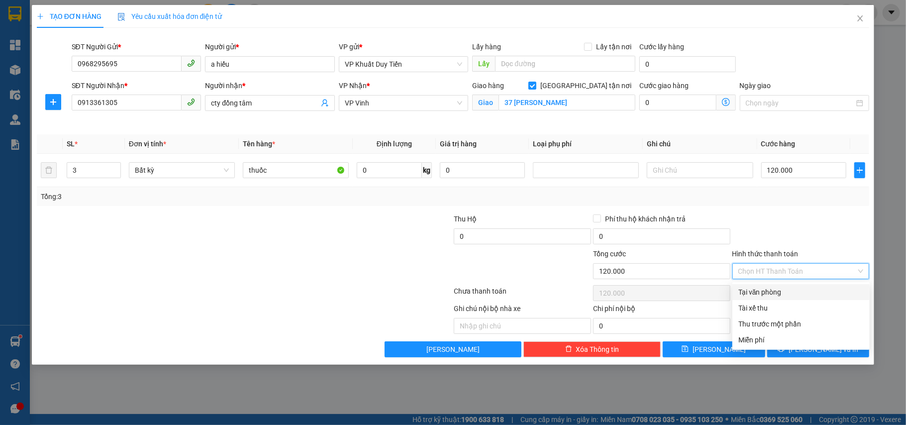
click at [774, 289] on div "Tại văn phòng" at bounding box center [800, 291] width 125 height 11
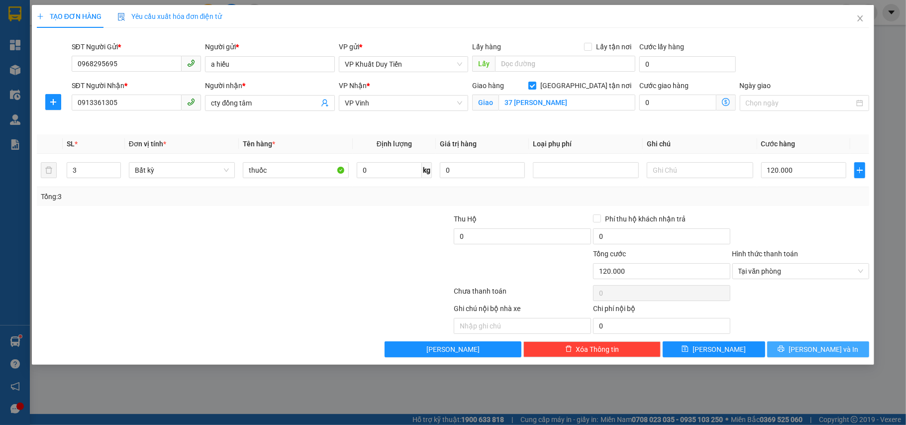
click at [783, 350] on button "[PERSON_NAME] và In" at bounding box center [818, 349] width 102 height 16
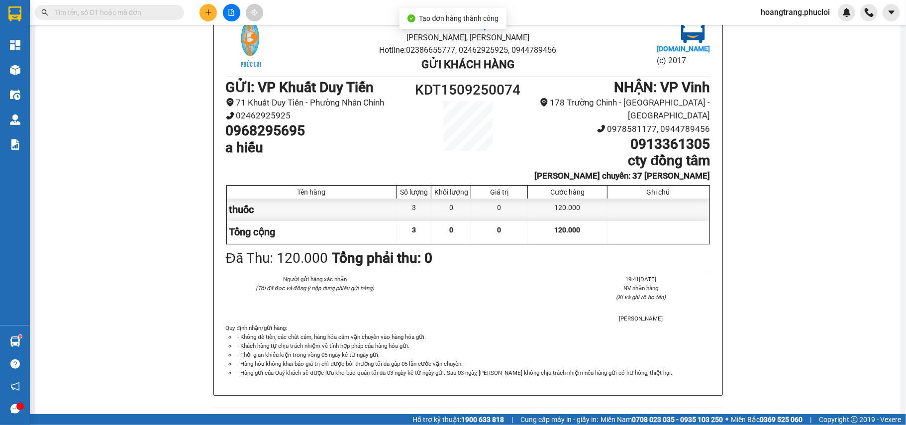
scroll to position [93, 0]
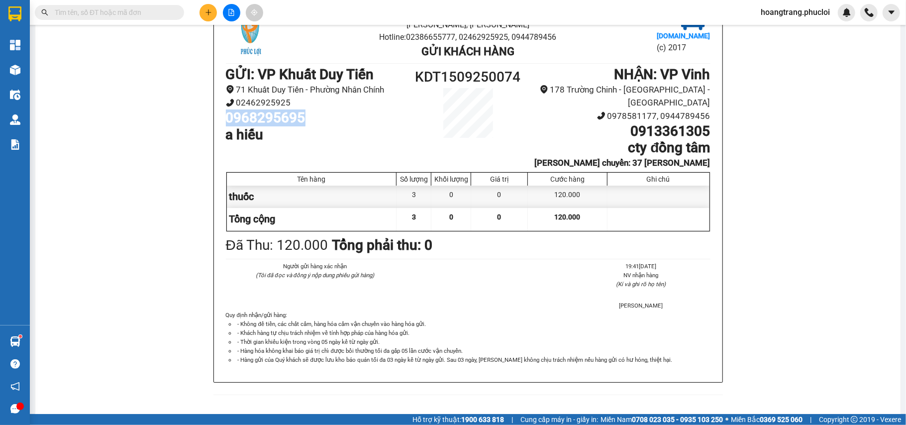
drag, startPoint x: 297, startPoint y: 117, endPoint x: 199, endPoint y: 110, distance: 97.7
click at [199, 110] on div "Phúc Lợi Đường Nguyễn Huệ, Phường Nghi Hương Hotline: 02386655777, 02462925925,…" at bounding box center [467, 200] width 841 height 413
copy h1 "0968295695"
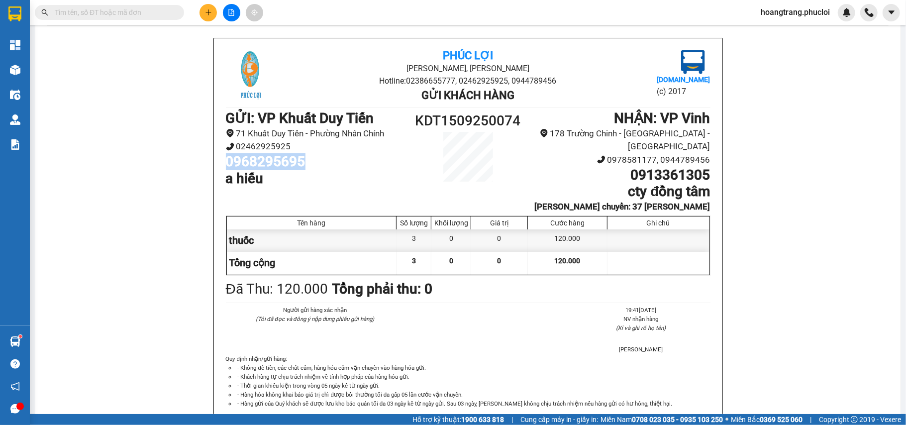
scroll to position [26, 0]
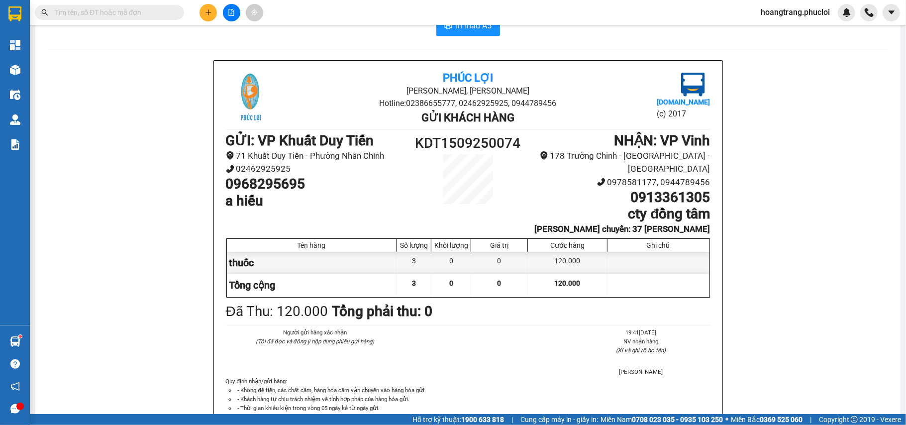
click at [868, 276] on div "Phúc Lợi Đường Nguyễn Huệ, Phường Nghi Hương Hotline: 02386655777, 02462925925,…" at bounding box center [467, 266] width 841 height 413
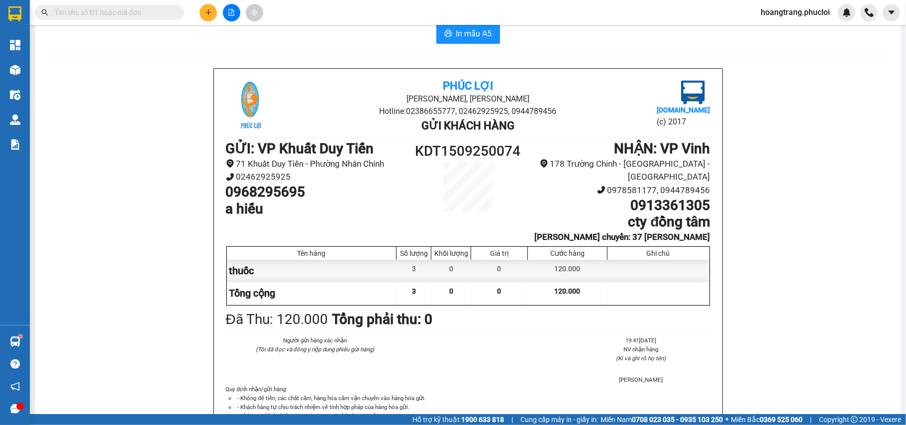
scroll to position [0, 0]
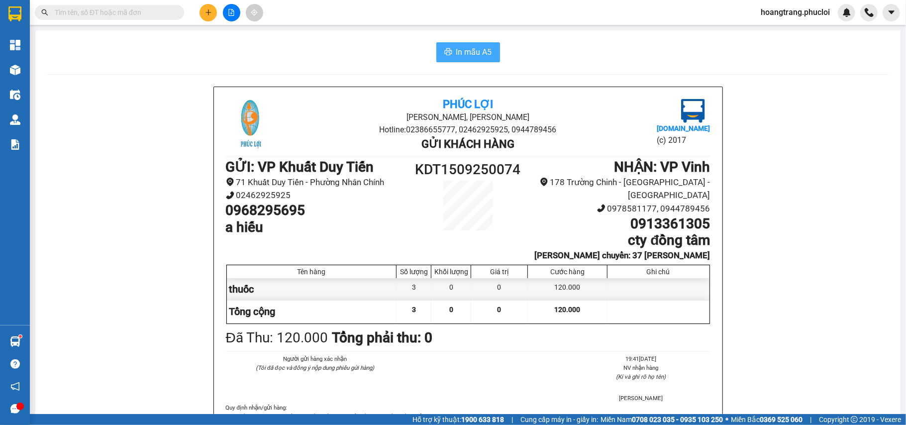
click at [448, 56] on button "In mẫu A5" at bounding box center [468, 52] width 64 height 20
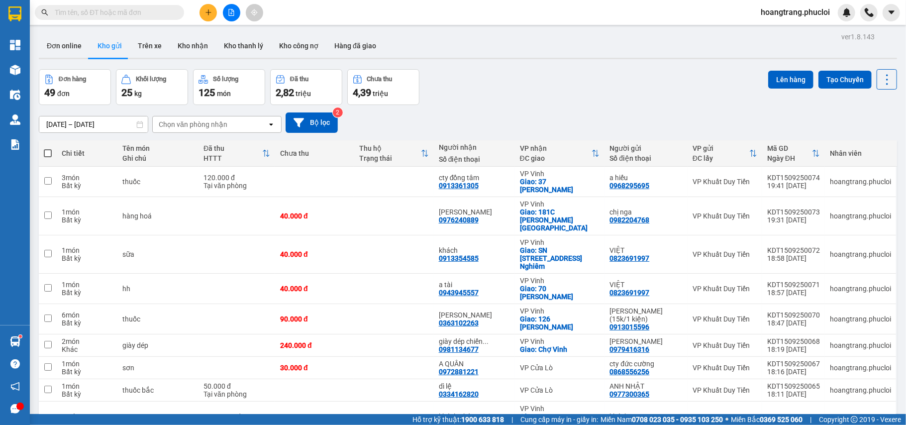
click at [549, 98] on div "Đơn hàng 49 đơn Khối lượng 25 kg Số lượng 125 món Đã thu 2,82 triệu Chưa thu 4,…" at bounding box center [468, 87] width 858 height 36
click at [224, 12] on button at bounding box center [231, 12] width 17 height 17
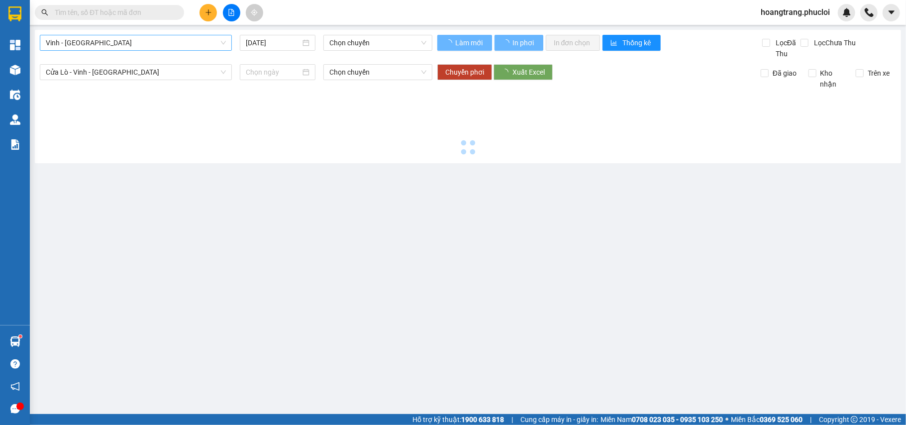
click at [158, 43] on span "Vinh - [GEOGRAPHIC_DATA]" at bounding box center [136, 42] width 180 height 15
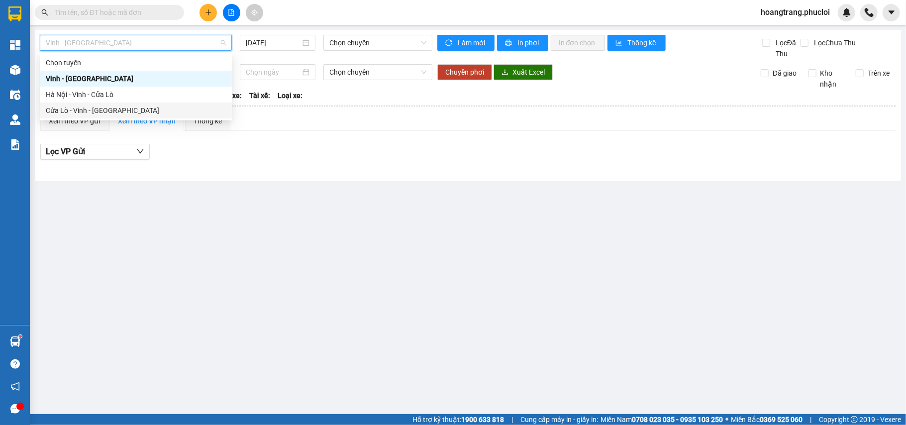
click at [158, 107] on div "Cửa Lò - Vinh - [GEOGRAPHIC_DATA]" at bounding box center [136, 110] width 180 height 11
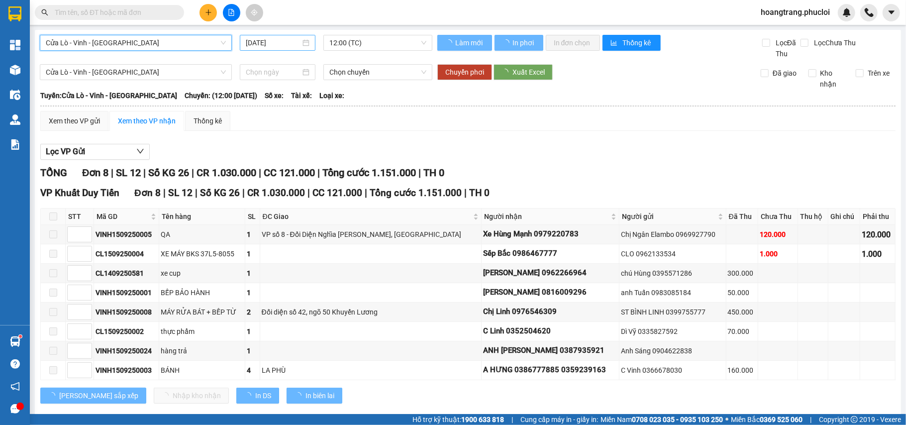
click at [280, 44] on input "[DATE]" at bounding box center [273, 42] width 55 height 11
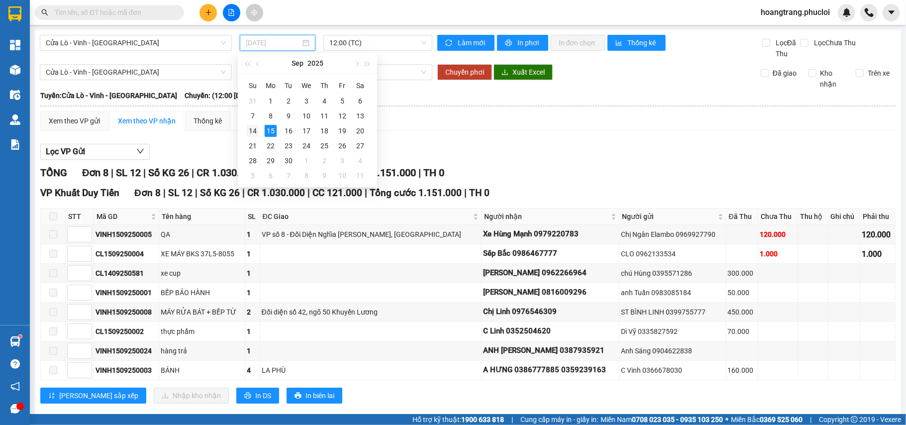
click at [248, 132] on div "14" at bounding box center [253, 131] width 12 height 12
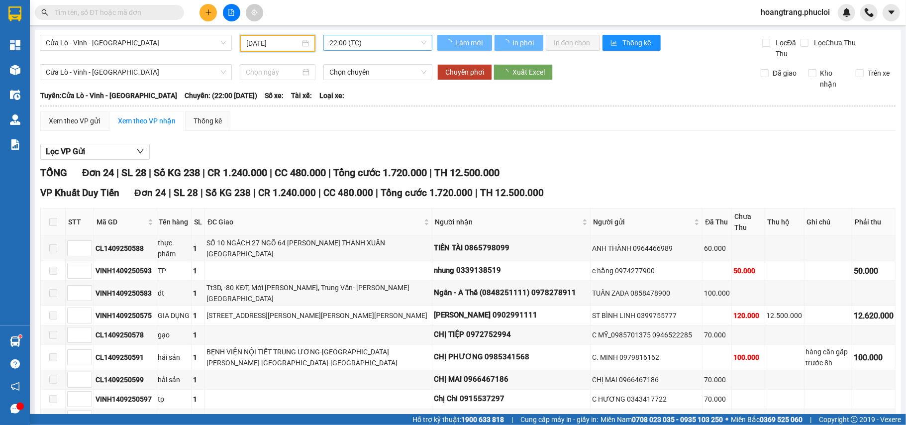
click at [377, 40] on span "22:00 (TC)" at bounding box center [377, 42] width 97 height 15
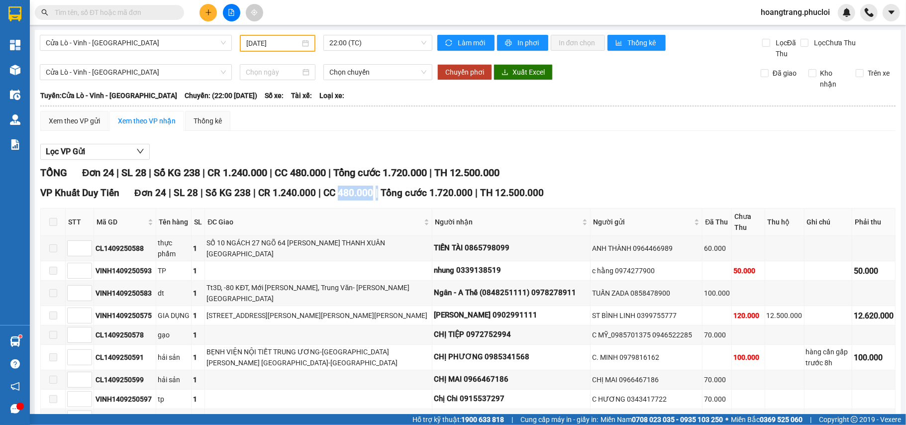
drag, startPoint x: 332, startPoint y: 191, endPoint x: 371, endPoint y: 191, distance: 38.3
click at [371, 191] on div "VP Khuất Duy Tiến Đơn 24 | SL 28 | Số KG 238 | CR 1.240.000 | CC 480.000 | Tổng…" at bounding box center [467, 193] width 855 height 15
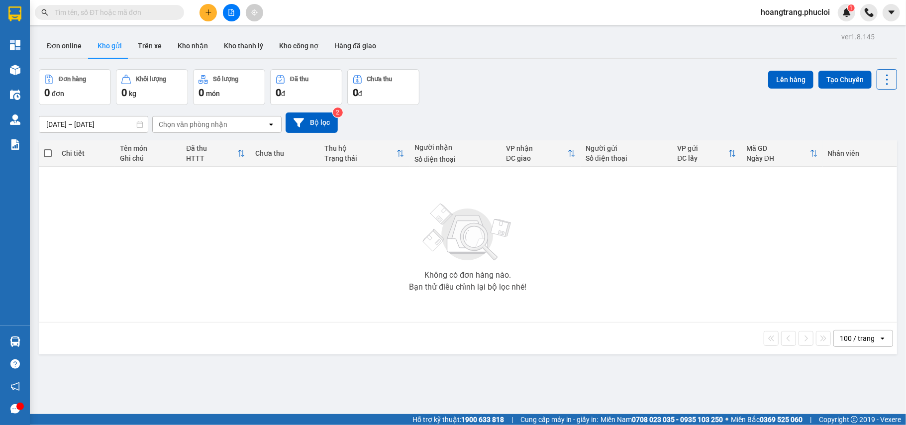
click at [208, 11] on icon "plus" at bounding box center [208, 11] width 0 height 5
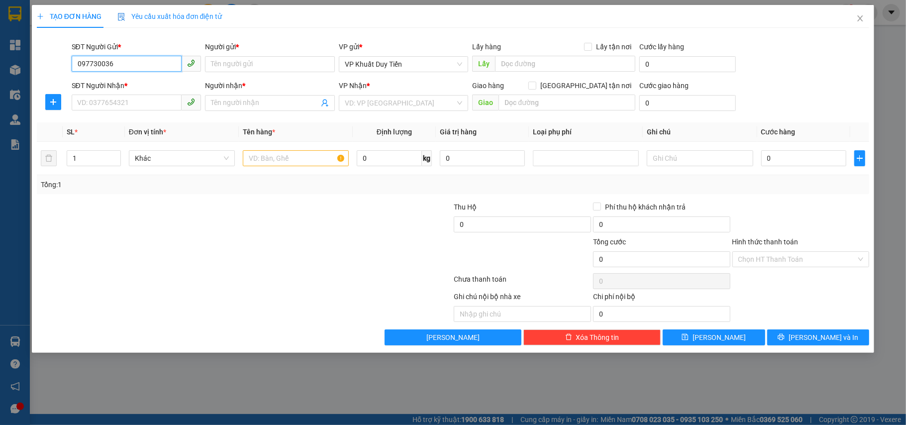
type input "0977300365"
click at [170, 64] on input "0977300365" at bounding box center [127, 64] width 110 height 16
drag, startPoint x: 146, startPoint y: 86, endPoint x: 138, endPoint y: 100, distance: 16.3
click at [146, 86] on div "0977300365 - ANH [GEOGRAPHIC_DATA]" at bounding box center [142, 84] width 128 height 11
type input "ANH NHẬT"
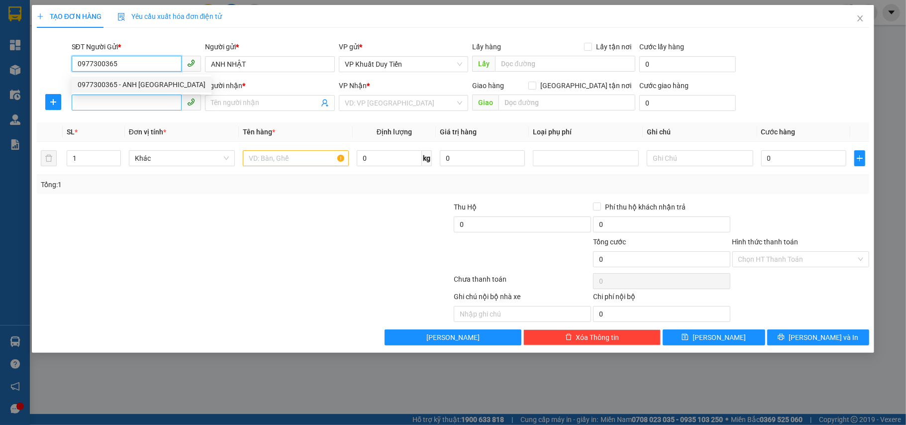
type input "0977300365"
click at [136, 103] on input "SĐT Người Nhận *" at bounding box center [127, 103] width 110 height 16
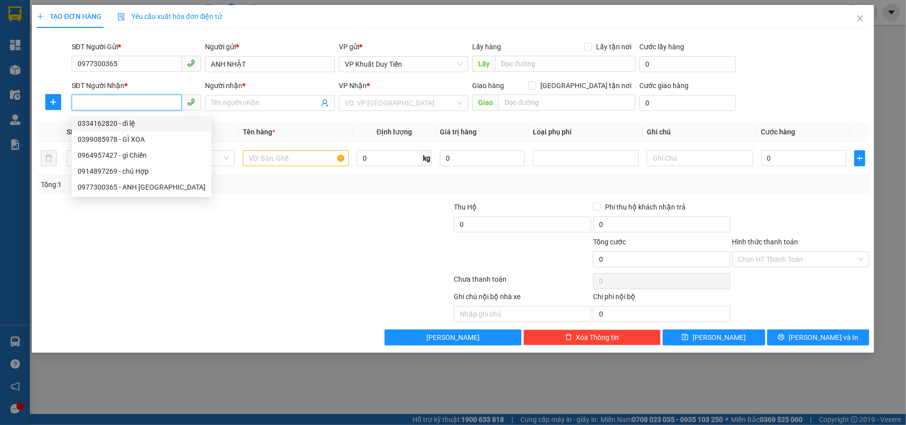
click at [141, 118] on div "0334162820 - dì lệ" at bounding box center [142, 123] width 128 height 11
type input "0334162820"
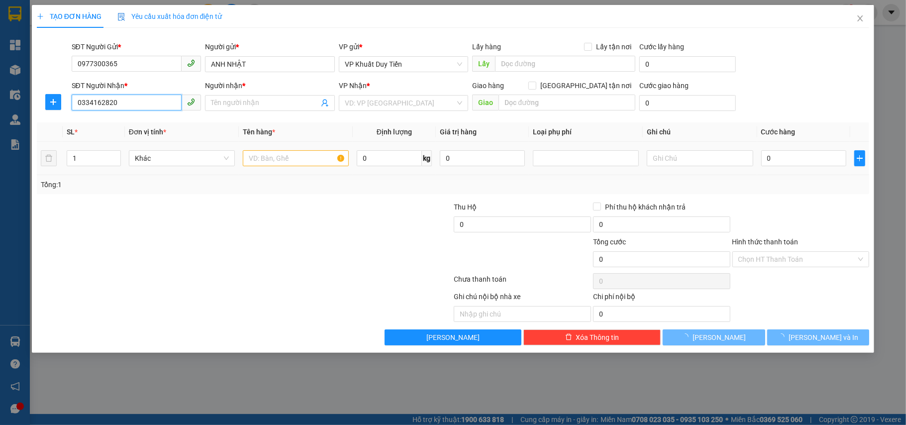
type input "dì lệ"
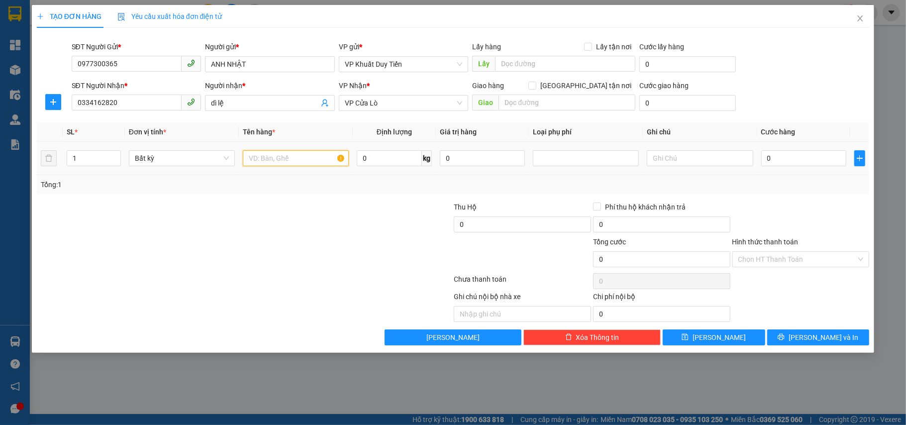
click at [287, 160] on input "text" at bounding box center [296, 158] width 106 height 16
type input "thuốc bắc"
click at [247, 241] on div at bounding box center [175, 253] width 278 height 35
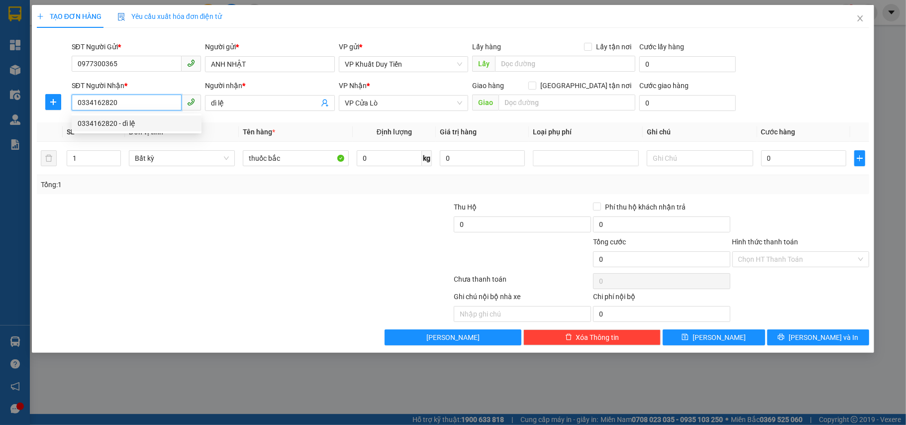
drag, startPoint x: 137, startPoint y: 102, endPoint x: 87, endPoint y: 109, distance: 51.2
click at [34, 110] on div "TẠO ĐƠN HÀNG Yêu cầu xuất hóa đơn điện tử Transit Pickup Surcharge Ids Transit …" at bounding box center [453, 179] width 843 height 348
drag, startPoint x: 245, startPoint y: 205, endPoint x: 247, endPoint y: 200, distance: 5.2
click at [246, 205] on div at bounding box center [175, 218] width 278 height 35
click at [781, 157] on input "0" at bounding box center [803, 158] width 85 height 16
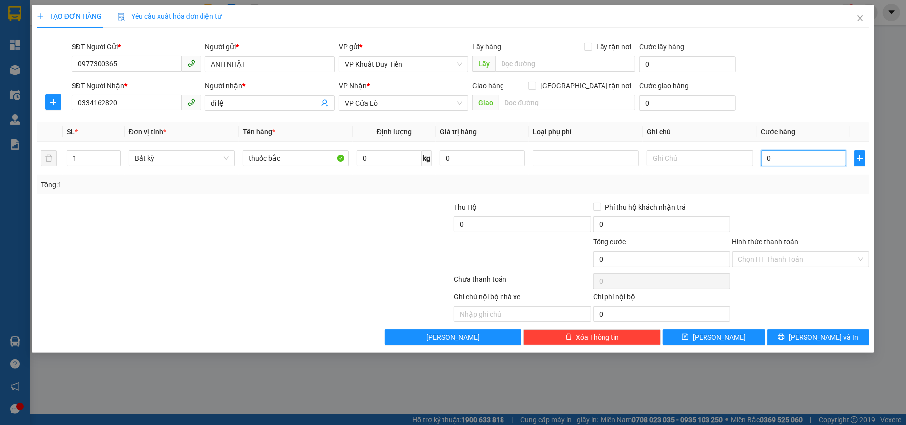
type input "5"
type input "50"
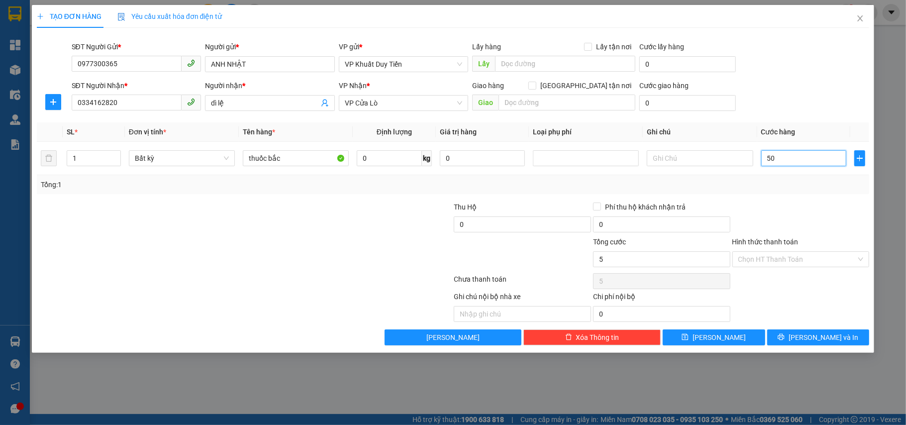
type input "50"
type input "50.000"
drag, startPoint x: 826, startPoint y: 223, endPoint x: 812, endPoint y: 253, distance: 33.4
click at [825, 221] on div at bounding box center [800, 218] width 139 height 35
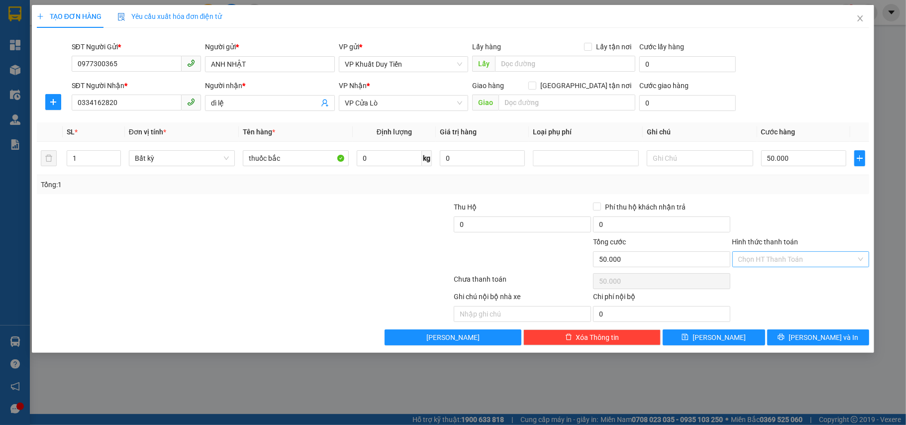
click at [811, 258] on input "Hình thức thanh toán" at bounding box center [797, 259] width 118 height 15
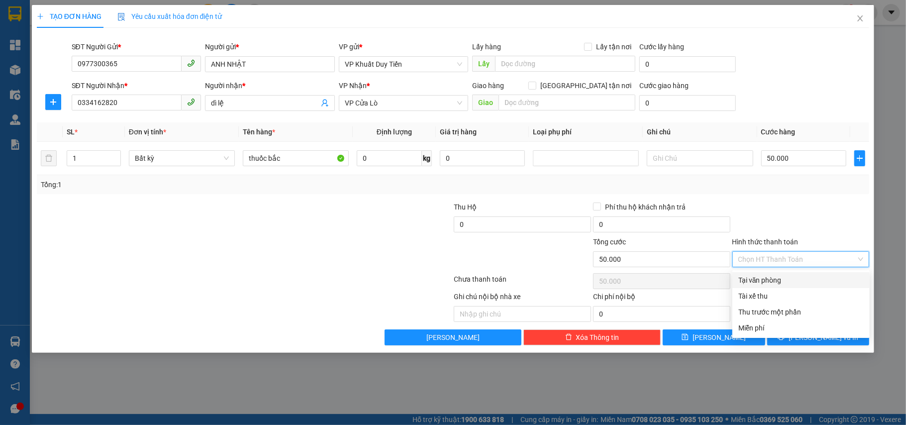
click at [814, 286] on div "Tại văn phòng" at bounding box center [800, 280] width 137 height 16
type input "0"
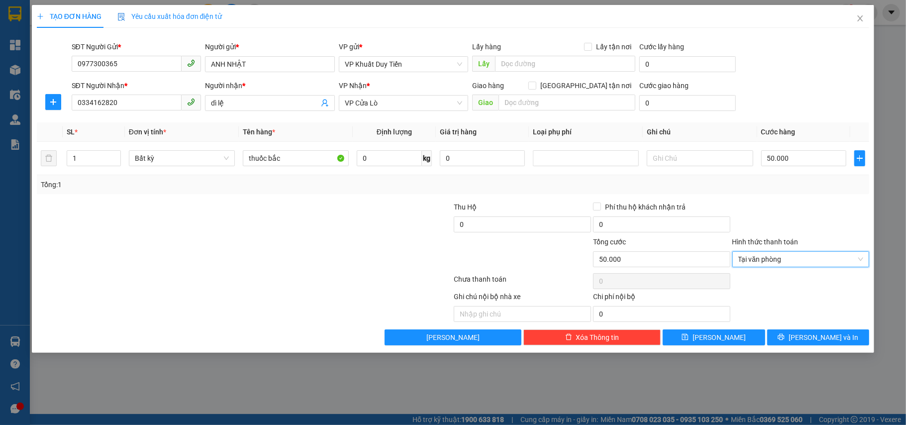
click at [815, 242] on div "Hình thức thanh toán" at bounding box center [800, 243] width 137 height 15
click at [801, 347] on div "TẠO ĐƠN HÀNG Yêu cầu xuất hóa đơn điện tử Transit Pickup Surcharge Ids Transit …" at bounding box center [453, 179] width 843 height 348
click at [799, 343] on button "[PERSON_NAME] và In" at bounding box center [818, 337] width 102 height 16
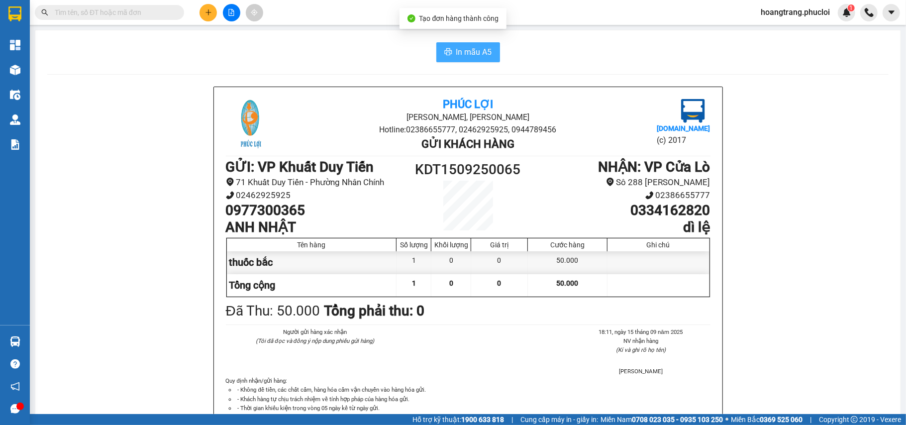
click at [445, 52] on icon "printer" at bounding box center [448, 52] width 8 height 8
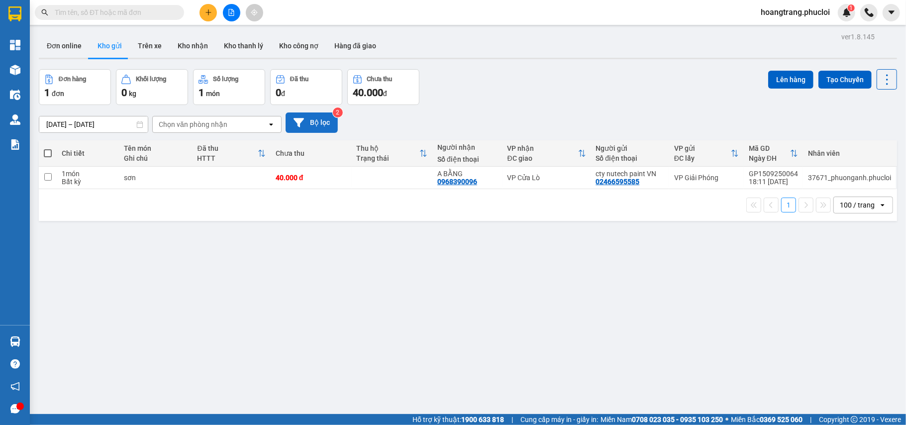
click at [319, 121] on button "Bộ lọc" at bounding box center [311, 122] width 52 height 20
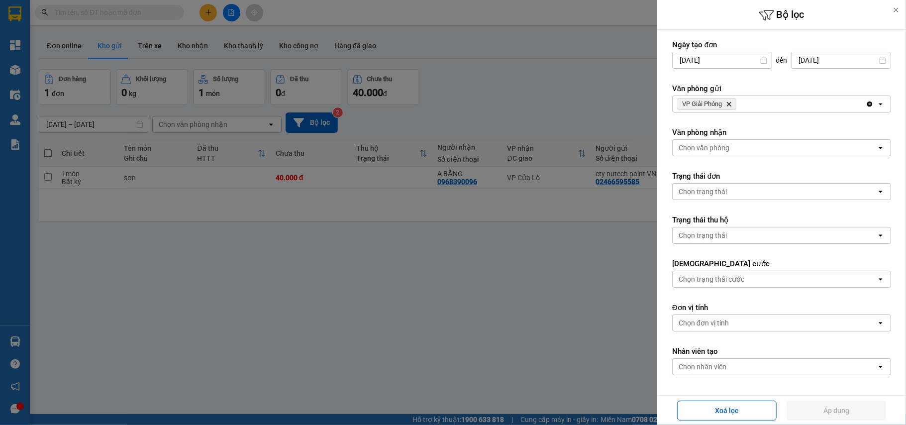
click at [731, 106] on icon "Delete" at bounding box center [729, 104] width 6 height 6
click at [731, 106] on div "Chọn văn phòng" at bounding box center [774, 104] width 204 height 16
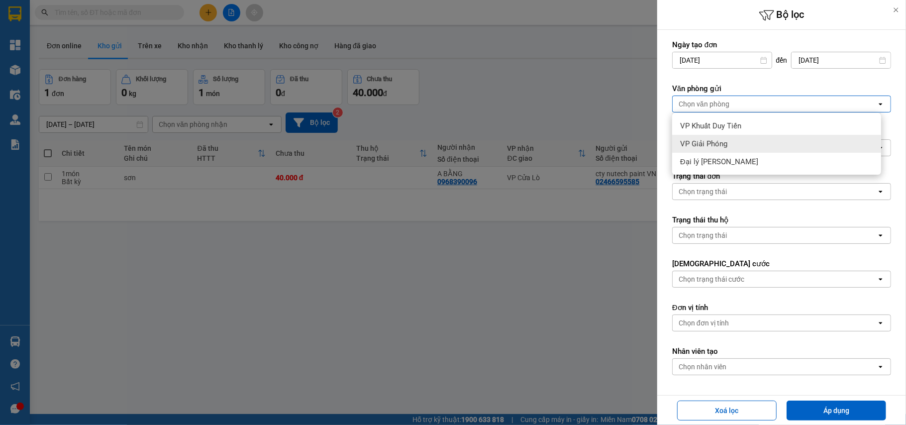
click at [729, 146] on div "VP Giải Phóng" at bounding box center [776, 144] width 209 height 18
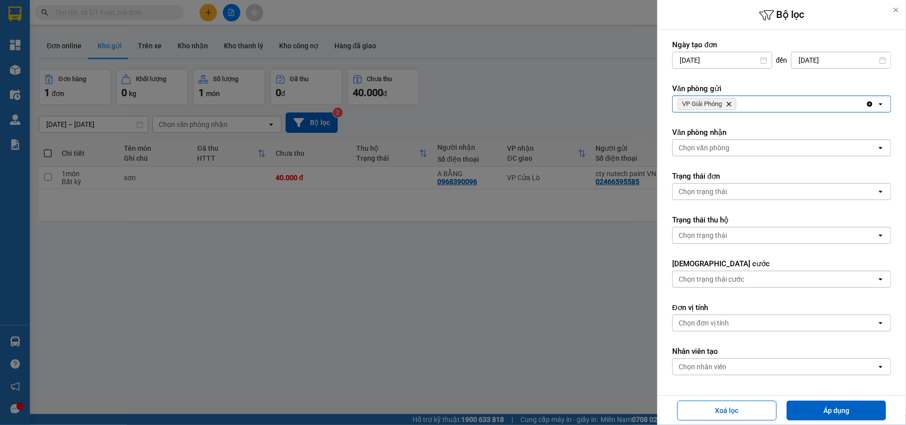
click at [728, 106] on icon "Delete" at bounding box center [729, 104] width 6 height 6
click at [728, 106] on div "Chọn văn phòng" at bounding box center [703, 104] width 51 height 10
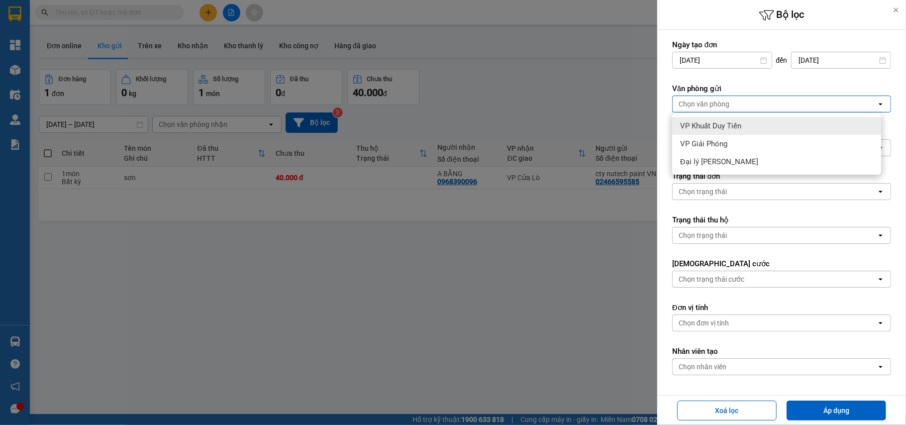
click at [725, 126] on span "VP Khuất Duy Tiến" at bounding box center [710, 126] width 61 height 10
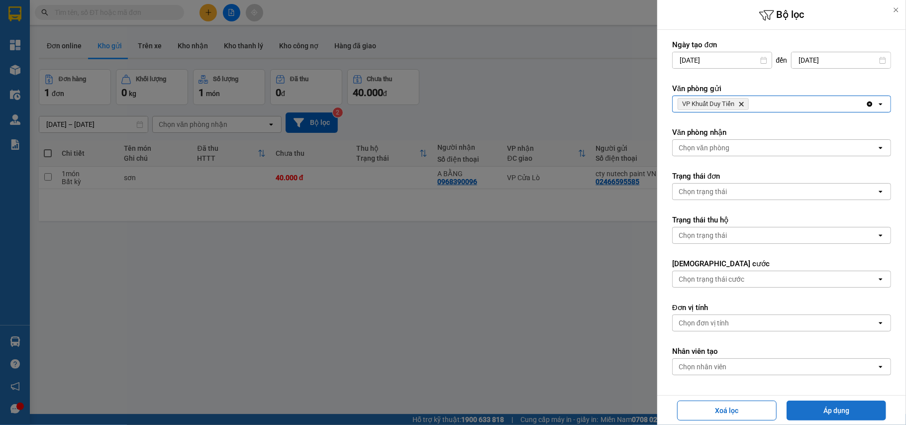
click at [814, 420] on button "Áp dụng" at bounding box center [835, 410] width 99 height 20
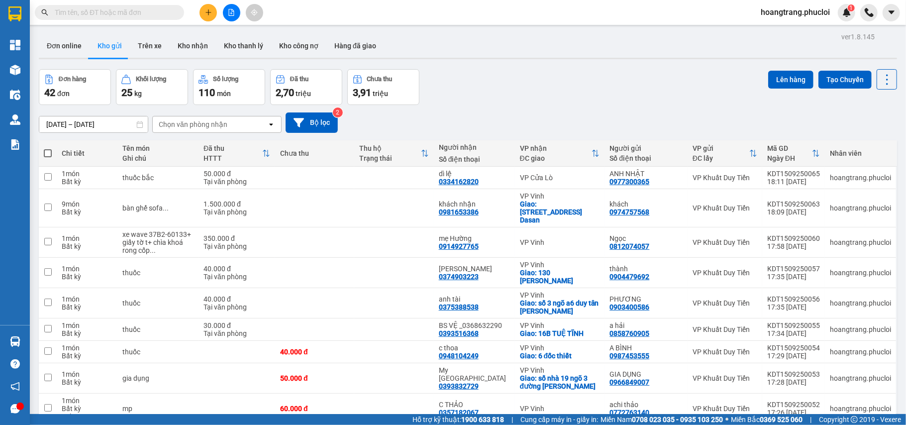
click at [213, 10] on button at bounding box center [207, 12] width 17 height 17
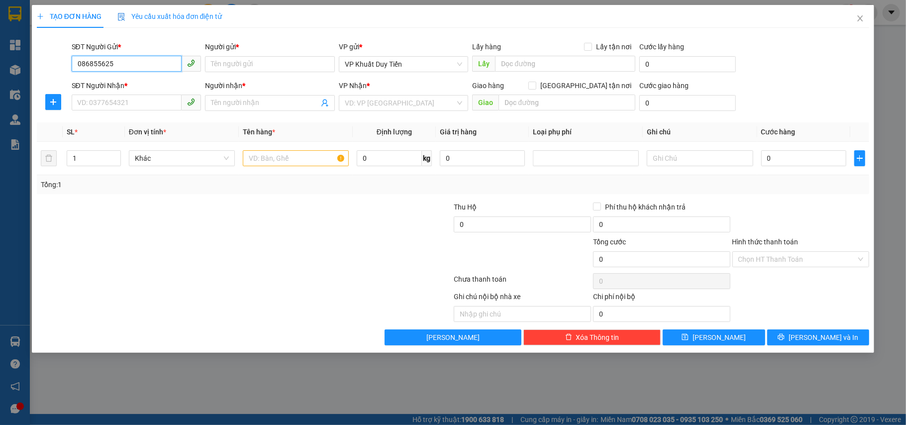
type input "0868556256"
click at [146, 82] on div "0868556256 - cty đức cường" at bounding box center [137, 84] width 118 height 11
type input "cty đức cường"
type input "0868556256"
click at [152, 98] on input "SĐT Người Nhận *" at bounding box center [127, 103] width 110 height 16
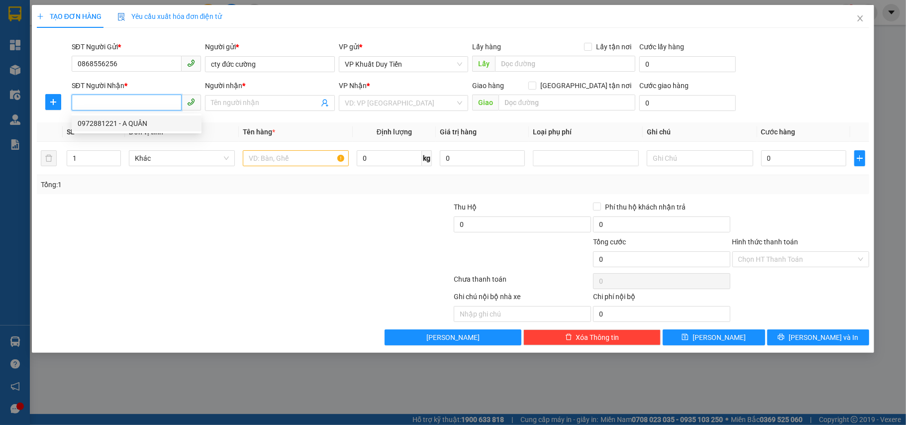
click at [158, 120] on div "0972881221 - A QUÂN" at bounding box center [137, 123] width 118 height 11
type input "0972881221"
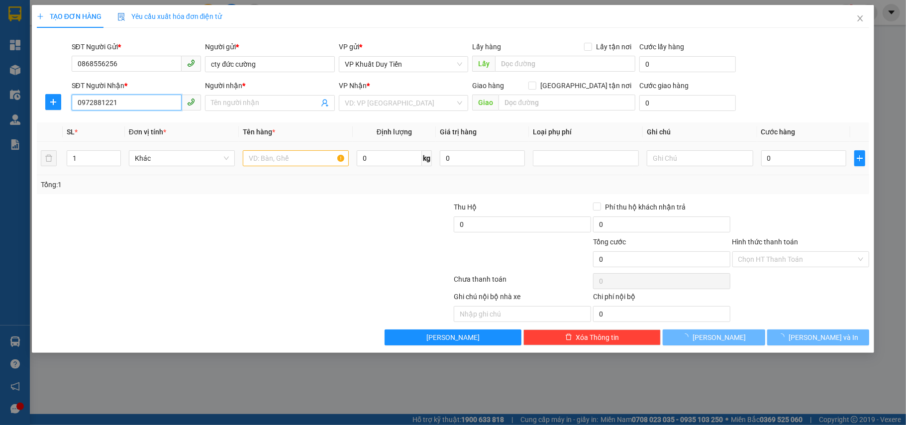
type input "A QUÂN"
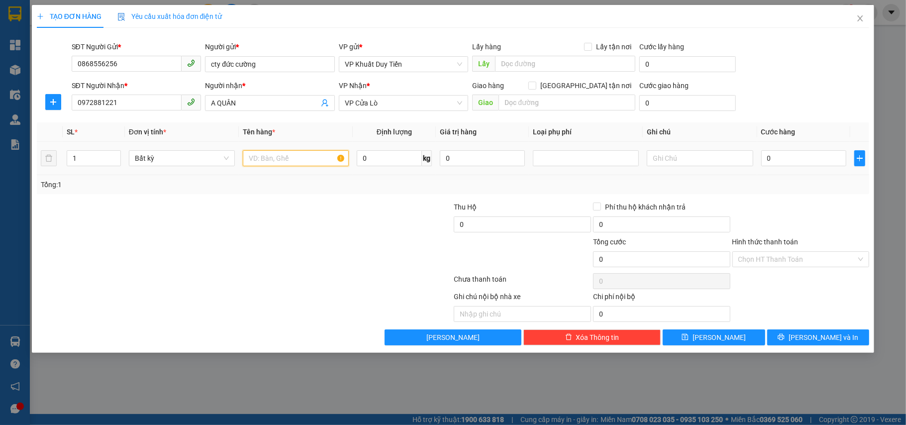
click at [280, 161] on input "text" at bounding box center [296, 158] width 106 height 16
type input "d"
type input "sơn"
click at [811, 152] on input "0" at bounding box center [803, 158] width 85 height 16
type input "3"
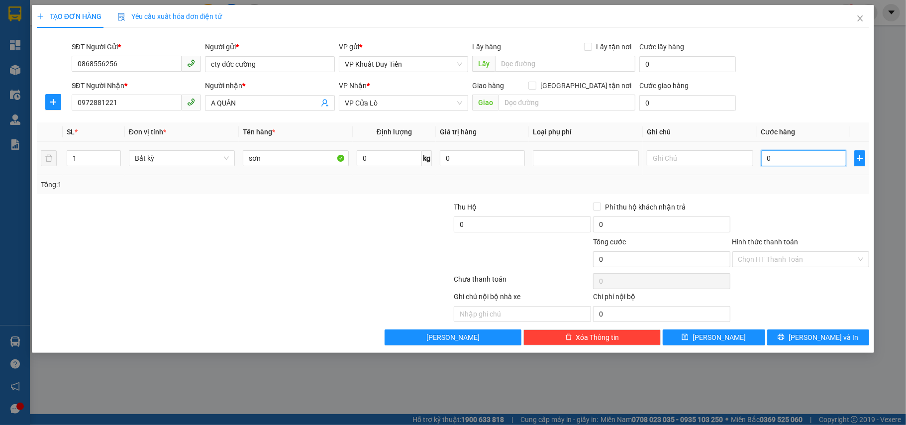
type input "3"
type input "30"
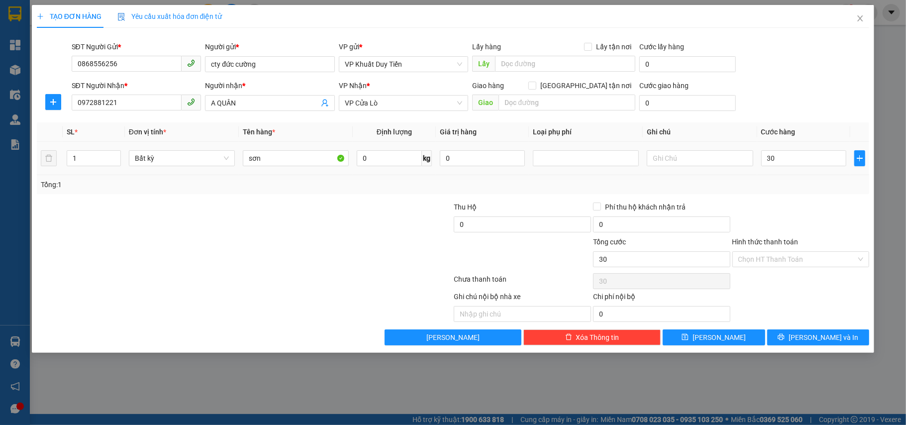
type input "30.000"
click at [813, 197] on div "Transit Pickup Surcharge Ids Transit Deliver Surcharge Ids Transit Deliver Surc…" at bounding box center [453, 190] width 833 height 309
click at [803, 265] on input "Hình thức thanh toán" at bounding box center [797, 259] width 118 height 15
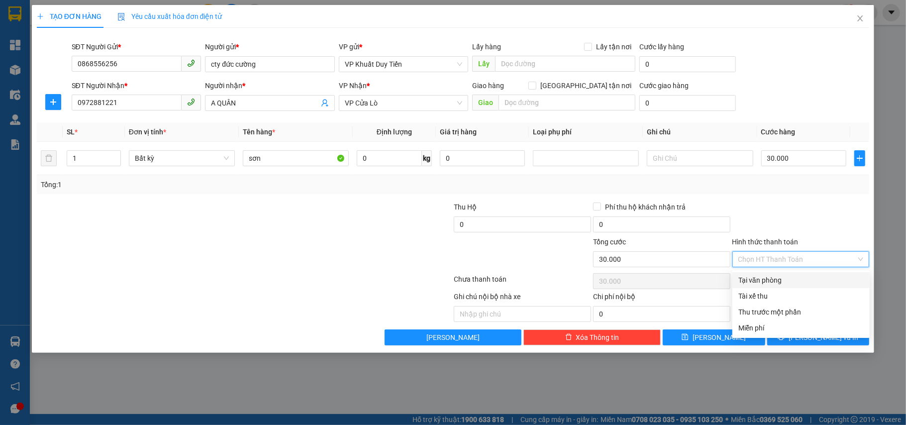
click at [800, 283] on div "Tại văn phòng" at bounding box center [800, 280] width 125 height 11
type input "0"
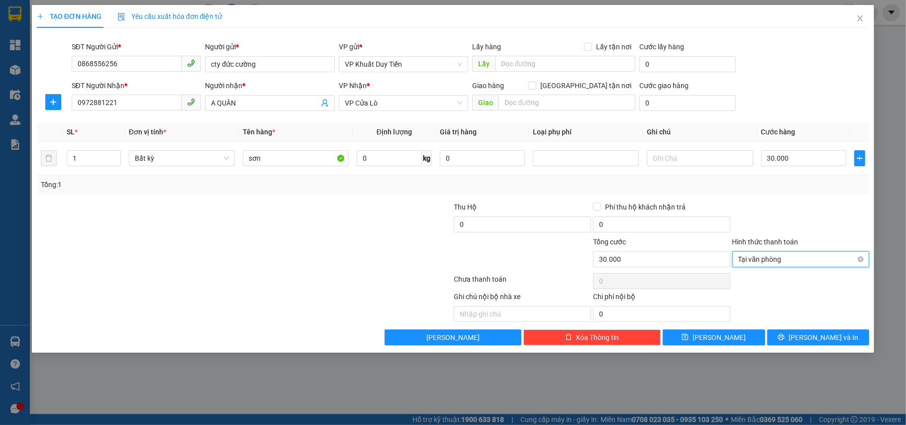
click at [856, 261] on span "Tại văn phòng" at bounding box center [800, 259] width 125 height 15
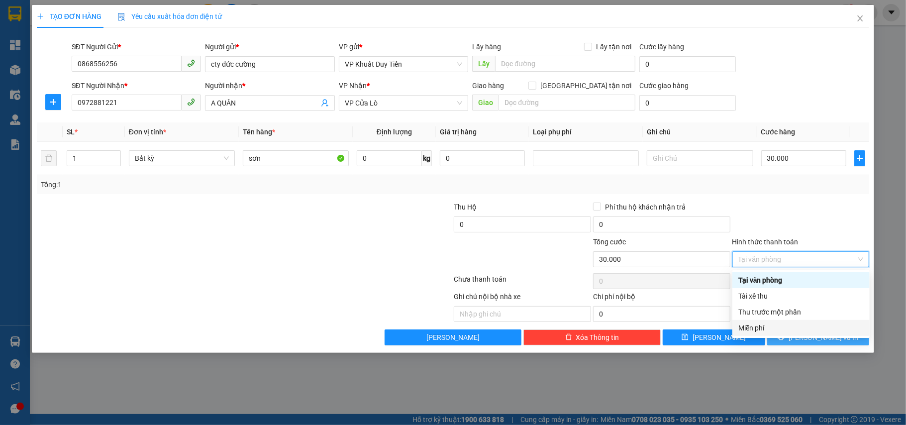
click at [821, 341] on span "[PERSON_NAME] và In" at bounding box center [823, 337] width 70 height 11
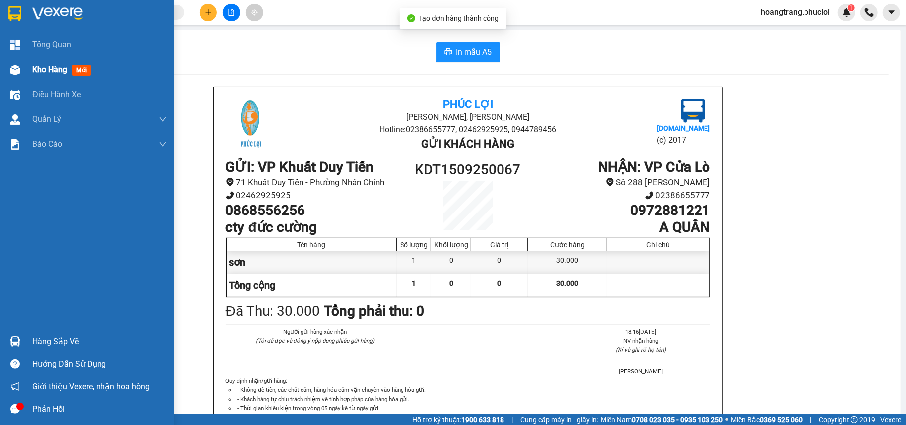
click at [39, 59] on div "Kho hàng mới" at bounding box center [99, 69] width 134 height 25
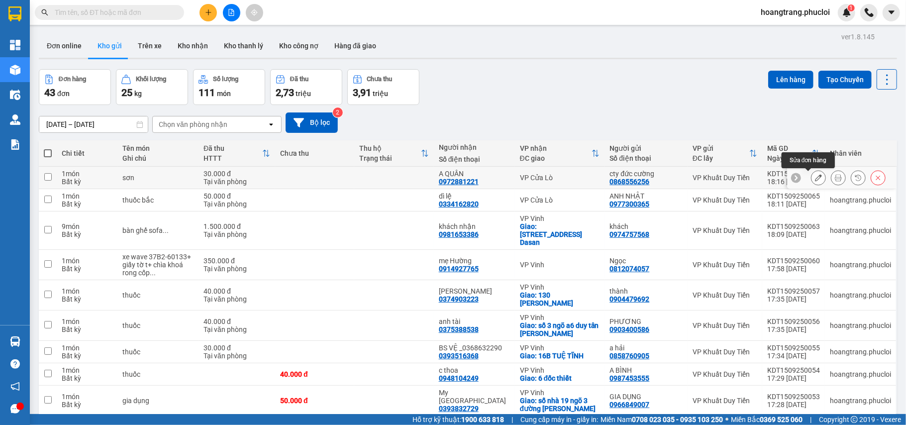
click at [811, 174] on button at bounding box center [818, 177] width 14 height 17
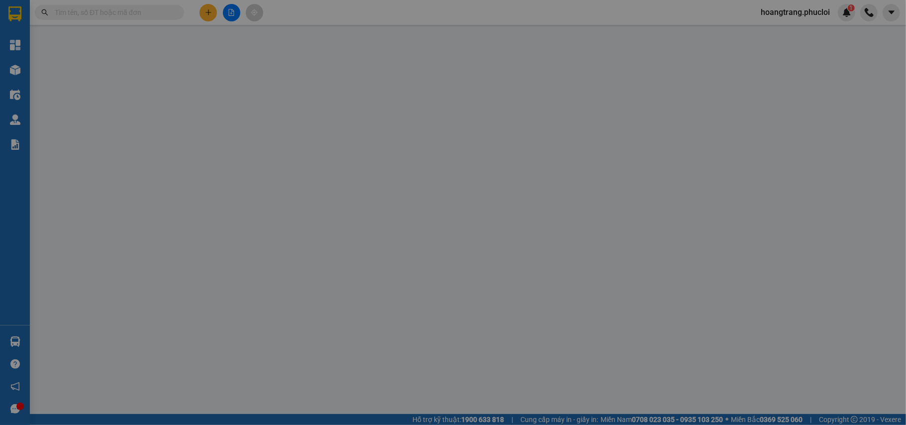
type input "0868556256"
type input "cty đức cường"
type input "0972881221"
type input "A QUÂN"
type input "30.000"
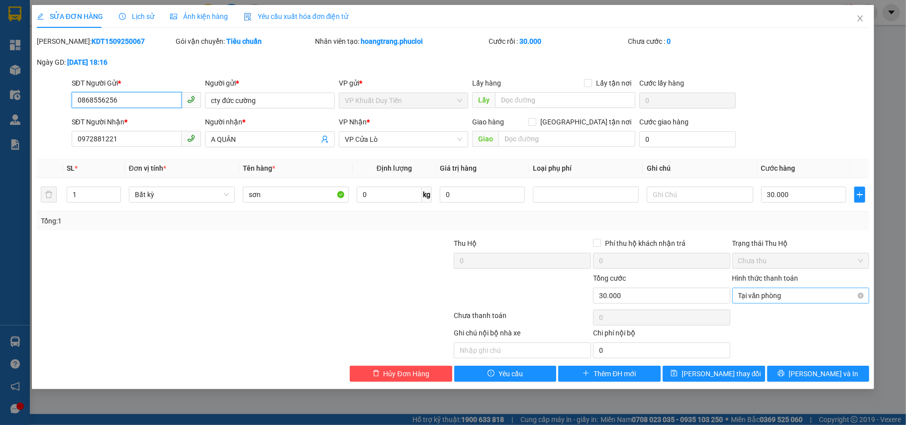
click at [865, 299] on div "Tại văn phòng" at bounding box center [800, 295] width 137 height 16
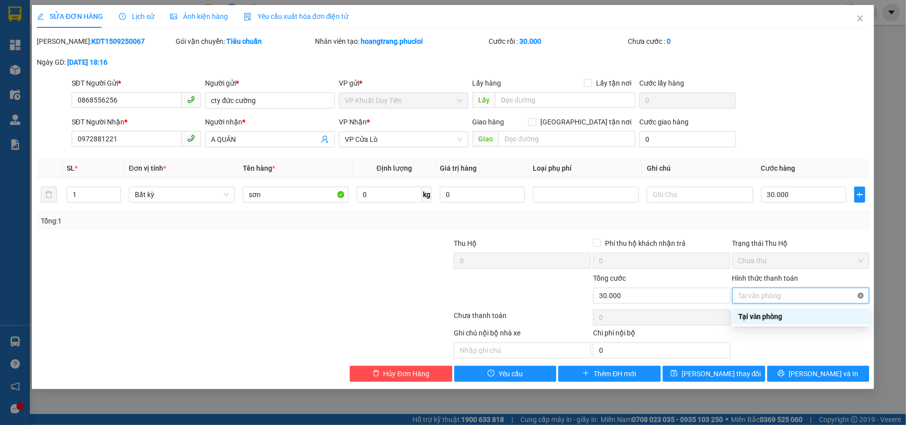
type input "30.000"
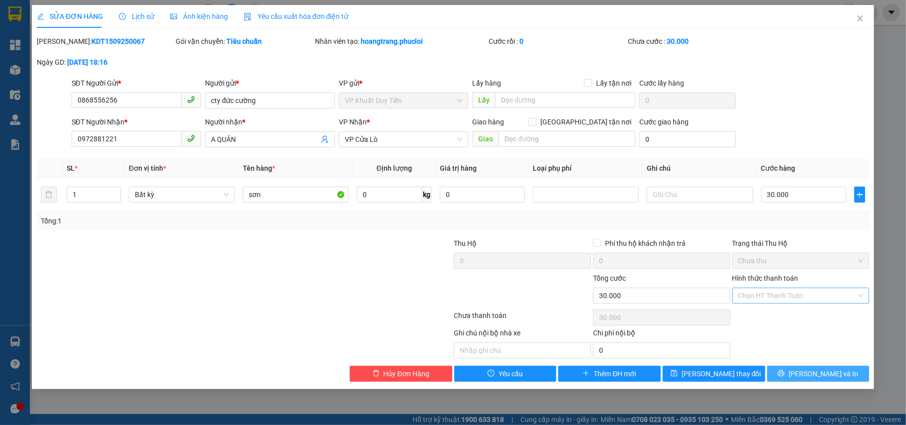
click at [822, 381] on button "[PERSON_NAME] và In" at bounding box center [818, 374] width 102 height 16
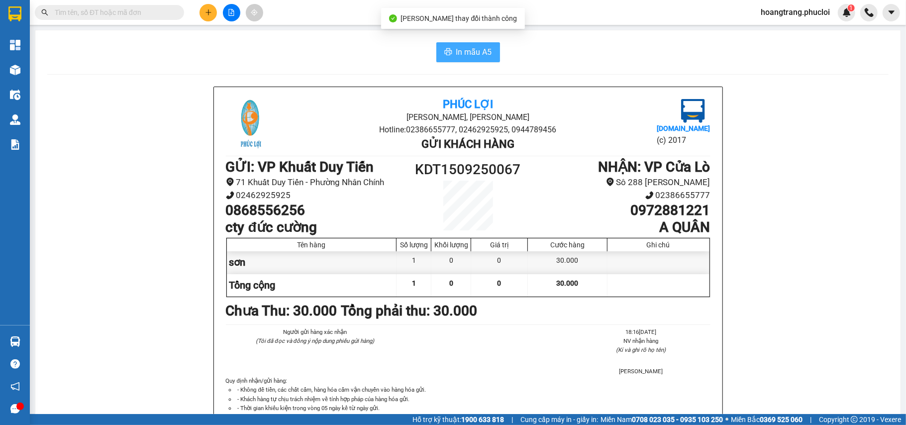
click at [479, 55] on span "In mẫu A5" at bounding box center [474, 52] width 36 height 12
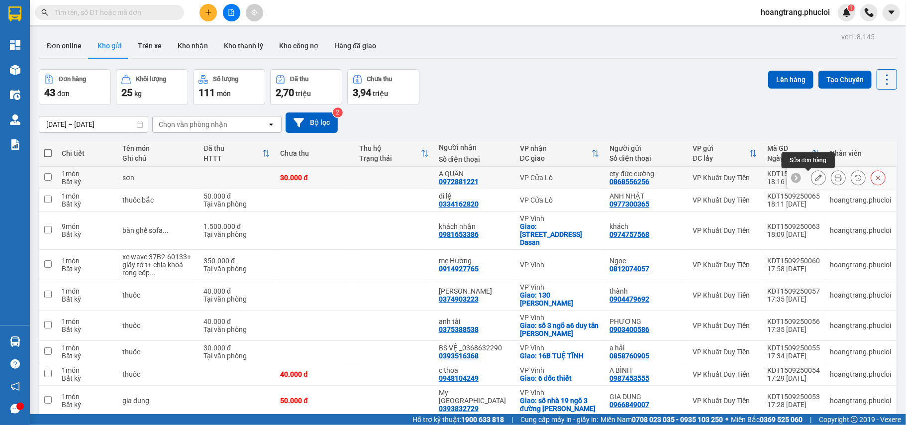
click at [835, 175] on icon at bounding box center [838, 177] width 7 height 7
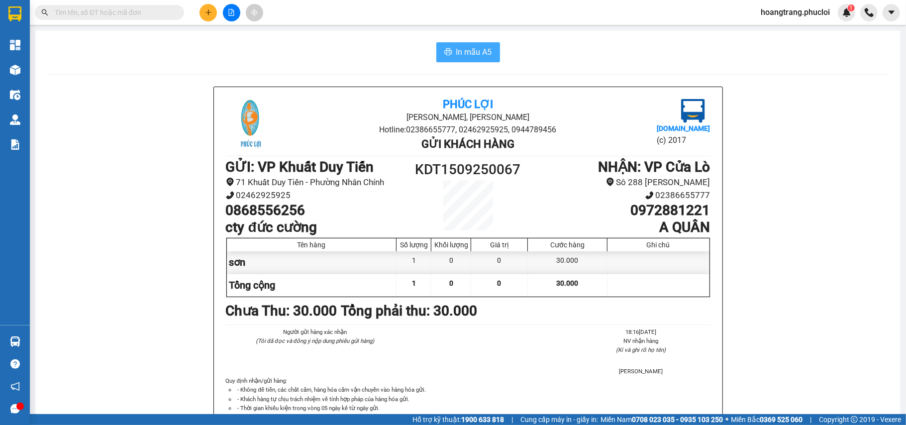
click at [456, 54] on span "In mẫu A5" at bounding box center [474, 52] width 36 height 12
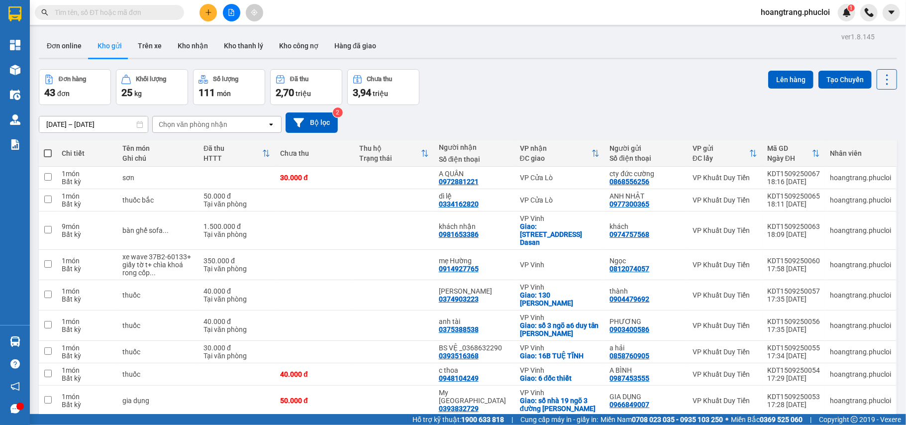
click at [94, 17] on input "text" at bounding box center [113, 12] width 117 height 11
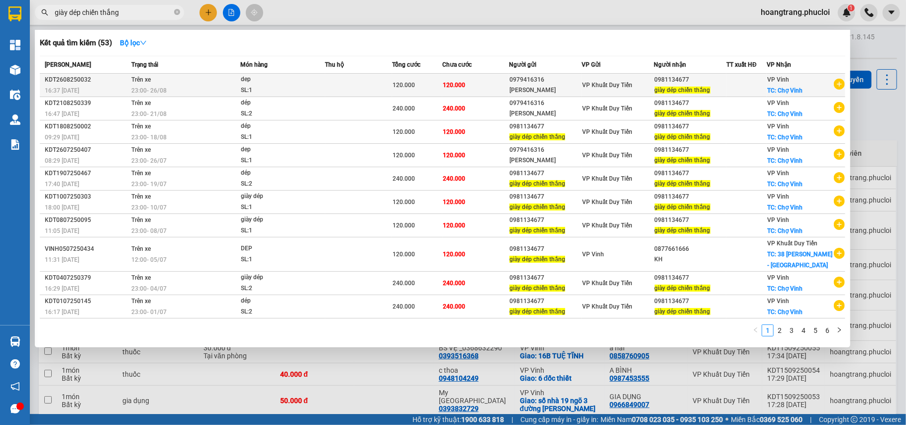
type input "giày dép chiến thắng"
click at [555, 87] on div "[PERSON_NAME]" at bounding box center [545, 90] width 72 height 10
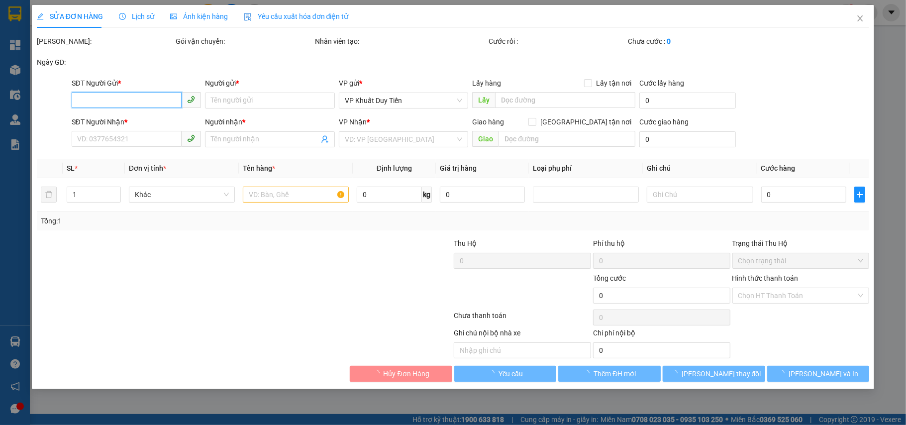
type input "0979416316"
type input "[PERSON_NAME]"
type input "0981134677"
type input "giày dép chiến thắng"
checkbox input "true"
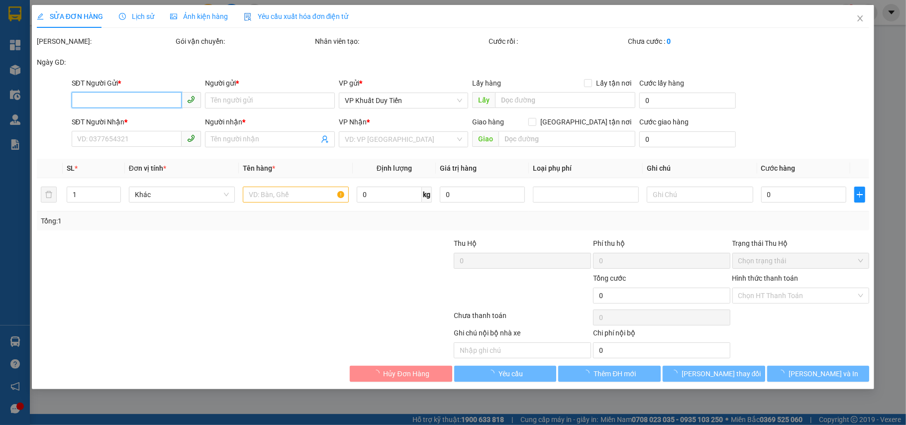
type input "Chợ Vinh"
type input "120.000"
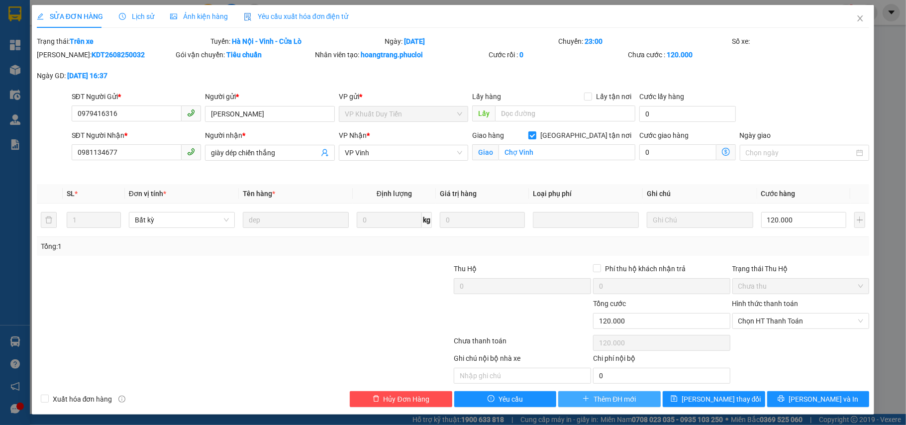
click at [593, 397] on span "Thêm ĐH mới" at bounding box center [614, 398] width 42 height 11
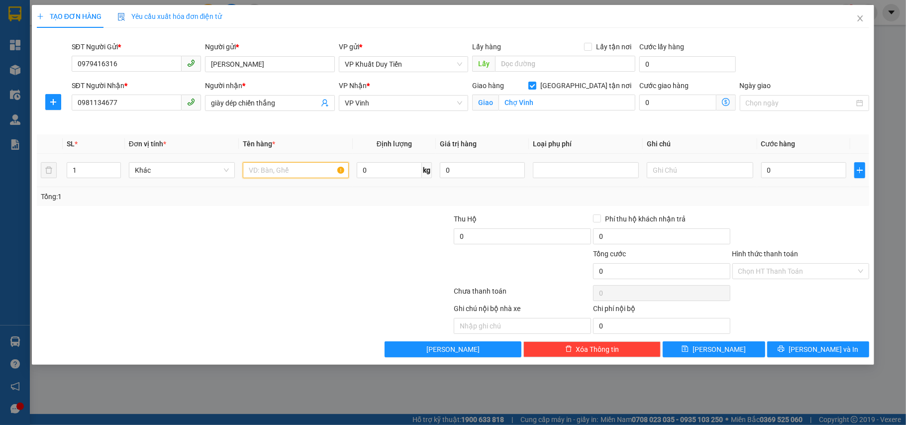
click at [283, 167] on input "text" at bounding box center [296, 170] width 106 height 16
type input "giày dép"
type input "2"
click at [111, 164] on span "Increase Value" at bounding box center [114, 167] width 11 height 9
click at [124, 227] on div at bounding box center [175, 230] width 278 height 35
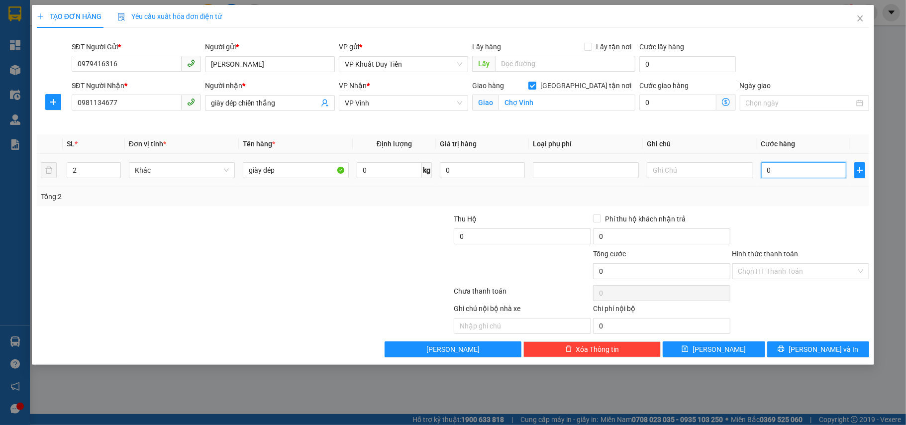
click at [779, 169] on input "0" at bounding box center [803, 170] width 85 height 16
type input "2"
type input "24"
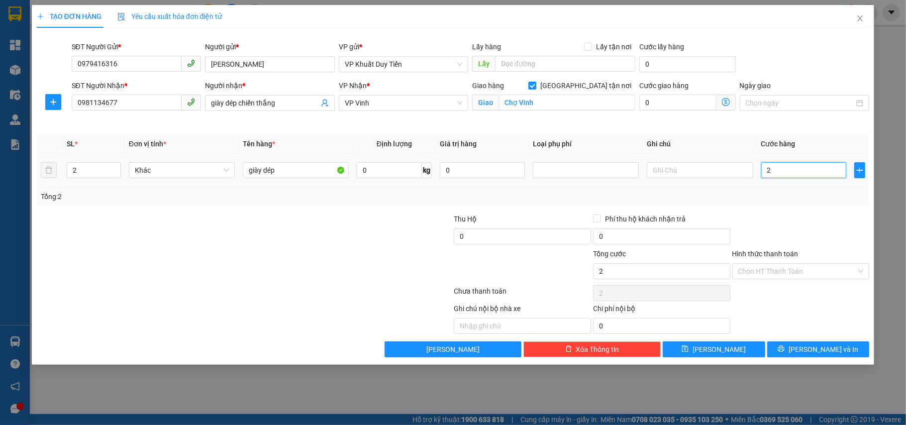
type input "24"
type input "240"
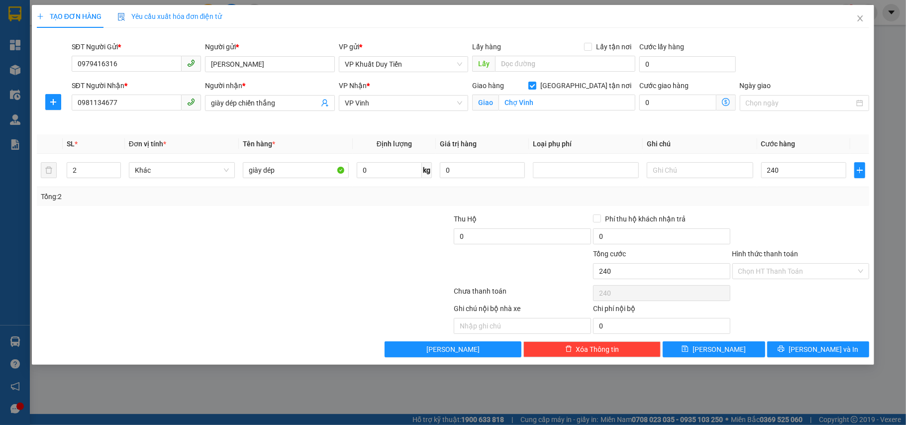
type input "240.000"
click at [773, 209] on div "Transit Pickup Surcharge Ids Transit Deliver Surcharge Ids Transit Deliver Surc…" at bounding box center [453, 196] width 833 height 321
click at [782, 351] on button "[PERSON_NAME] và In" at bounding box center [818, 349] width 102 height 16
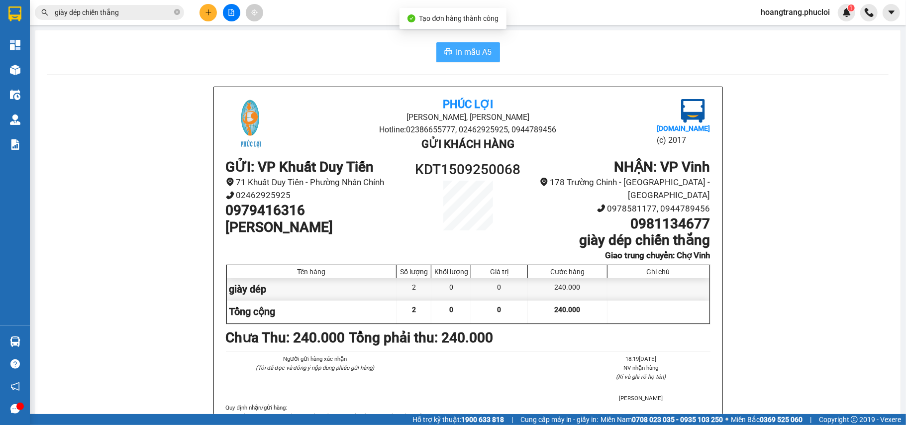
click at [459, 49] on span "In mẫu A5" at bounding box center [474, 52] width 36 height 12
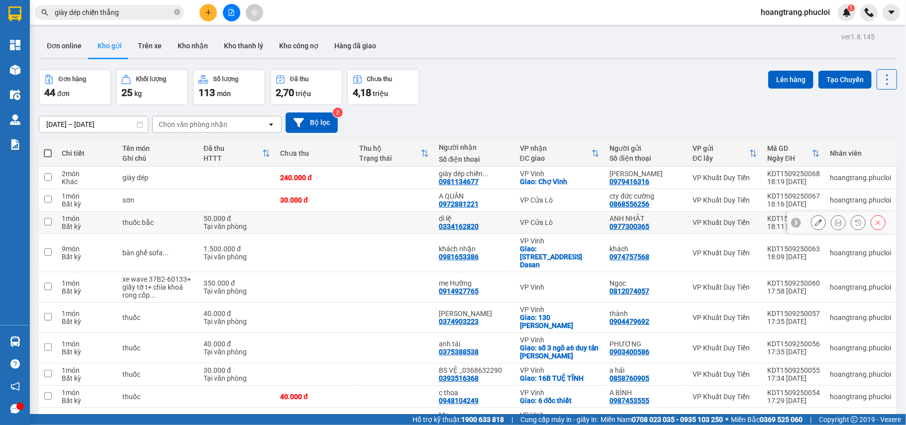
drag, startPoint x: 526, startPoint y: 221, endPoint x: 545, endPoint y: 255, distance: 39.0
click at [790, 161] on div "Ngày ĐH" at bounding box center [789, 158] width 45 height 8
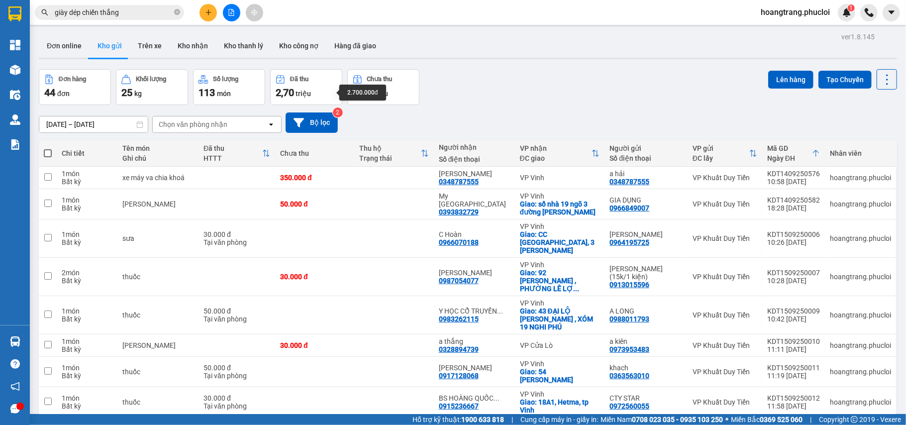
click at [296, 95] on div "2,70 triệu" at bounding box center [306, 93] width 61 height 14
click at [228, 13] on icon "file-add" at bounding box center [231, 12] width 7 height 7
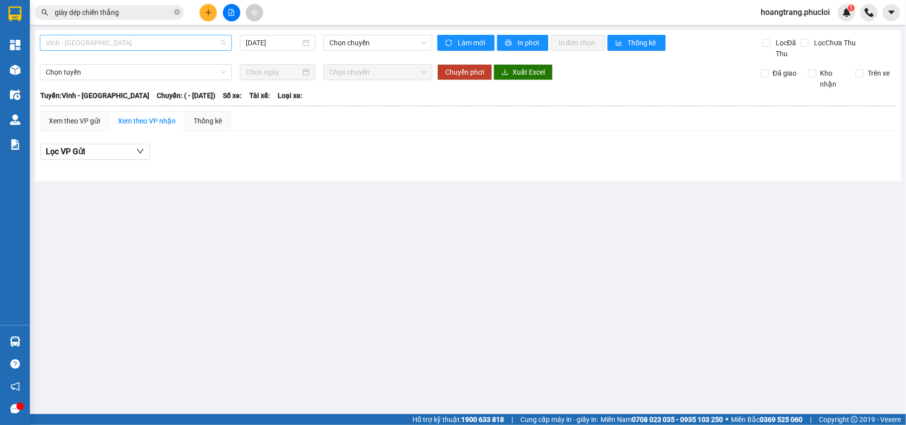
click at [164, 36] on span "Vinh - [GEOGRAPHIC_DATA]" at bounding box center [136, 42] width 180 height 15
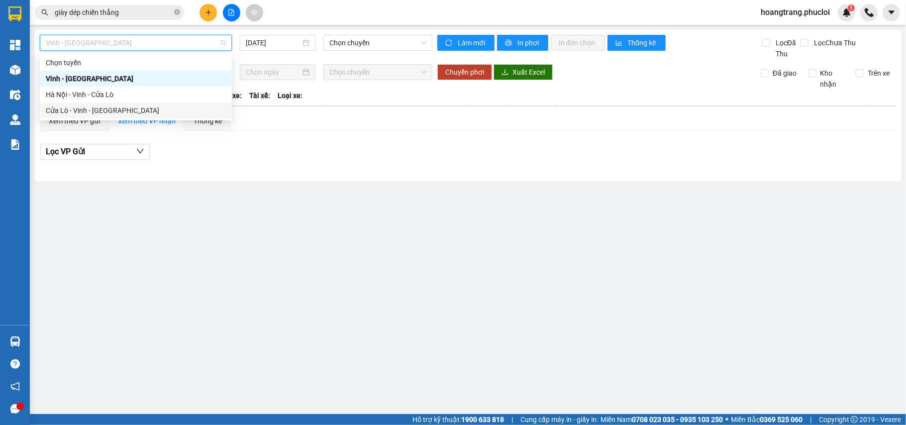
click at [147, 103] on div "Cửa Lò - Vinh - [GEOGRAPHIC_DATA]" at bounding box center [136, 110] width 192 height 16
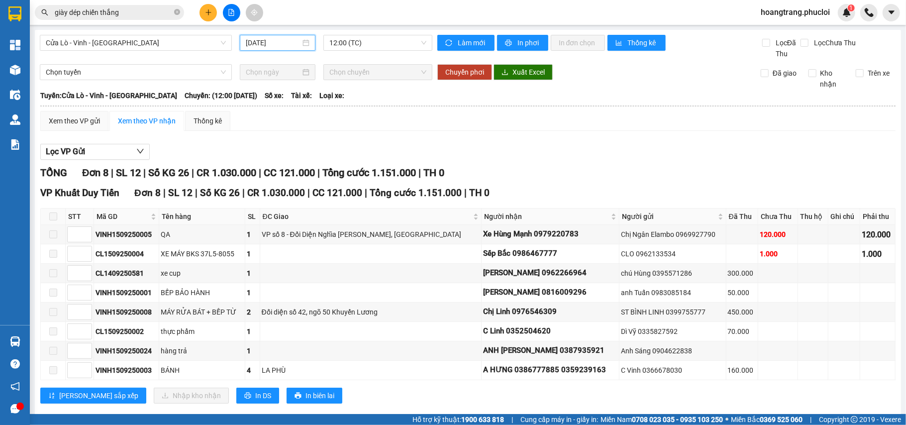
click at [274, 40] on input "[DATE]" at bounding box center [273, 42] width 55 height 11
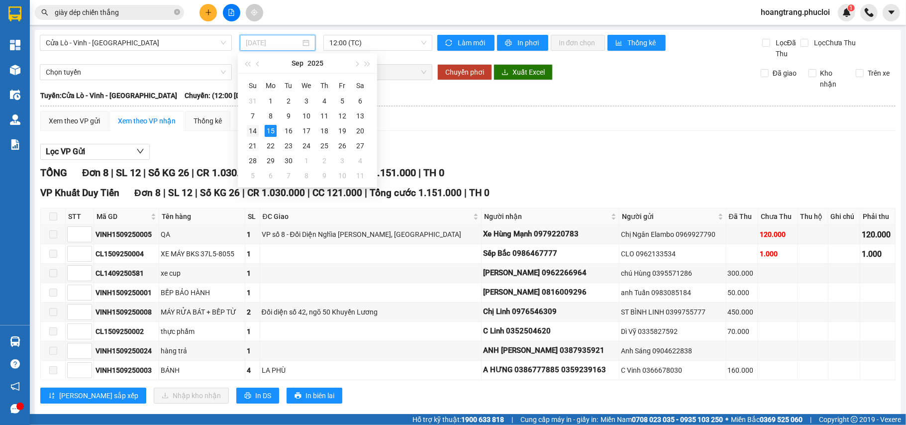
click at [253, 128] on div "14" at bounding box center [253, 131] width 12 height 12
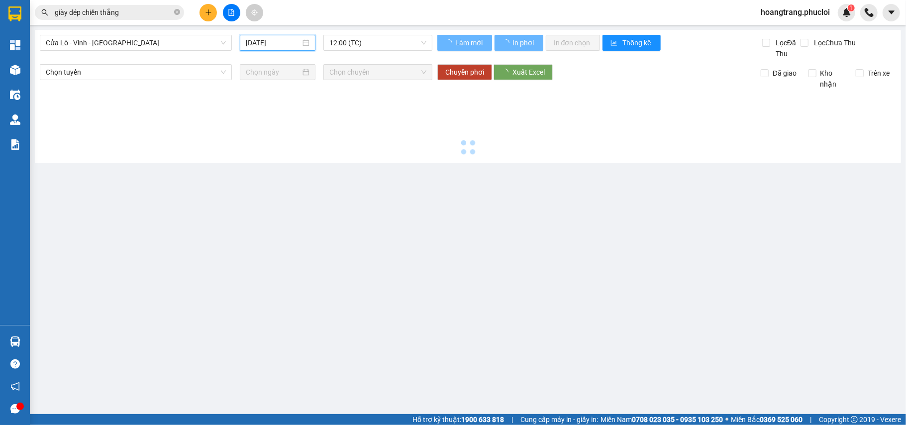
type input "[DATE]"
